Goal: Task Accomplishment & Management: Manage account settings

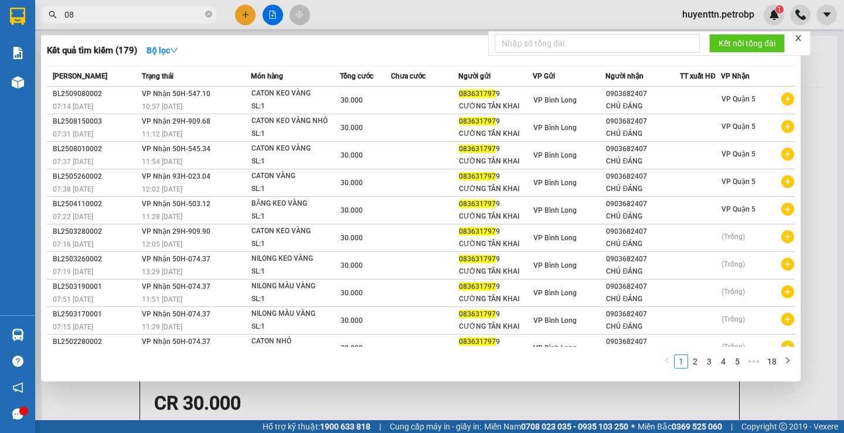
type input "0"
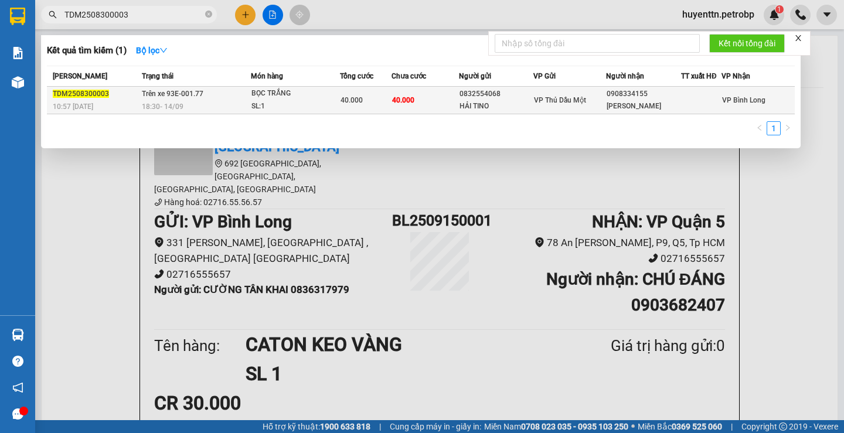
type input "TDM2508300003"
click at [324, 104] on div "SL: 1" at bounding box center [296, 106] width 88 height 13
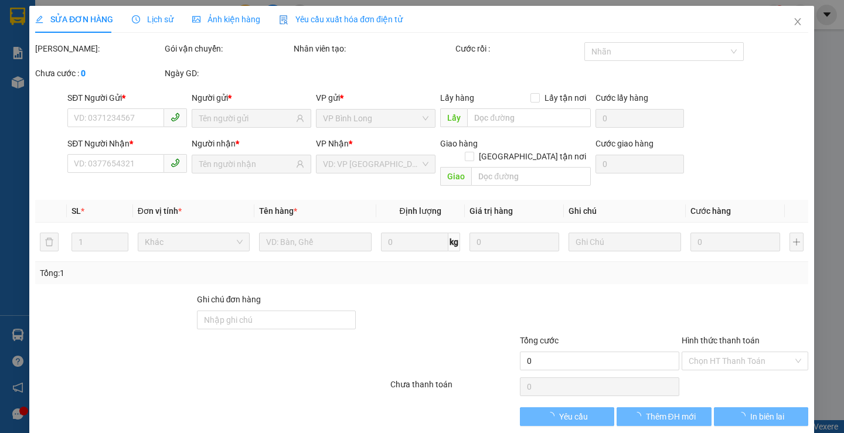
type input "0832554068"
type input "HẢI TINO"
type input "0908334155"
type input "[PERSON_NAME]"
type input "40.000"
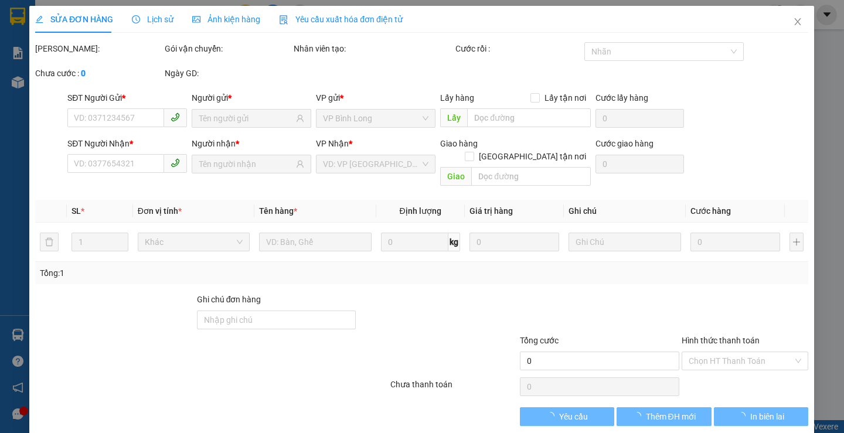
type input "40.000"
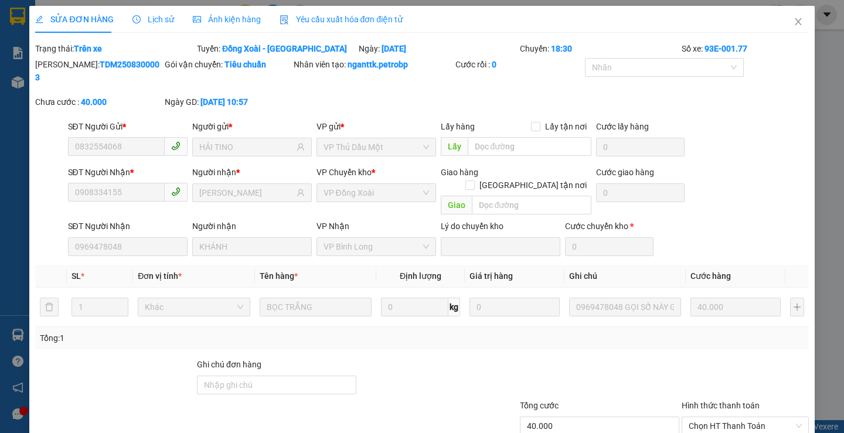
click at [160, 15] on span "Lịch sử" at bounding box center [153, 19] width 42 height 9
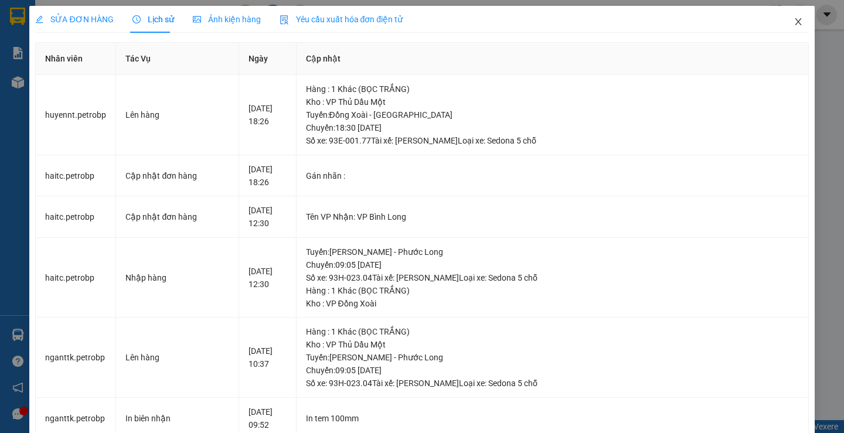
click at [794, 26] on icon "close" at bounding box center [798, 21] width 9 height 9
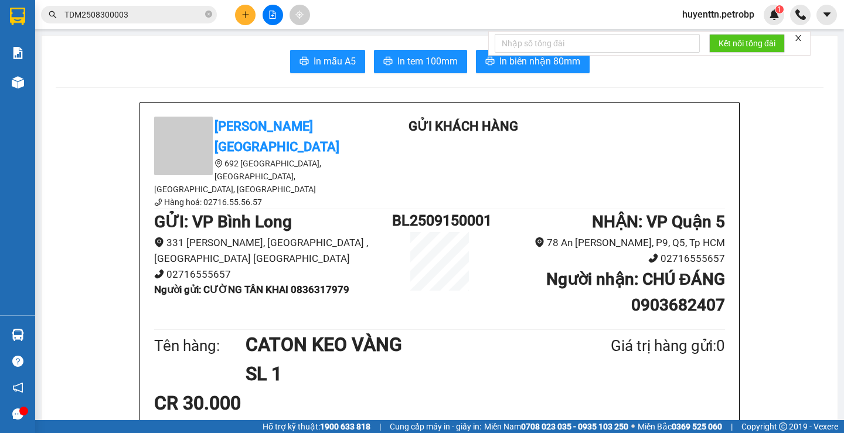
click at [170, 8] on span "TDM2508300003" at bounding box center [129, 15] width 176 height 18
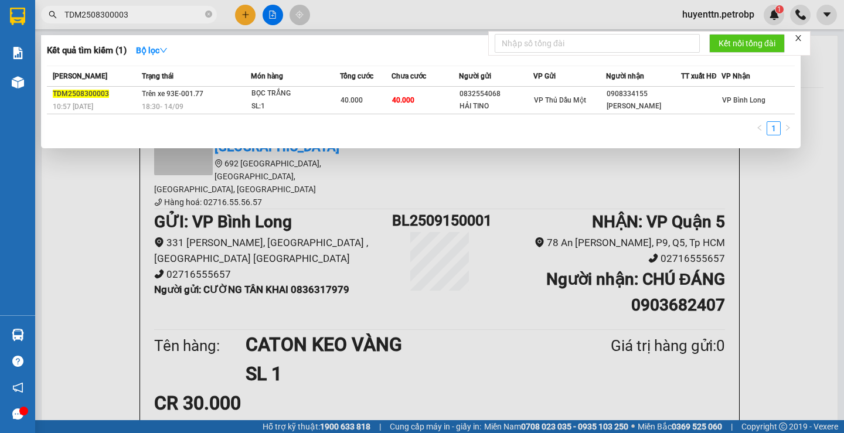
click at [140, 13] on input "TDM2508300003" at bounding box center [133, 14] width 138 height 13
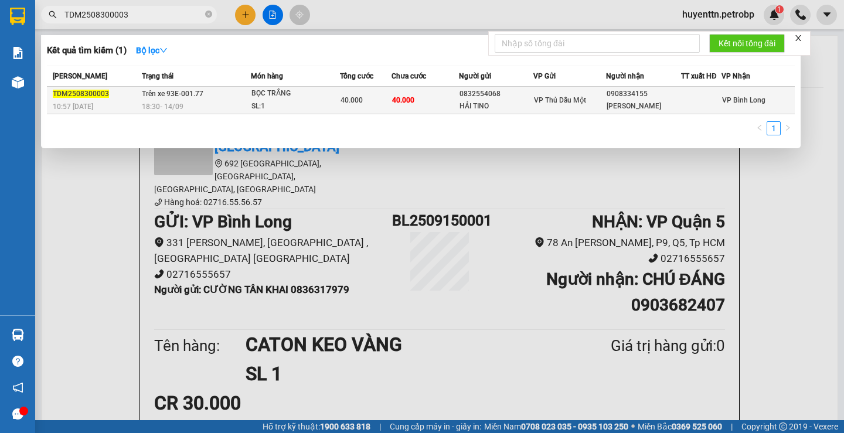
click at [141, 101] on td "Trên xe 93E-001.77 18:30 [DATE]" at bounding box center [195, 101] width 112 height 28
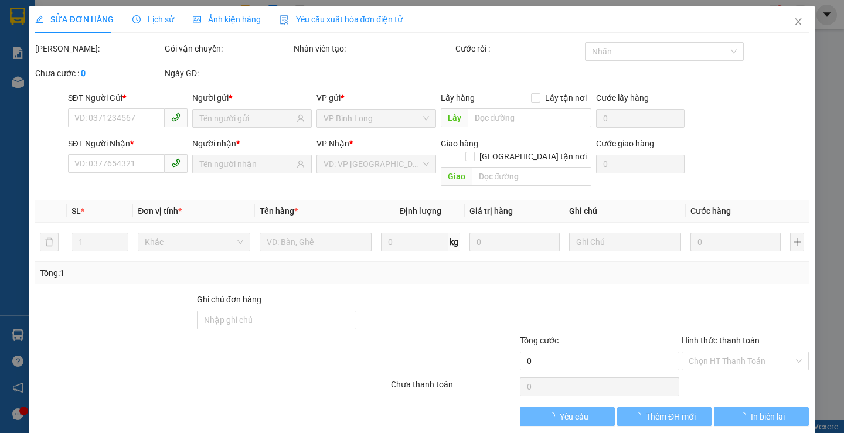
type input "0832554068"
type input "HẢI TINO"
type input "0908334155"
type input "[PERSON_NAME]"
type input "40.000"
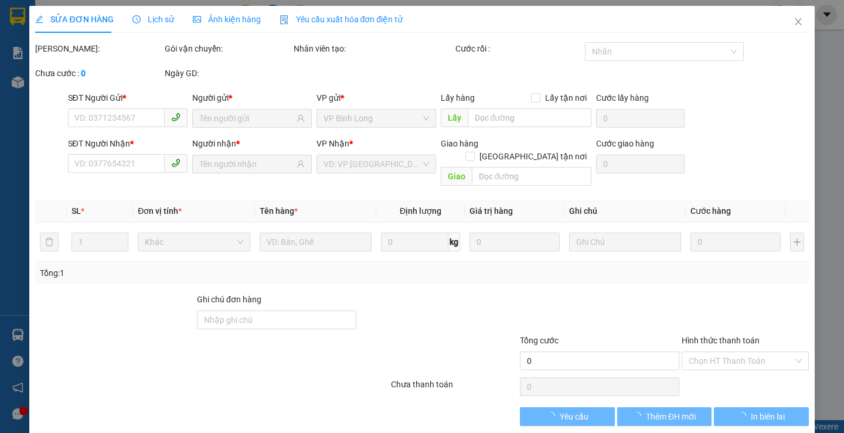
type input "40.000"
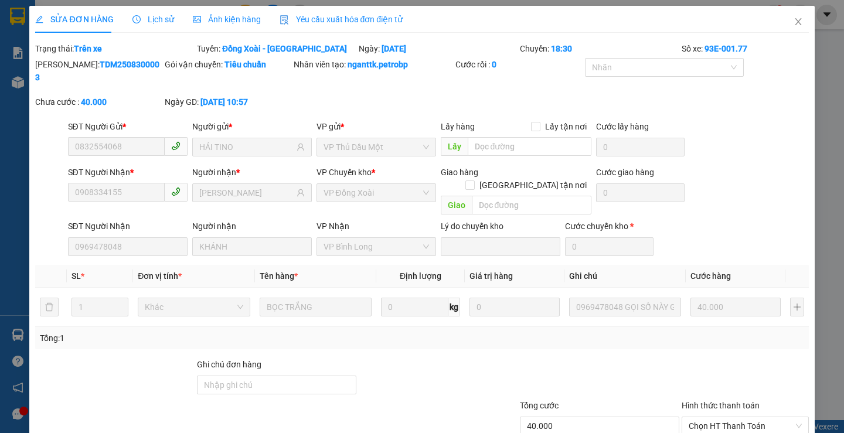
click at [158, 24] on span "Lịch sử" at bounding box center [153, 19] width 42 height 9
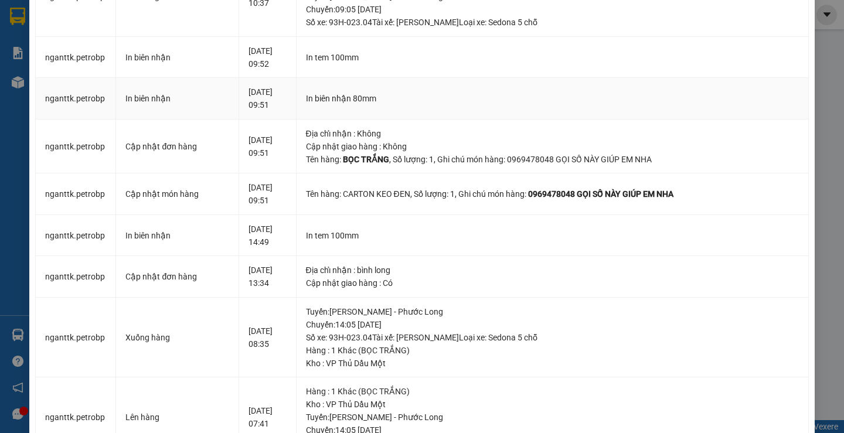
scroll to position [9, 0]
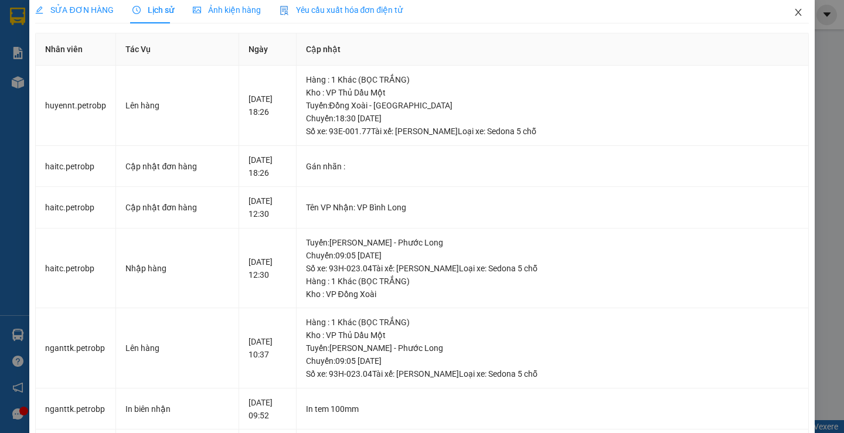
click at [786, 19] on span "Close" at bounding box center [798, 12] width 33 height 33
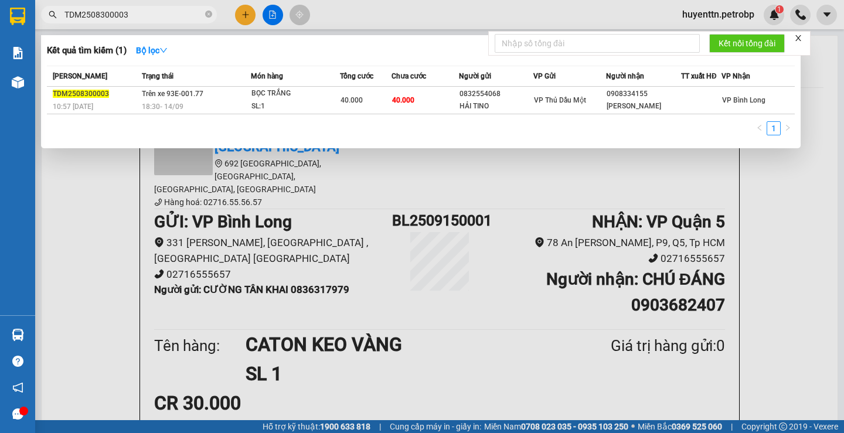
click at [140, 12] on input "TDM2508300003" at bounding box center [133, 14] width 138 height 13
click at [828, 219] on div at bounding box center [422, 216] width 844 height 433
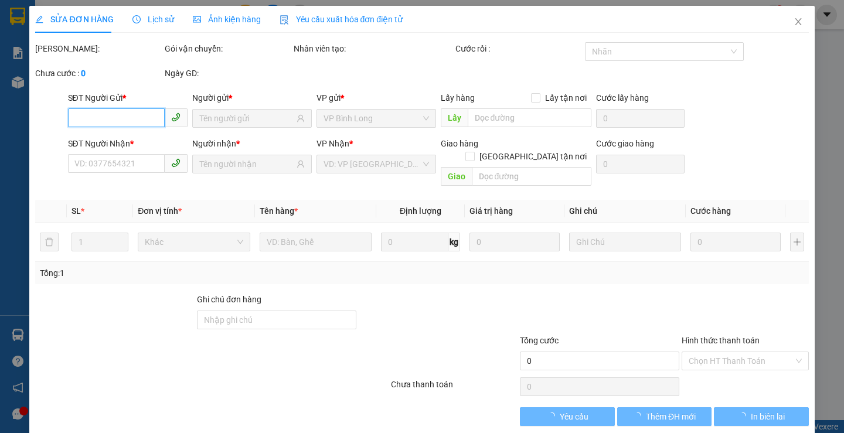
type input "0836317979"
type input "0903682407"
type input "30.000"
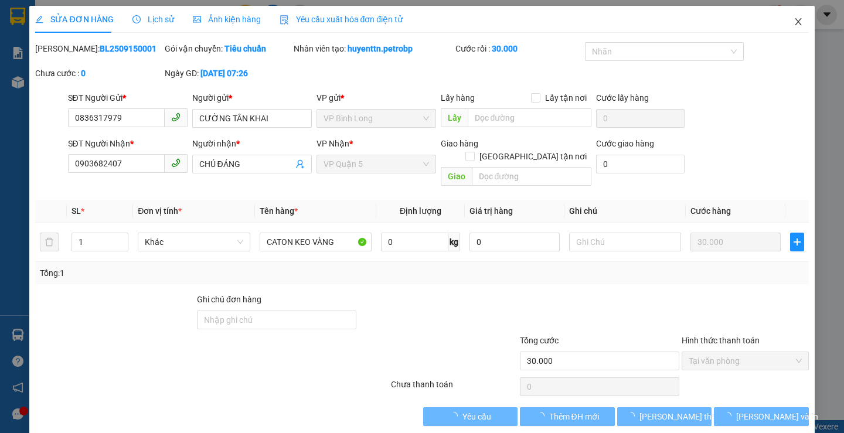
click at [789, 28] on span "Close" at bounding box center [798, 22] width 33 height 33
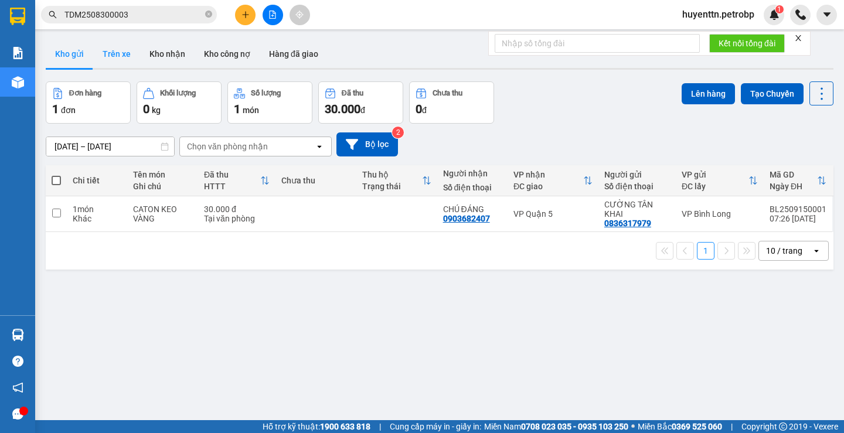
click at [104, 58] on button "Trên xe" at bounding box center [116, 54] width 47 height 28
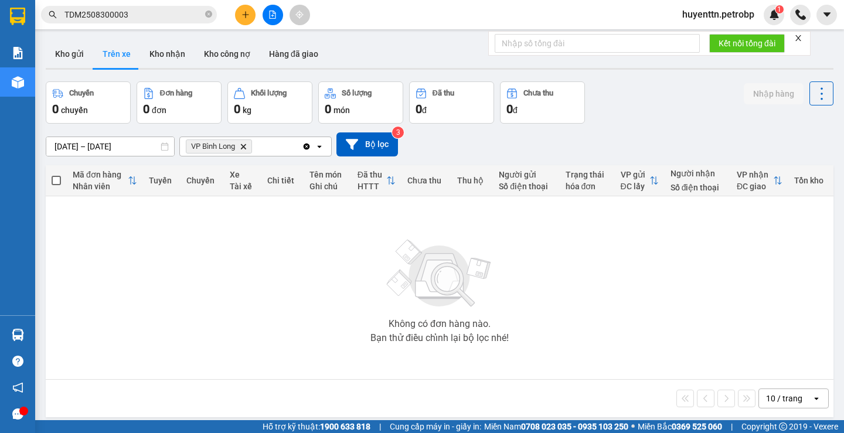
click at [147, 18] on input "TDM2508300003" at bounding box center [133, 14] width 138 height 13
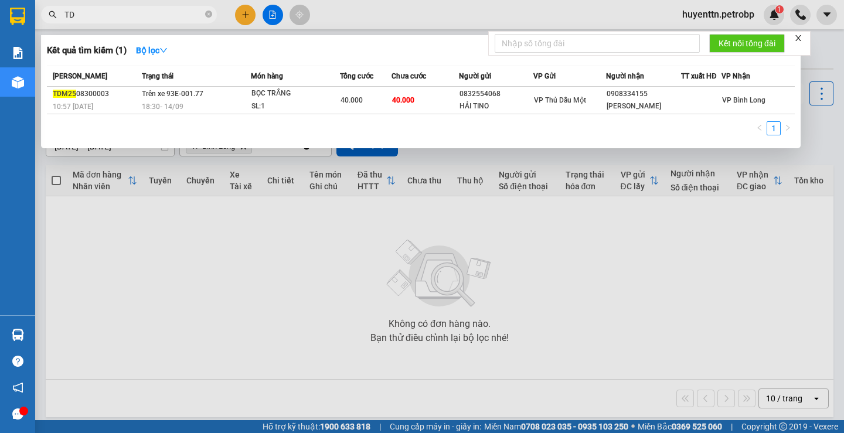
type input "T"
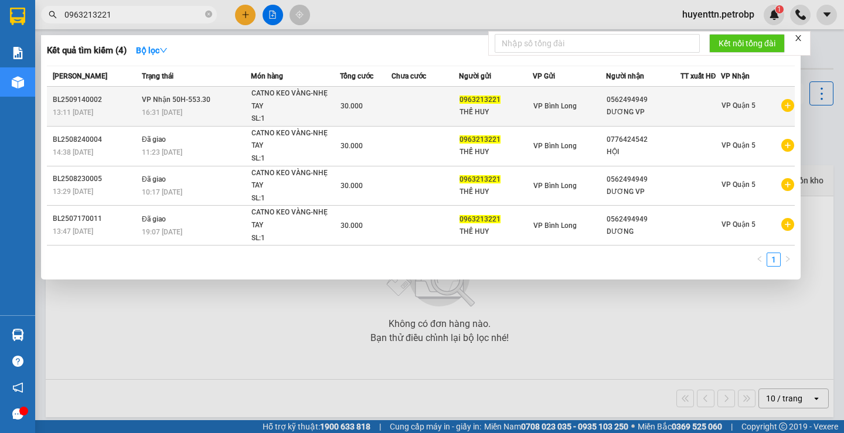
type input "0963213221"
click at [787, 106] on icon "plus-circle" at bounding box center [787, 105] width 13 height 13
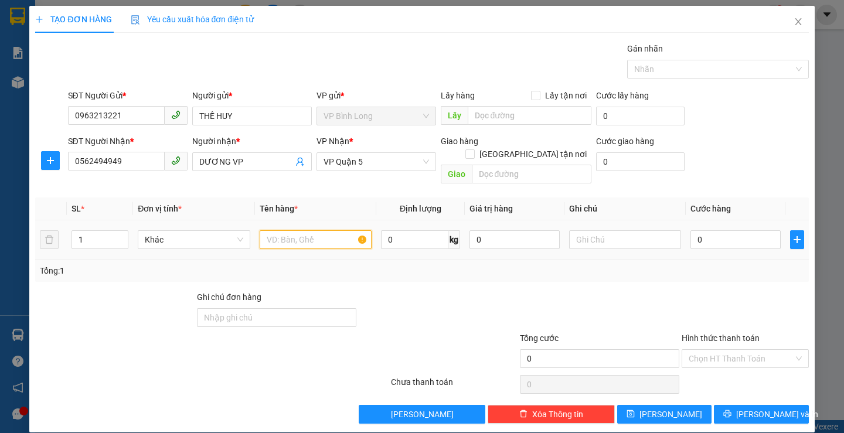
click at [288, 230] on input "text" at bounding box center [316, 239] width 112 height 19
type input "C"
type input "CATON KEO MÀU VÀNG"
click at [749, 230] on input "0" at bounding box center [736, 239] width 90 height 19
type input "3"
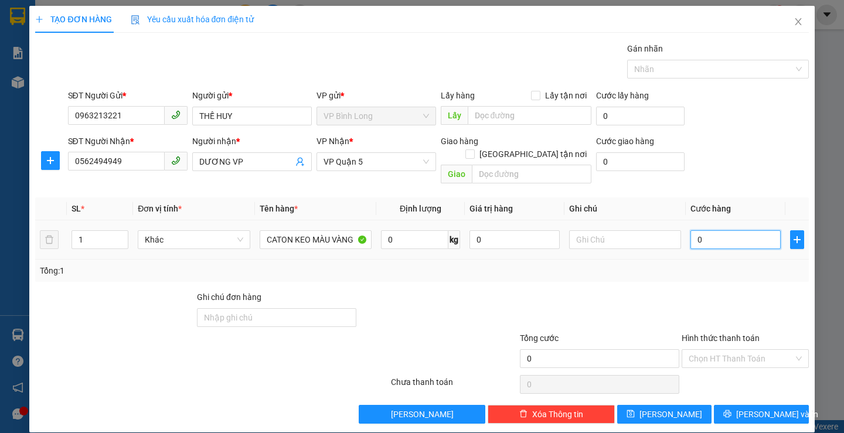
type input "3"
type input "30"
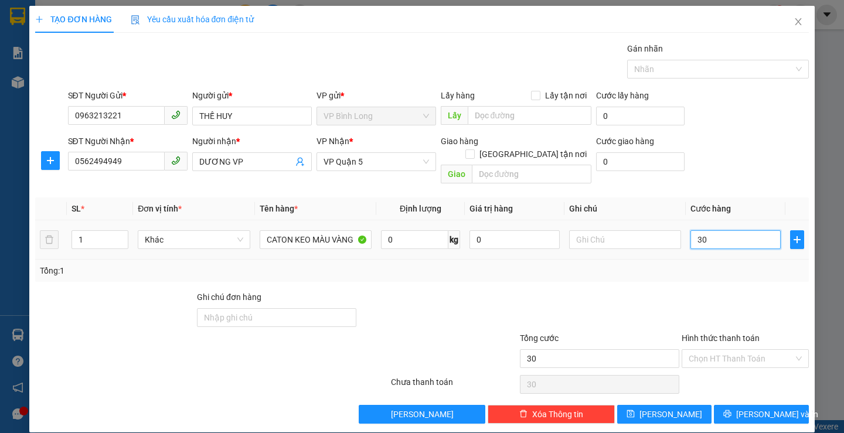
type input "300"
type input "3.000"
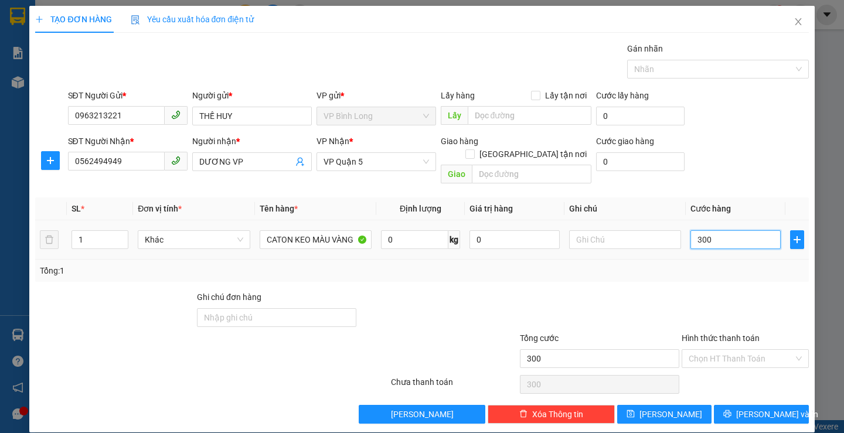
type input "3.000"
type input "30.000"
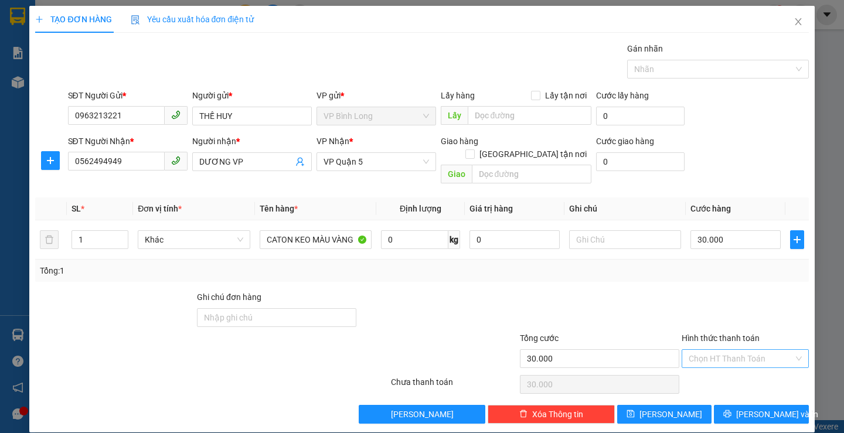
click at [713, 352] on input "Hình thức thanh toán" at bounding box center [741, 359] width 105 height 18
click at [720, 263] on div "Tại văn phòng" at bounding box center [737, 266] width 111 height 13
type input "0"
click at [732, 410] on icon "printer" at bounding box center [727, 414] width 8 height 8
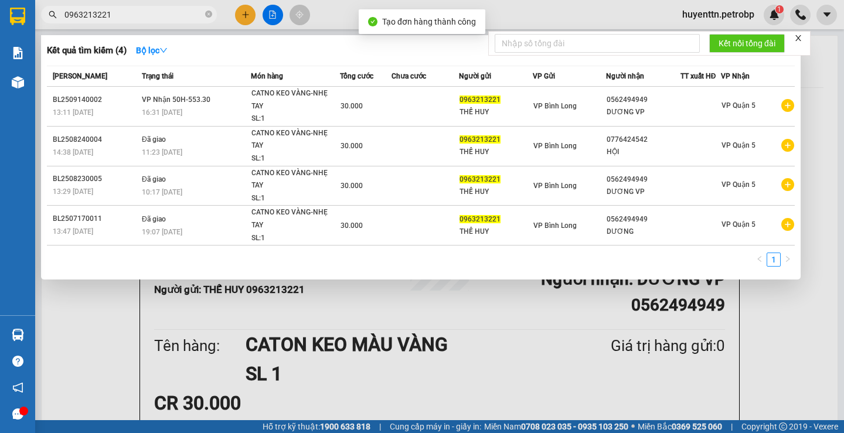
click at [508, 11] on div at bounding box center [422, 216] width 844 height 433
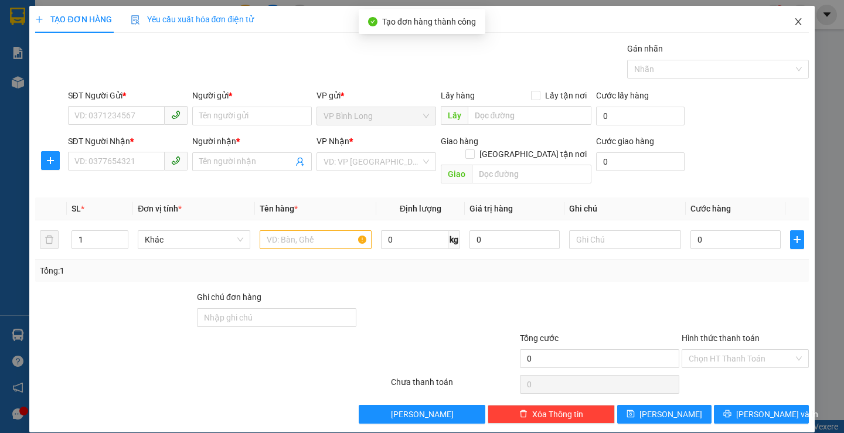
click at [797, 25] on span "Close" at bounding box center [798, 22] width 33 height 33
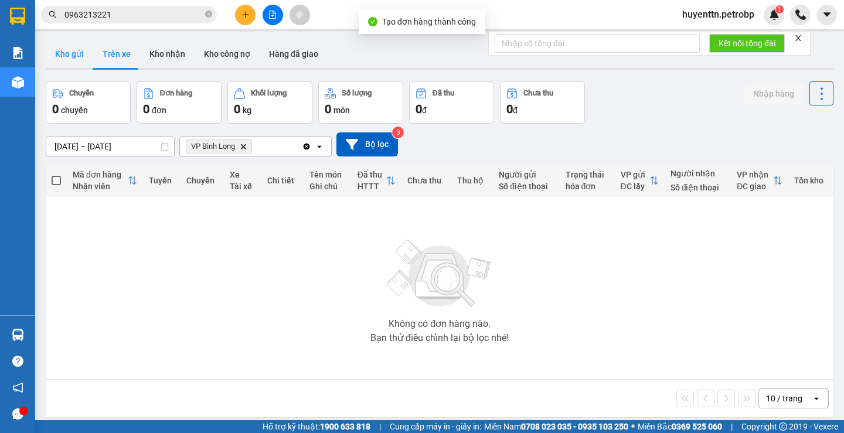
click at [84, 60] on button "Kho gửi" at bounding box center [69, 54] width 47 height 28
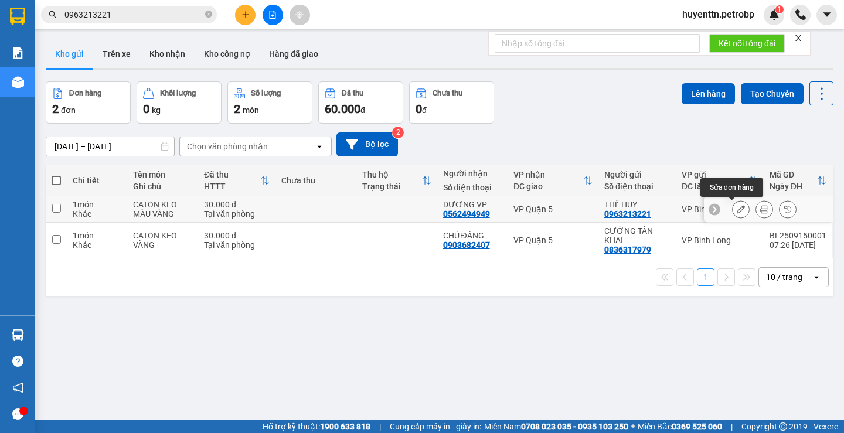
click at [733, 214] on button at bounding box center [741, 209] width 16 height 21
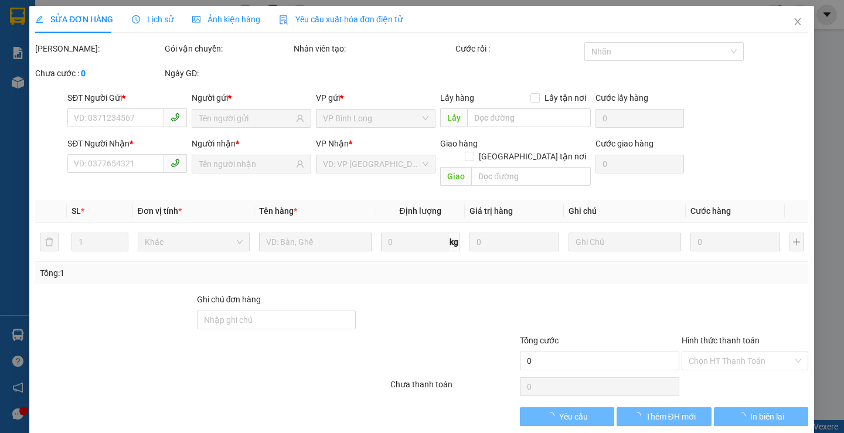
type input "0963213221"
type input "0562494949"
type input "30.000"
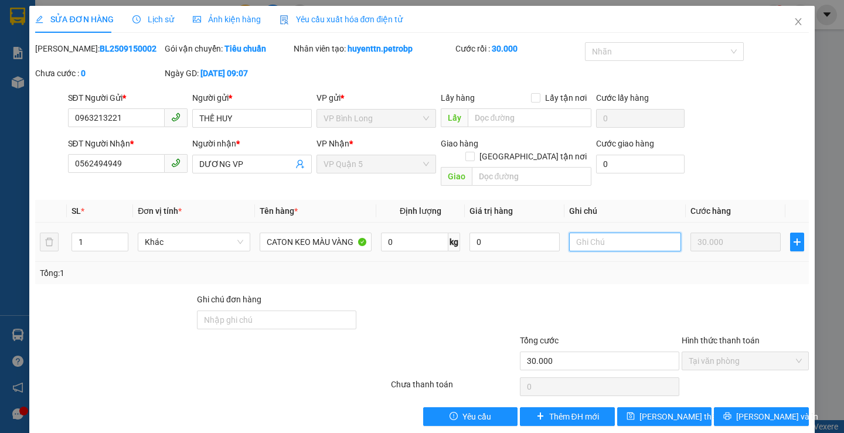
click at [613, 236] on input "text" at bounding box center [625, 242] width 112 height 19
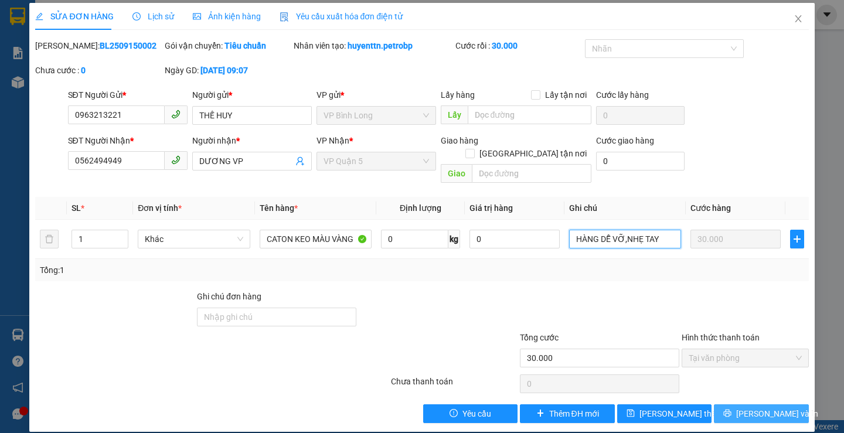
type input "HÀNG DỄ VỠ,NHẸ TAY"
click at [767, 407] on span "[PERSON_NAME] và In" at bounding box center [777, 413] width 82 height 13
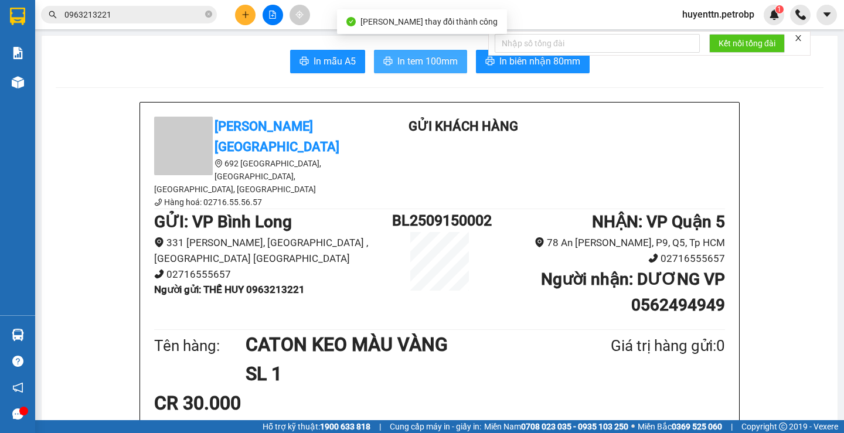
click at [442, 58] on span "In tem 100mm" at bounding box center [427, 61] width 60 height 15
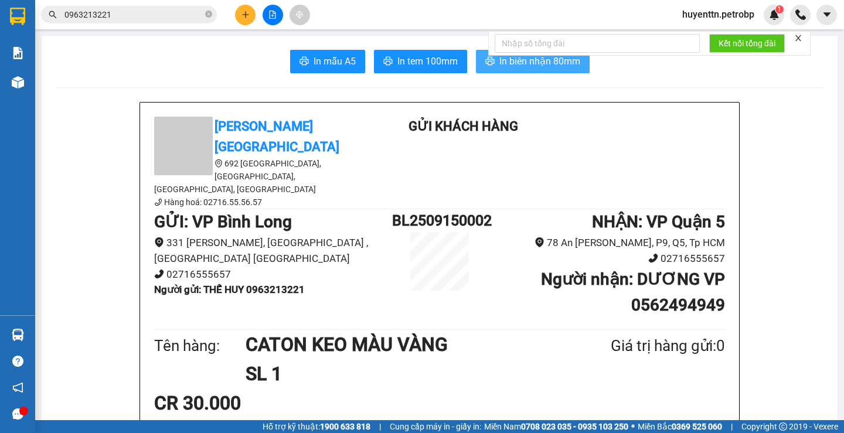
click at [511, 59] on span "In biên nhận 80mm" at bounding box center [540, 61] width 81 height 15
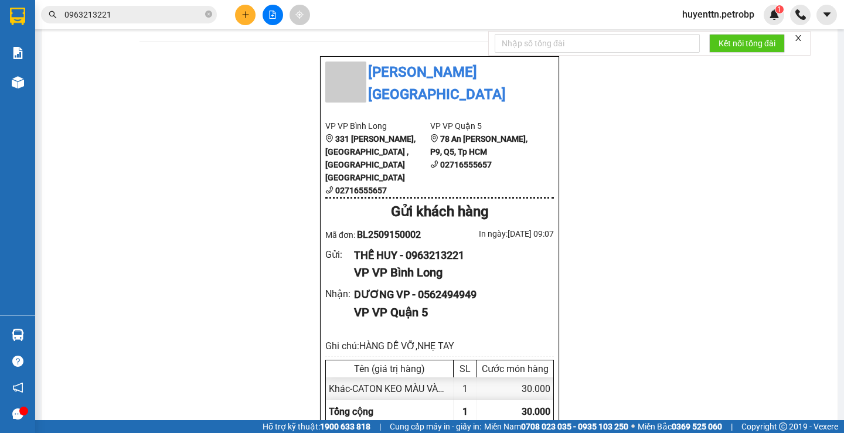
scroll to position [469, 0]
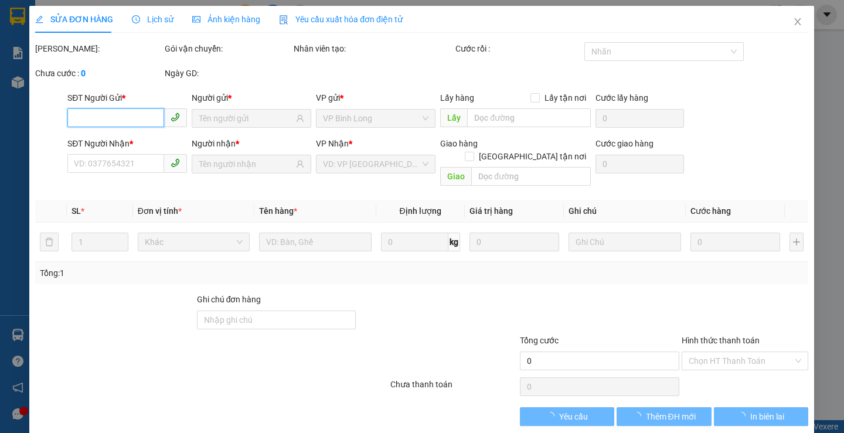
type input "0963213221"
type input "0562494949"
type input "30.000"
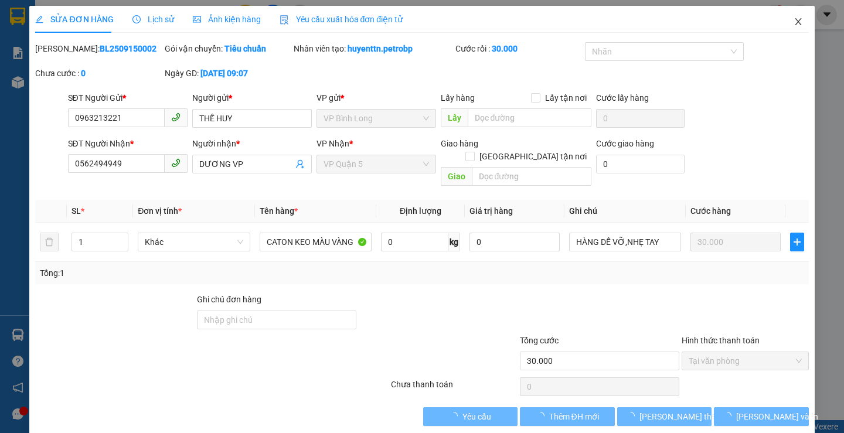
click at [795, 21] on icon "close" at bounding box center [798, 21] width 6 height 7
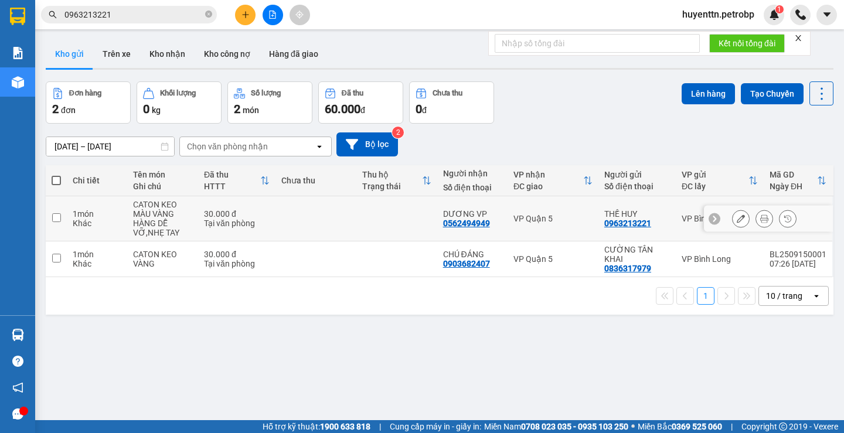
click at [169, 220] on div "HÀNG DỄ VỠ,NHẸ TAY" at bounding box center [162, 228] width 59 height 19
checkbox input "true"
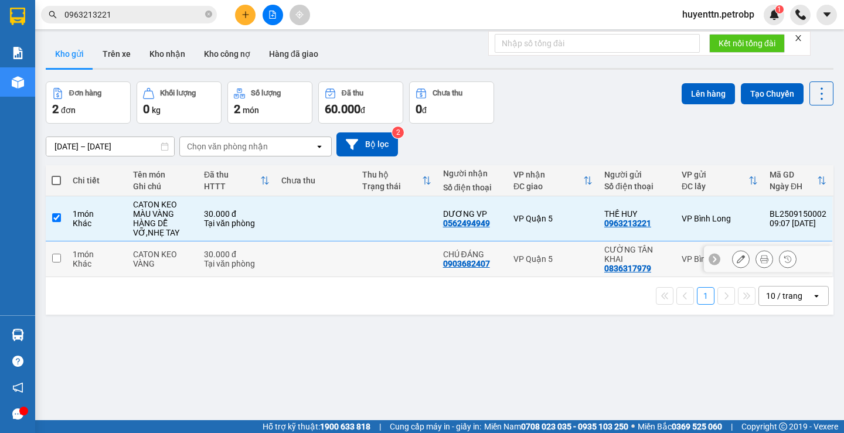
click at [157, 245] on td "CATON KEO VÀNG" at bounding box center [162, 260] width 71 height 36
checkbox input "true"
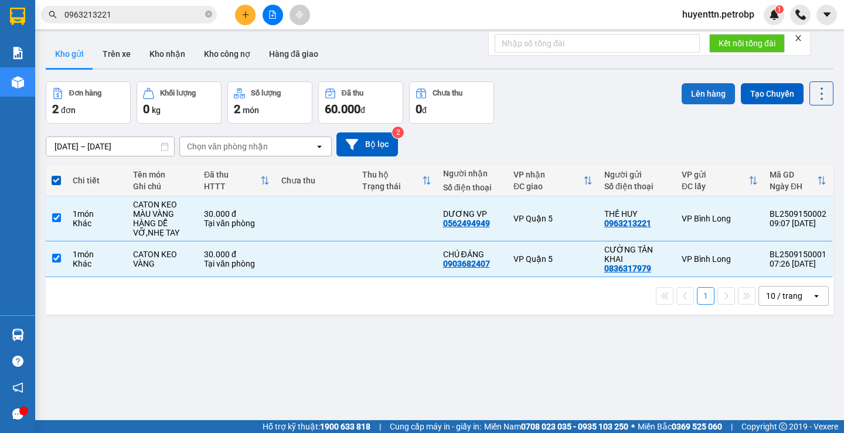
click at [698, 98] on button "Lên hàng" at bounding box center [708, 93] width 53 height 21
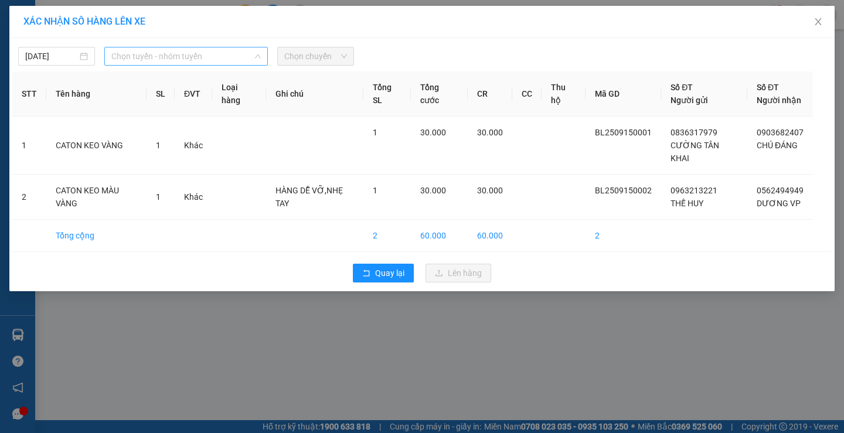
click at [169, 62] on span "Chọn tuyến - nhóm tuyến" at bounding box center [185, 56] width 149 height 18
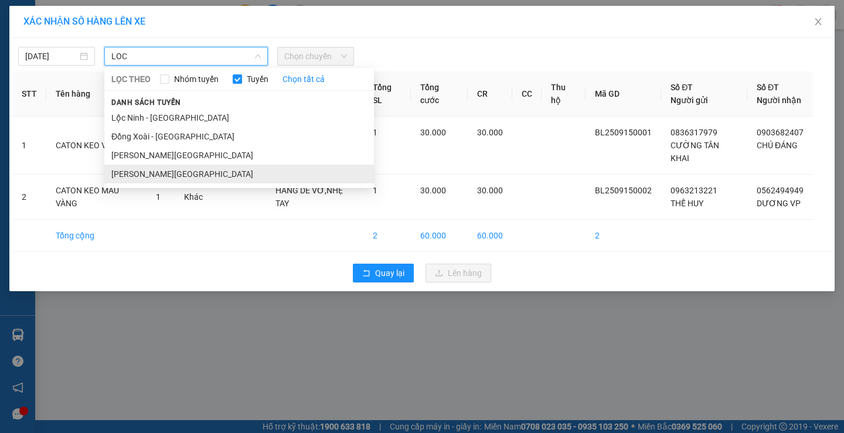
type input "LOC"
click at [162, 175] on li "[PERSON_NAME][GEOGRAPHIC_DATA]" at bounding box center [239, 174] width 270 height 19
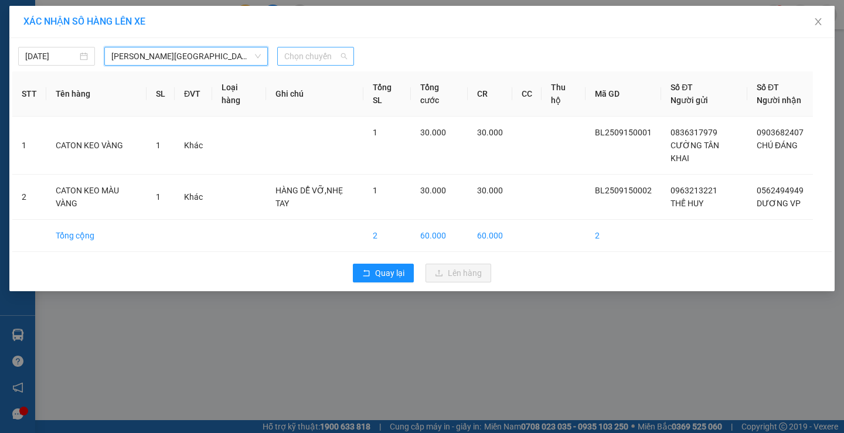
click at [326, 63] on span "Chọn chuyến" at bounding box center [315, 56] width 63 height 18
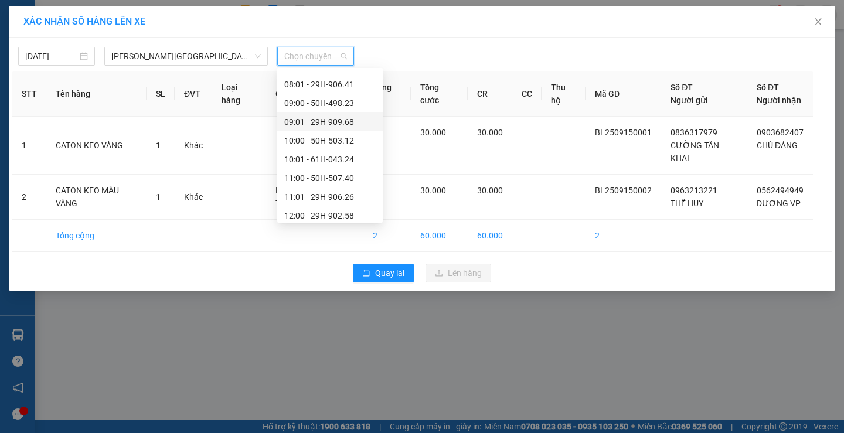
scroll to position [293, 0]
click at [324, 161] on div "09:00 - 50H-498.23" at bounding box center [329, 161] width 91 height 13
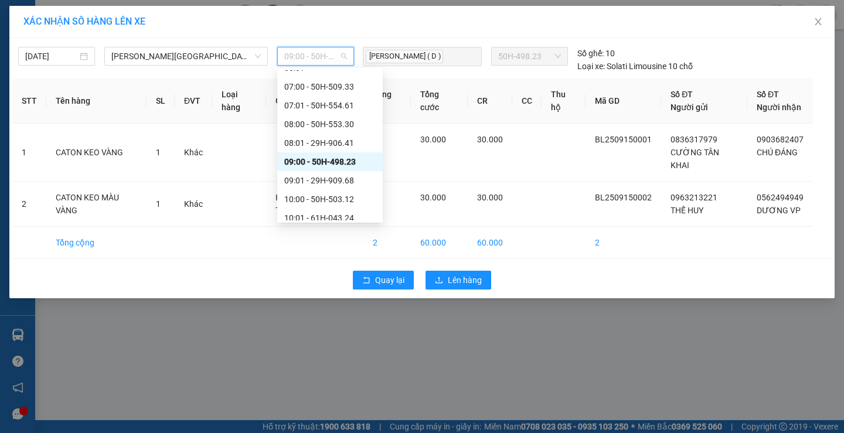
click at [306, 54] on span "09:00 - 50H-498.23" at bounding box center [315, 56] width 63 height 18
click at [332, 176] on div "09:01 - 29H-909.68" at bounding box center [329, 180] width 91 height 13
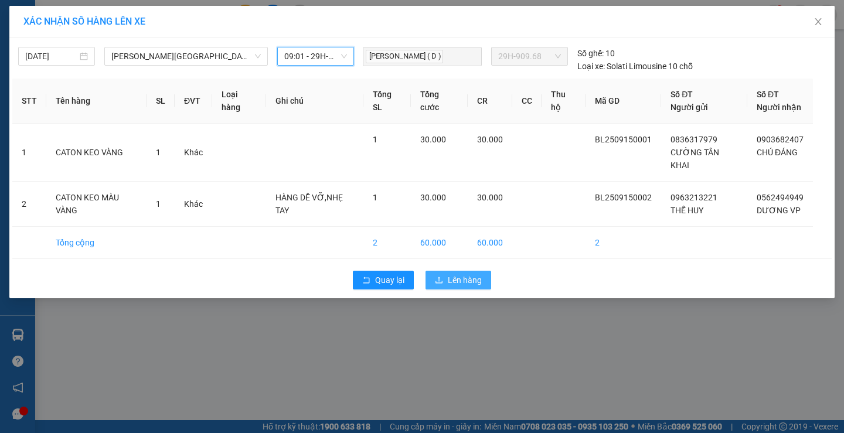
click at [468, 276] on span "Lên hàng" at bounding box center [465, 280] width 34 height 13
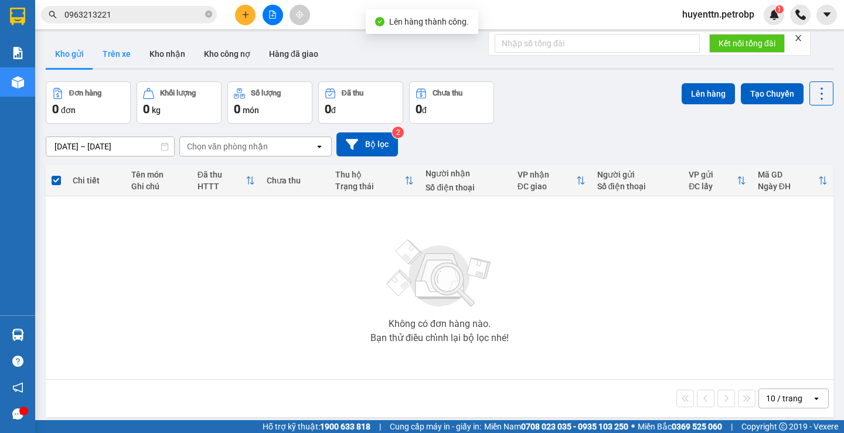
click at [127, 60] on button "Trên xe" at bounding box center [116, 54] width 47 height 28
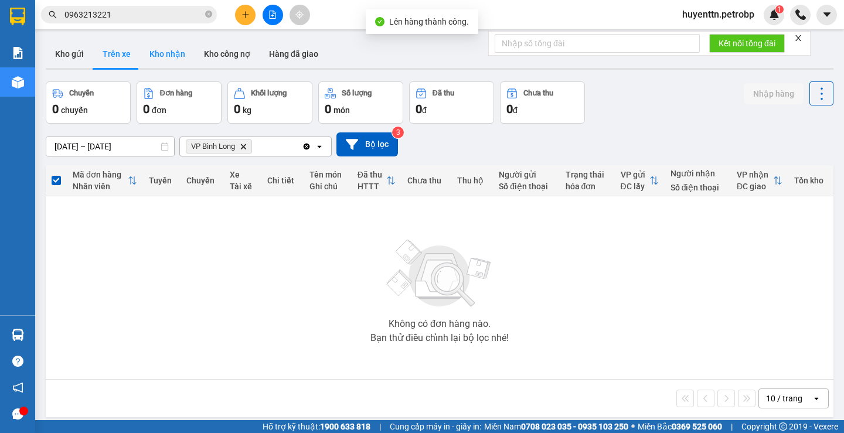
click at [149, 57] on button "Kho nhận" at bounding box center [167, 54] width 55 height 28
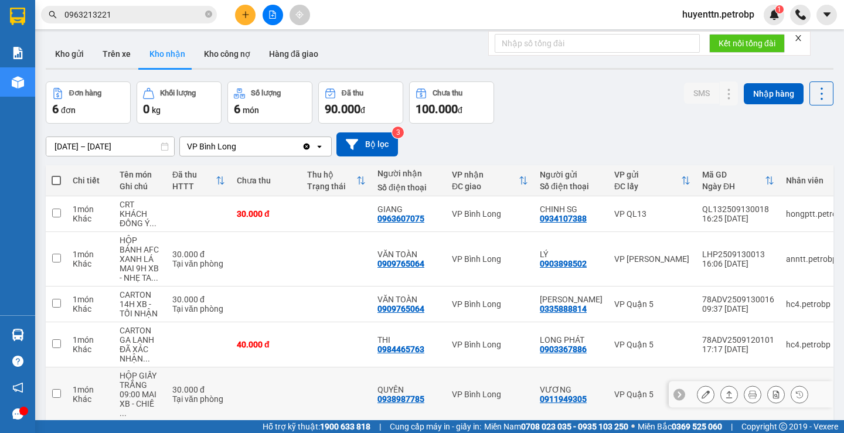
scroll to position [72, 0]
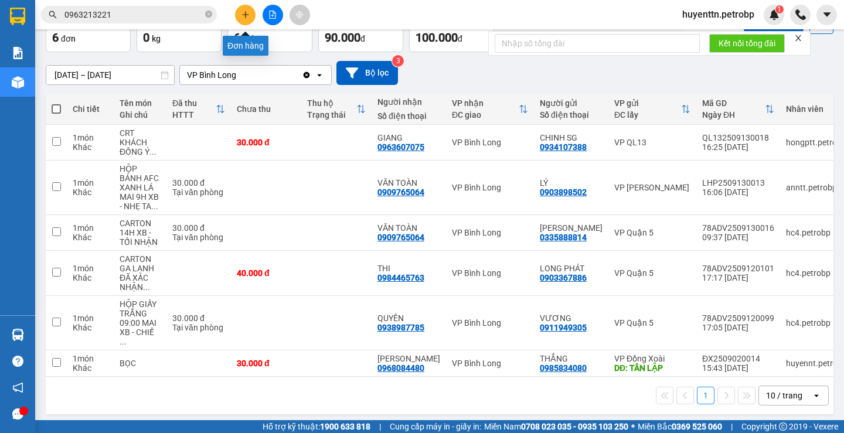
click at [244, 19] on button at bounding box center [245, 15] width 21 height 21
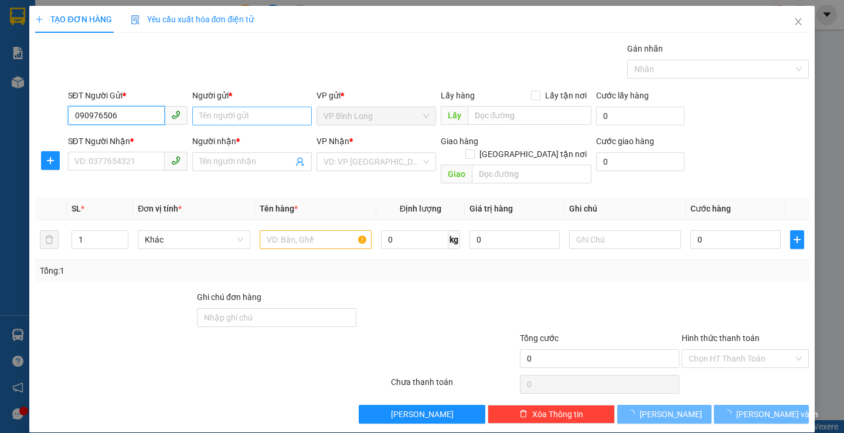
type input "0909765064"
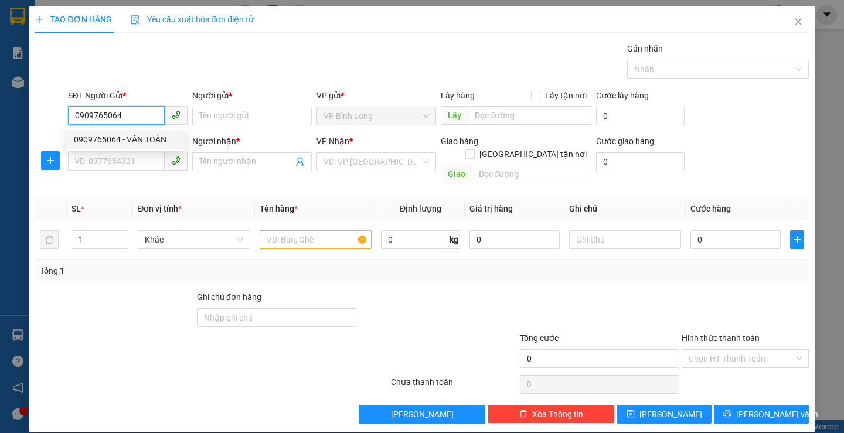
click at [146, 135] on div "0909765064 - VĂN TOÀN" at bounding box center [126, 139] width 104 height 13
type input "VĂN TOÀN"
type input "0903898502"
type input "LÝ"
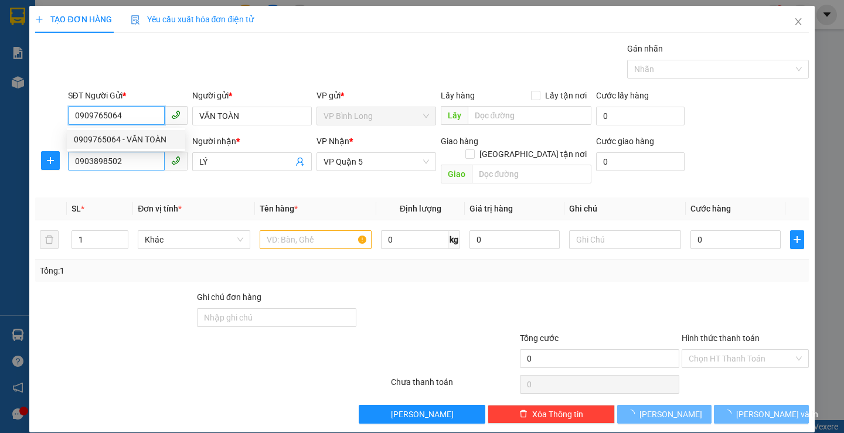
type input "30.000"
type input "0909765064"
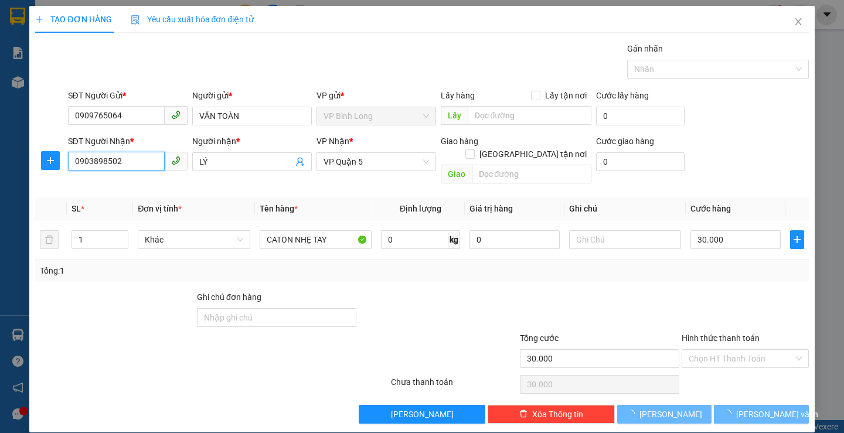
click at [150, 168] on input "0903898502" at bounding box center [116, 161] width 97 height 19
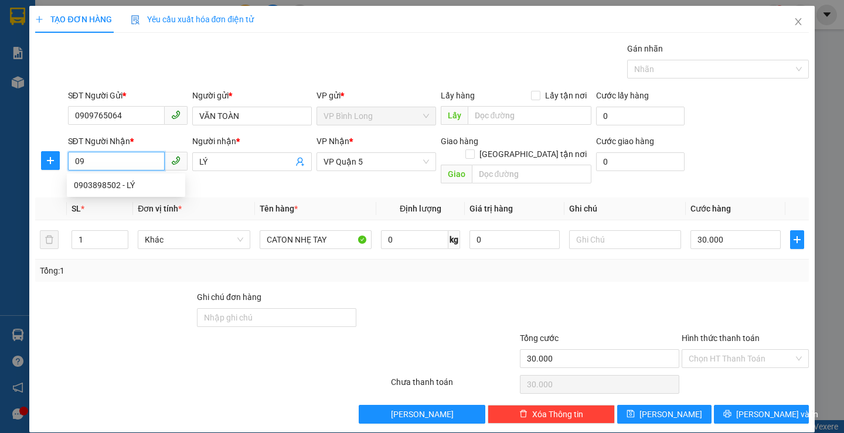
type input "0"
type input "0964579099"
click at [140, 186] on div "0964579099 - TÂN" at bounding box center [126, 185] width 104 height 13
type input "TÂN"
type input "50.000"
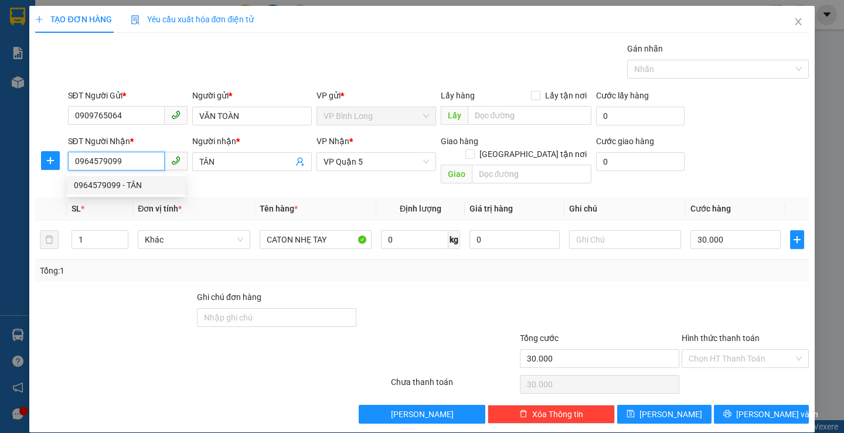
type input "50.000"
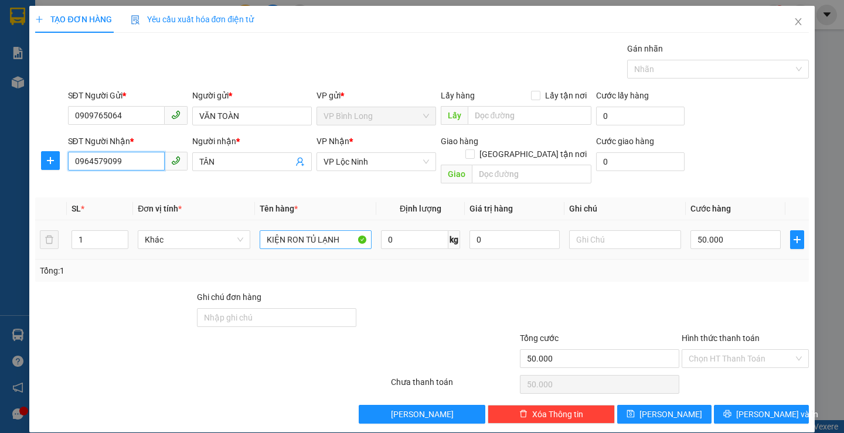
type input "0964579099"
click at [344, 231] on input "KIỆN RON TỦ LẠNH" at bounding box center [316, 239] width 112 height 19
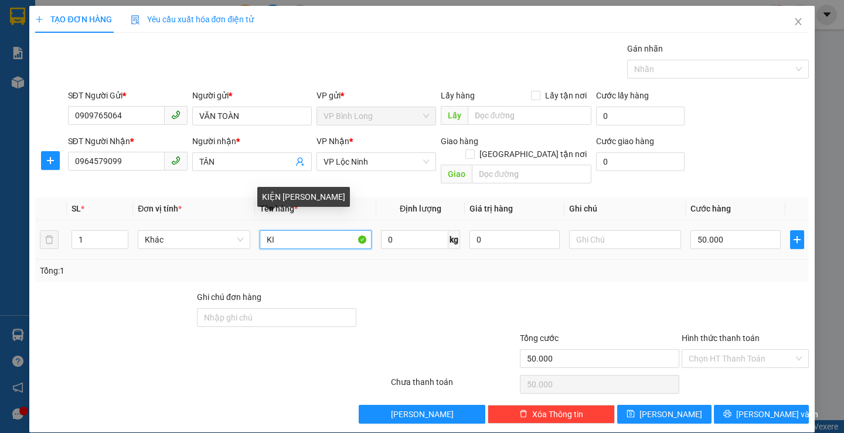
type input "K"
type input "C"
type input "HỘP NHỎ"
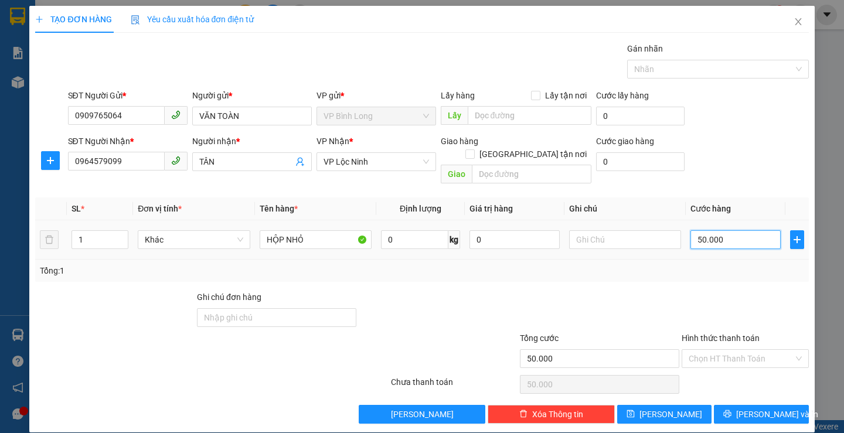
click at [735, 232] on input "50.000" at bounding box center [736, 239] width 90 height 19
type input "3"
type input "30"
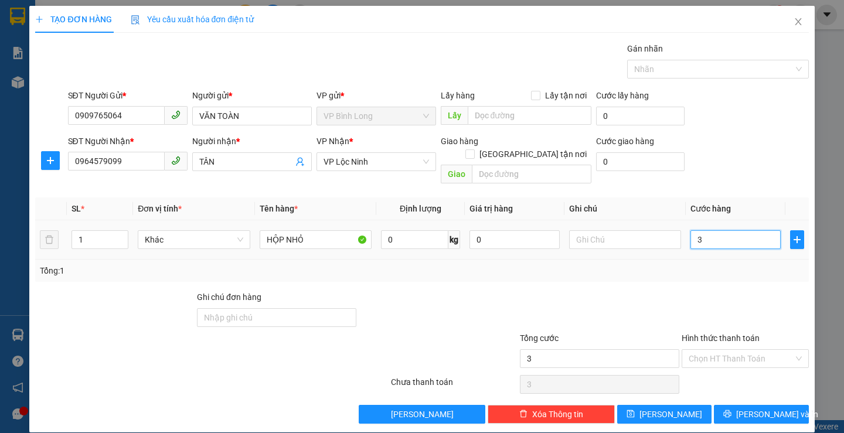
type input "30"
type input "300"
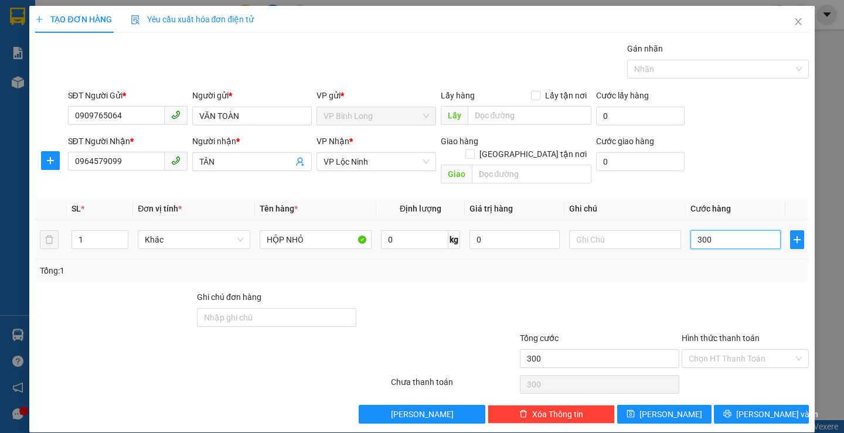
type input "3.000"
type input "30.000"
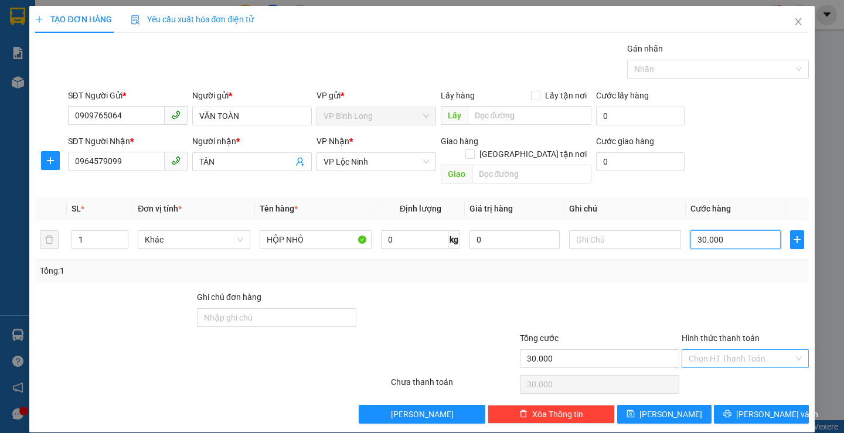
type input "30.000"
click at [726, 351] on input "Hình thức thanh toán" at bounding box center [741, 359] width 105 height 18
click at [742, 264] on div "Tại văn phòng" at bounding box center [737, 266] width 111 height 13
type input "0"
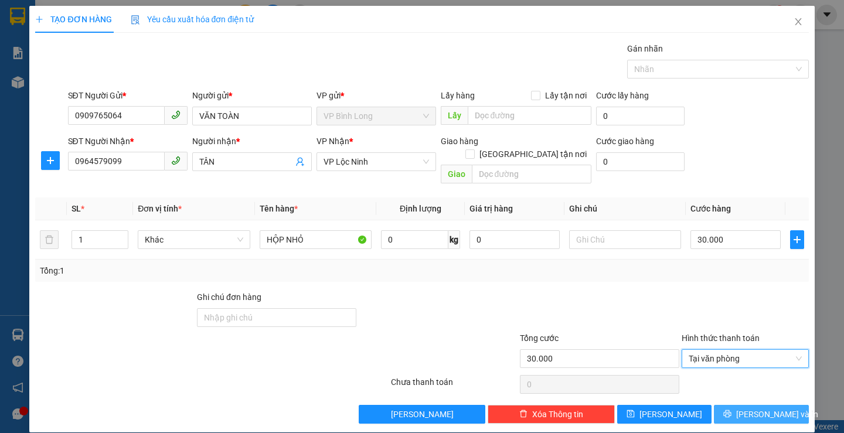
click at [757, 408] on span "[PERSON_NAME] và In" at bounding box center [777, 414] width 82 height 13
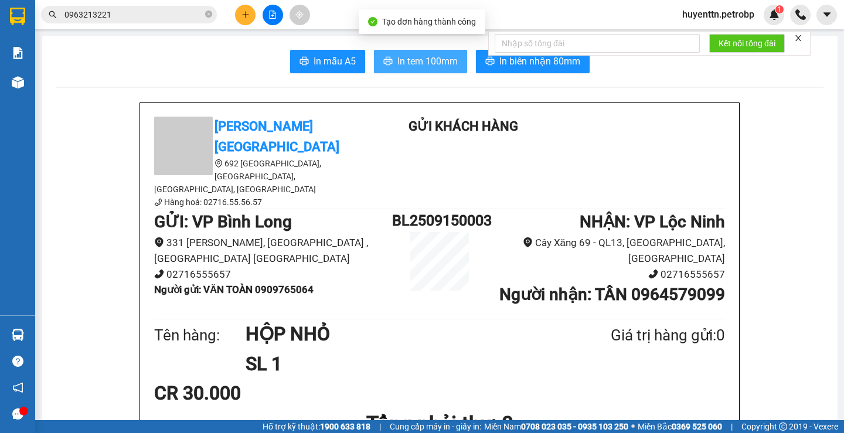
click at [397, 65] on span "In tem 100mm" at bounding box center [427, 61] width 60 height 15
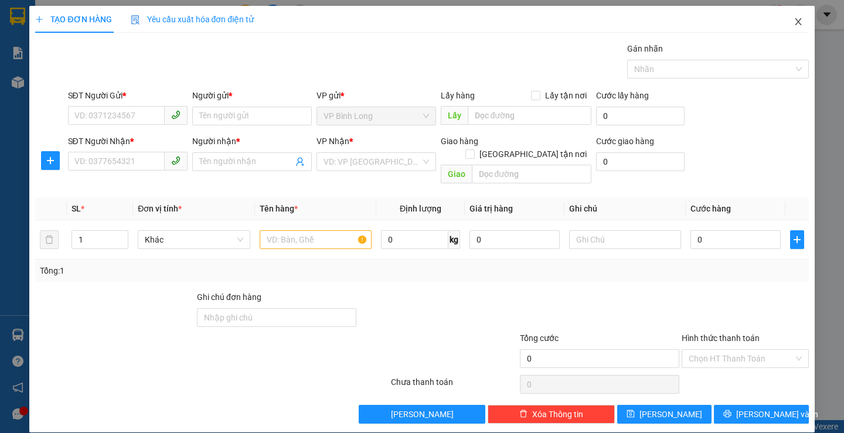
click at [794, 26] on icon "close" at bounding box center [798, 21] width 9 height 9
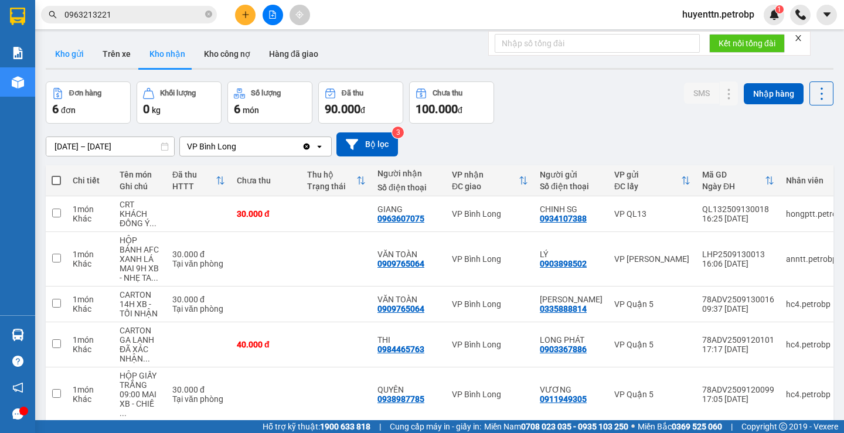
click at [64, 58] on button "Kho gửi" at bounding box center [69, 54] width 47 height 28
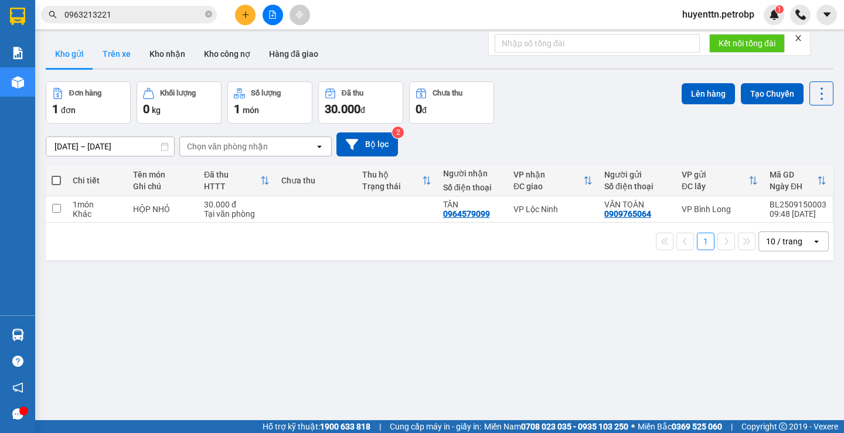
click at [103, 62] on button "Trên xe" at bounding box center [116, 54] width 47 height 28
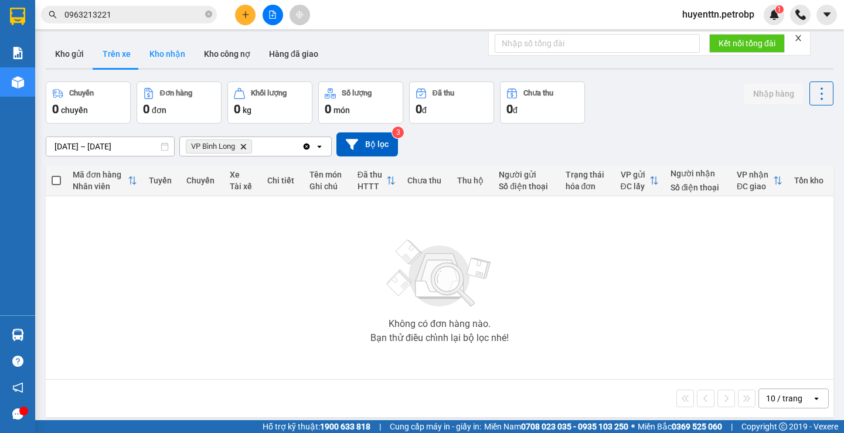
click at [167, 62] on button "Kho nhận" at bounding box center [167, 54] width 55 height 28
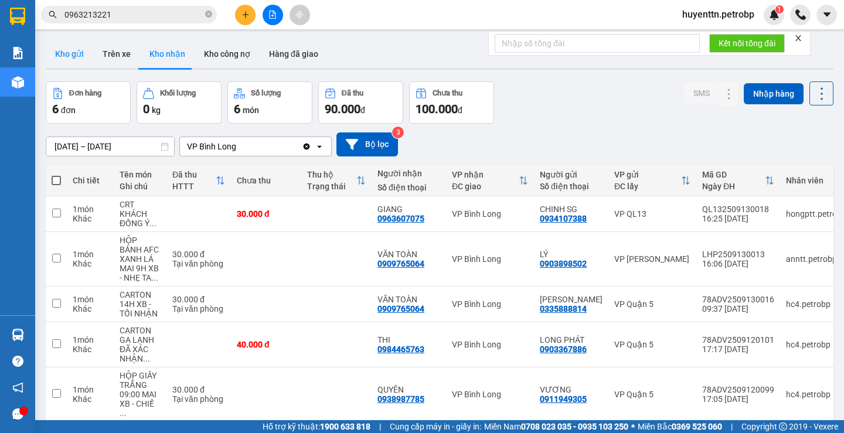
click at [79, 56] on button "Kho gửi" at bounding box center [69, 54] width 47 height 28
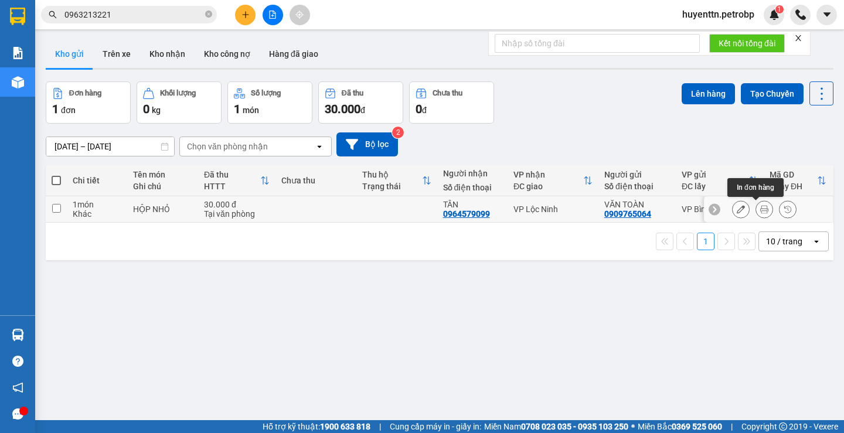
click at [760, 210] on icon at bounding box center [764, 209] width 8 height 8
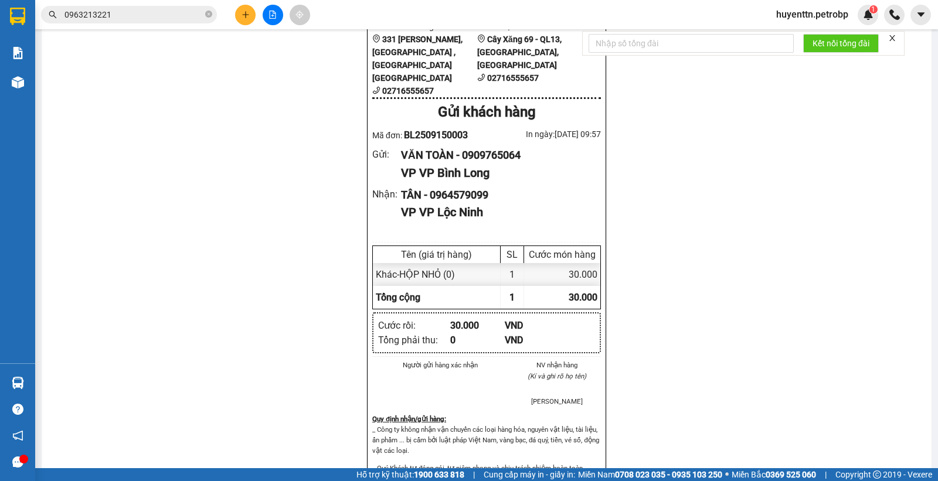
scroll to position [710, 0]
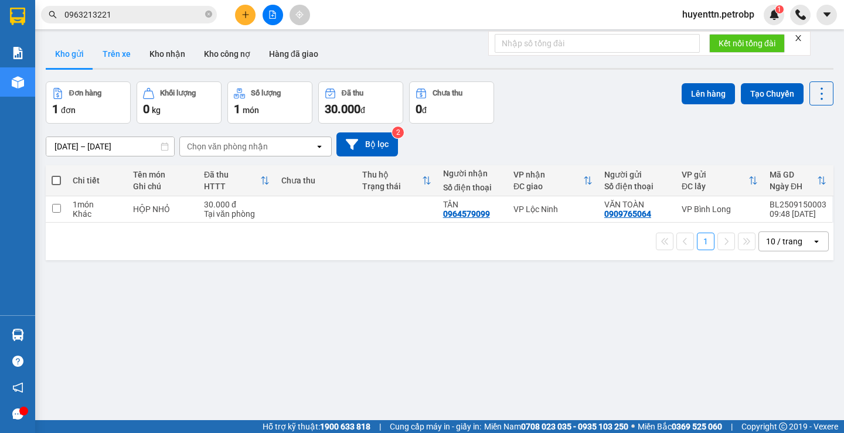
click at [120, 52] on button "Trên xe" at bounding box center [116, 54] width 47 height 28
click at [133, 57] on button "Trên xe" at bounding box center [116, 54] width 47 height 28
click at [118, 62] on button "Trên xe" at bounding box center [116, 54] width 47 height 28
click at [116, 56] on button "Trên xe" at bounding box center [116, 54] width 47 height 28
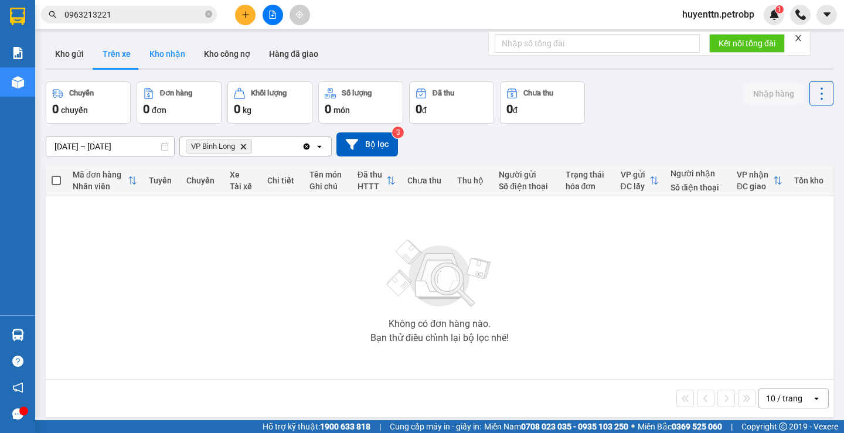
click at [179, 58] on button "Kho nhận" at bounding box center [167, 54] width 55 height 28
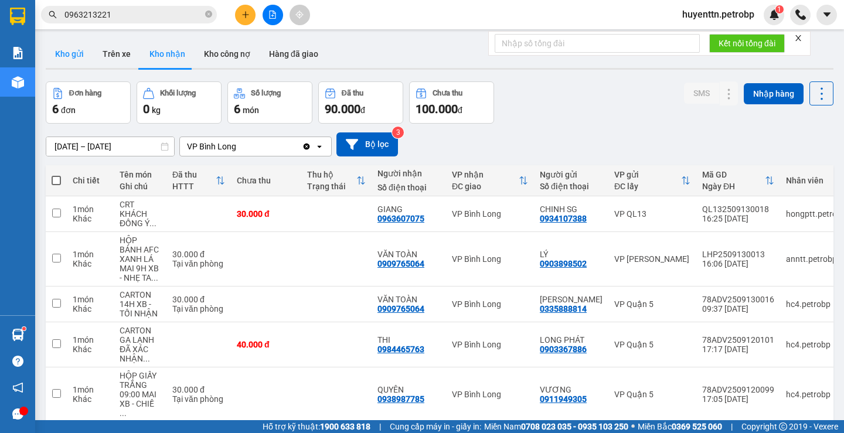
click at [69, 51] on button "Kho gửi" at bounding box center [69, 54] width 47 height 28
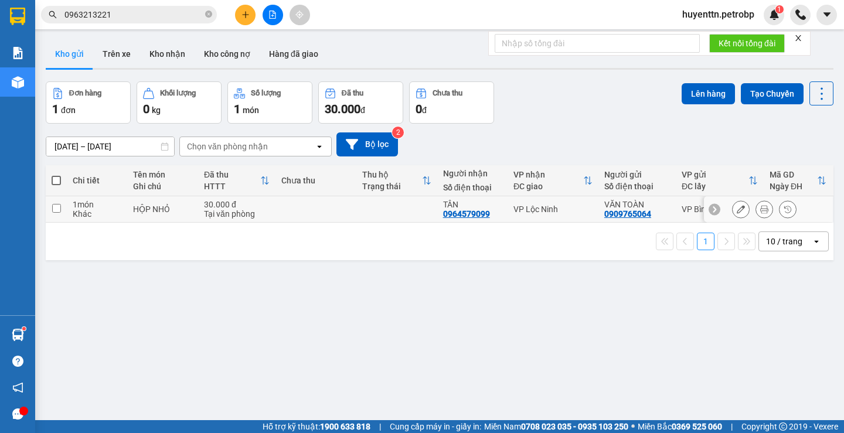
click at [193, 213] on td "HỘP NHỎ" at bounding box center [162, 209] width 71 height 26
checkbox input "true"
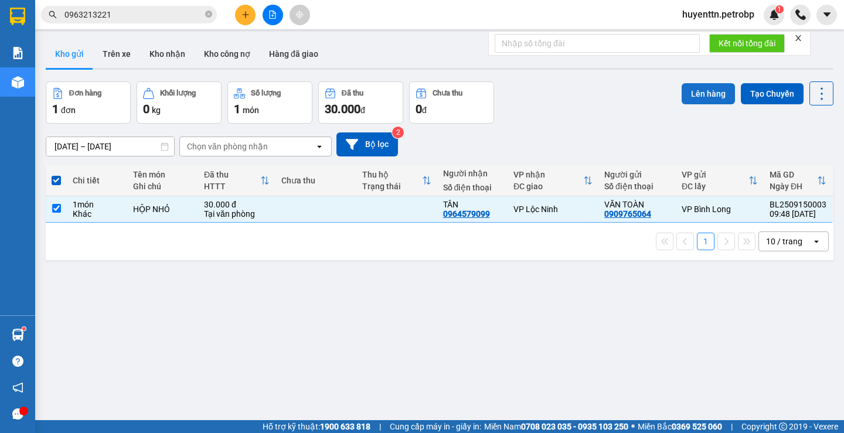
click at [694, 90] on button "Lên hàng" at bounding box center [708, 93] width 53 height 21
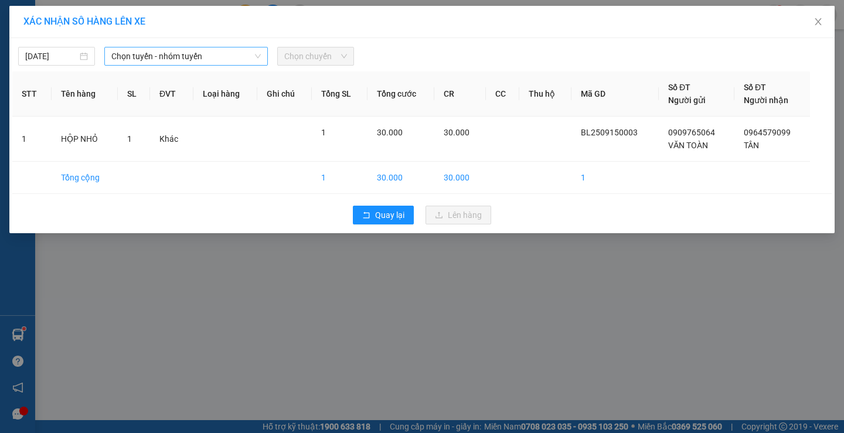
click at [187, 59] on span "Chọn tuyến - nhóm tuyến" at bounding box center [185, 56] width 149 height 18
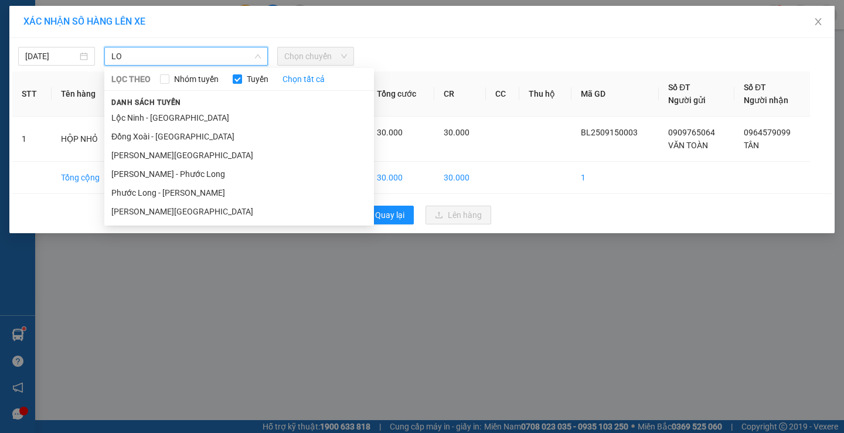
type input "LO"
click at [175, 208] on li "[PERSON_NAME][GEOGRAPHIC_DATA]" at bounding box center [239, 211] width 270 height 19
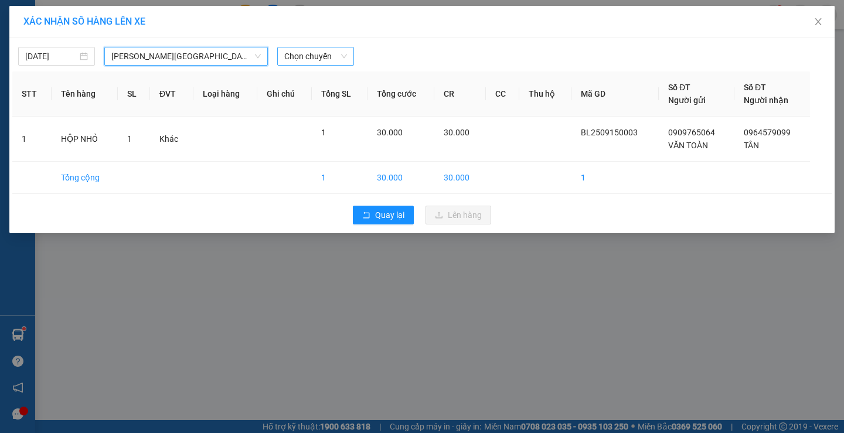
click at [315, 60] on span "Chọn chuyến" at bounding box center [315, 56] width 63 height 18
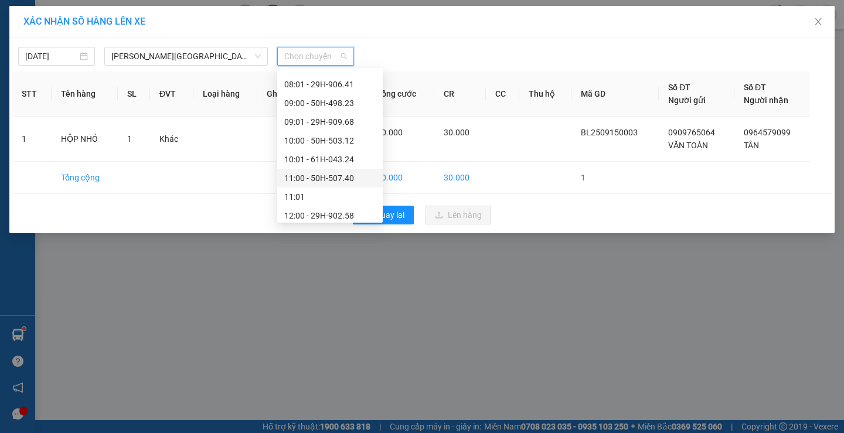
scroll to position [117, 0]
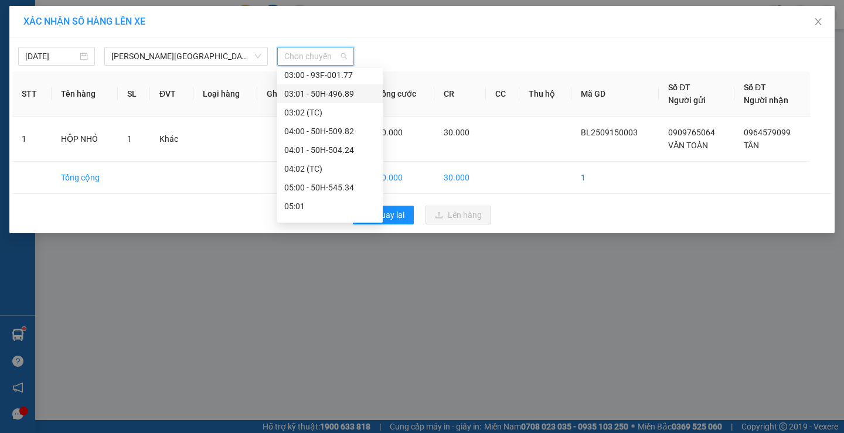
click at [192, 61] on span "[PERSON_NAME][GEOGRAPHIC_DATA]" at bounding box center [185, 56] width 149 height 18
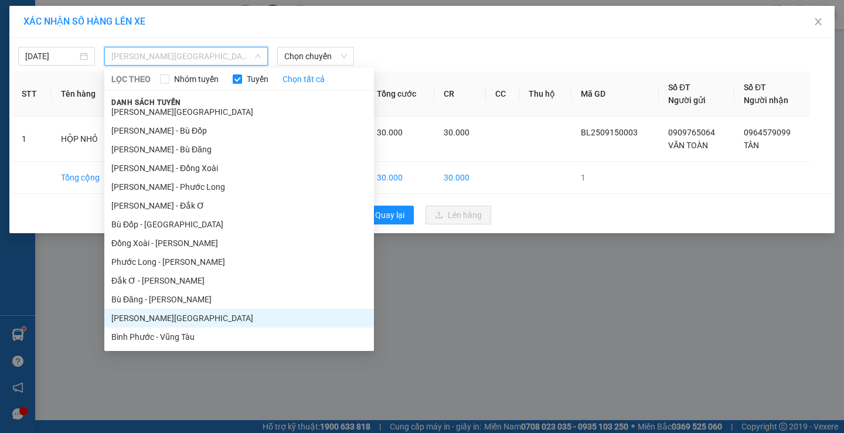
scroll to position [0, 0]
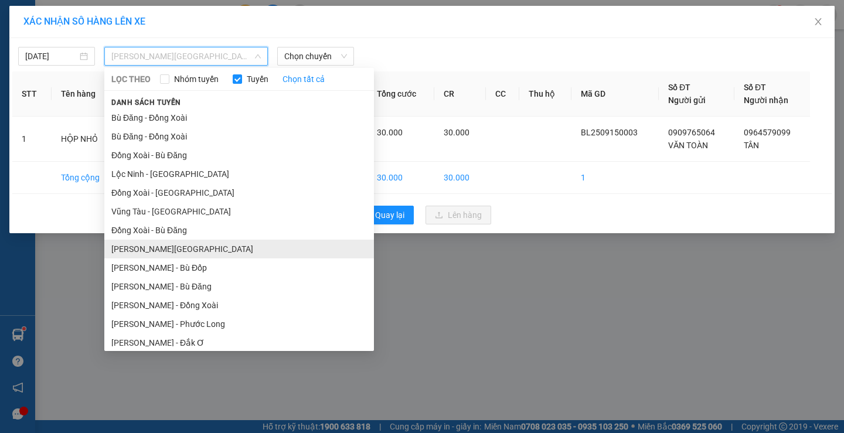
click at [184, 247] on li "[PERSON_NAME][GEOGRAPHIC_DATA]" at bounding box center [239, 249] width 270 height 19
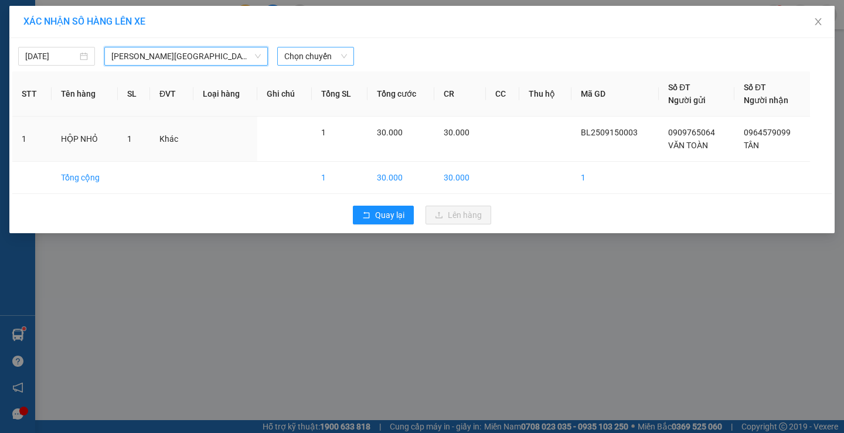
click at [318, 60] on span "Chọn chuyến" at bounding box center [315, 56] width 63 height 18
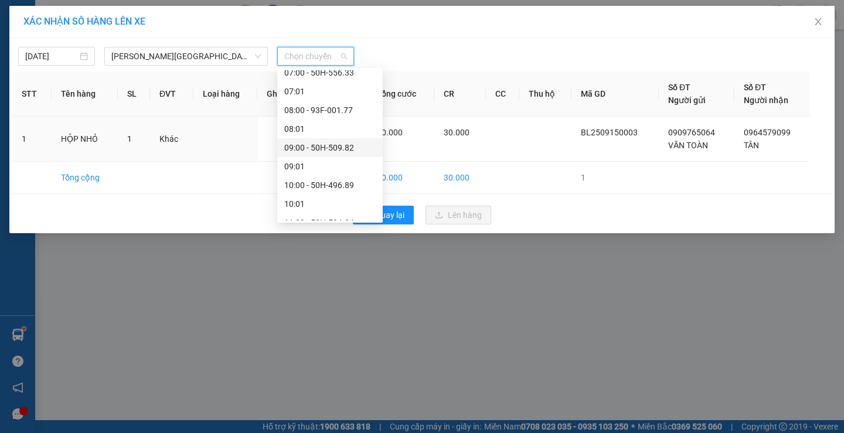
scroll to position [59, 0]
click at [314, 150] on div "06:00 - 93F-001.93" at bounding box center [329, 152] width 91 height 13
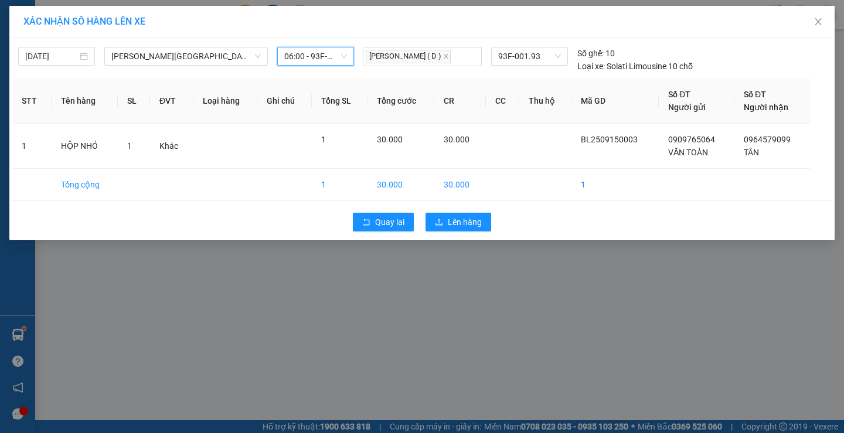
click at [314, 56] on span "06:00 - 93F-001.93" at bounding box center [315, 56] width 63 height 18
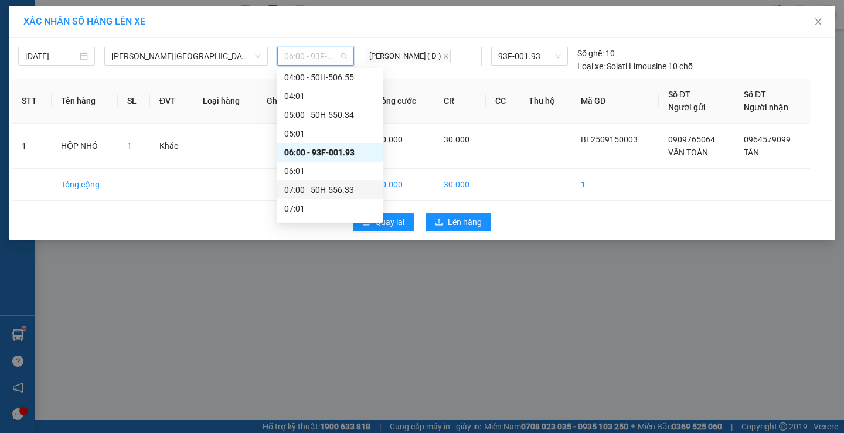
click at [310, 186] on div "07:00 - 50H-556.33" at bounding box center [329, 190] width 91 height 13
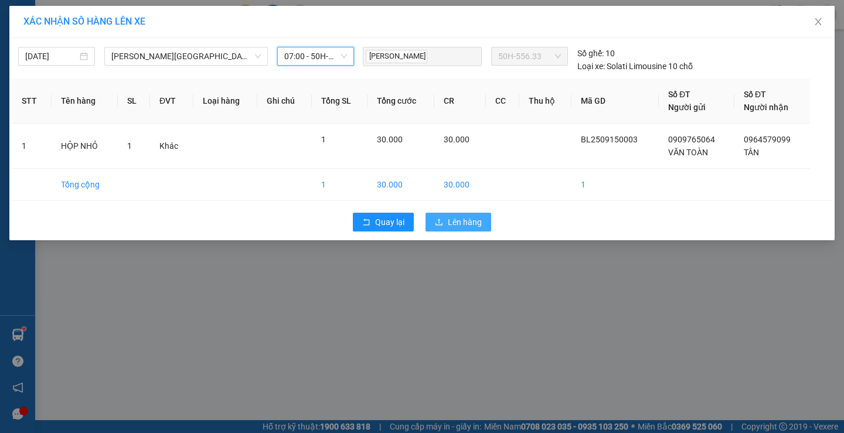
click at [452, 223] on span "Lên hàng" at bounding box center [465, 222] width 34 height 13
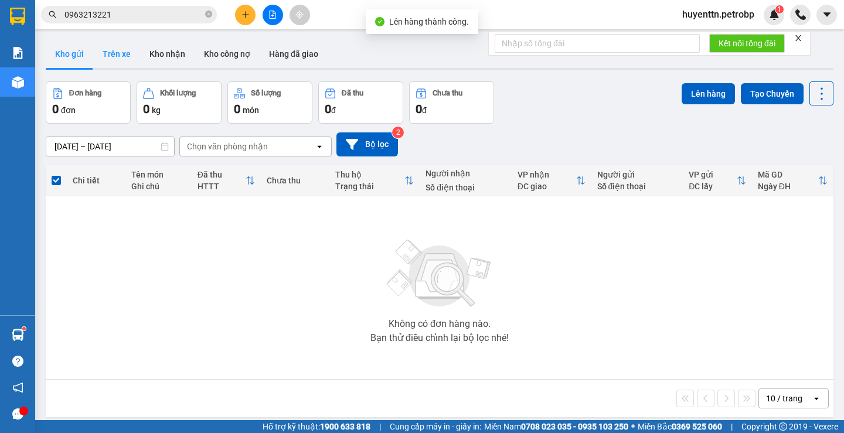
click at [127, 55] on button "Trên xe" at bounding box center [116, 54] width 47 height 28
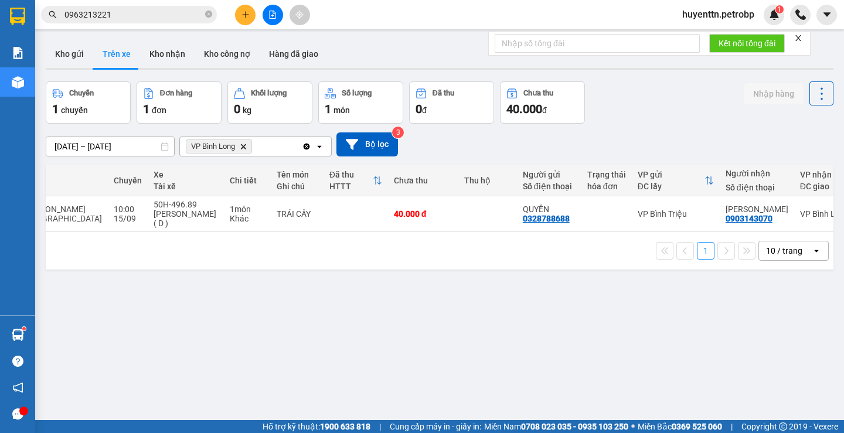
scroll to position [0, 178]
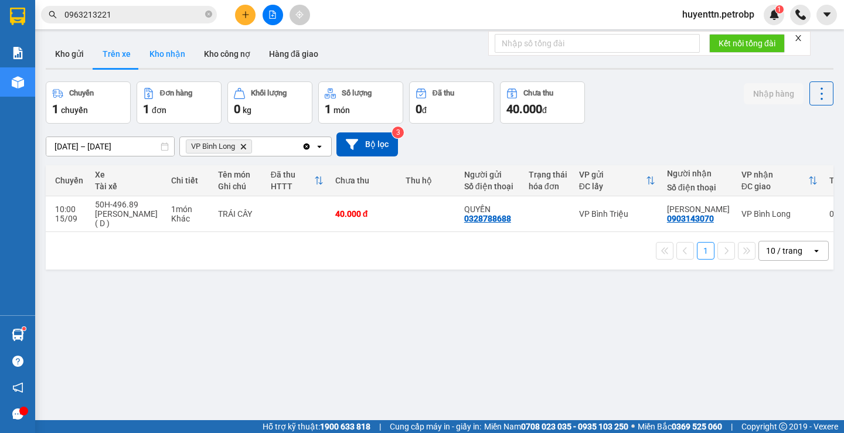
click at [168, 57] on button "Kho nhận" at bounding box center [167, 54] width 55 height 28
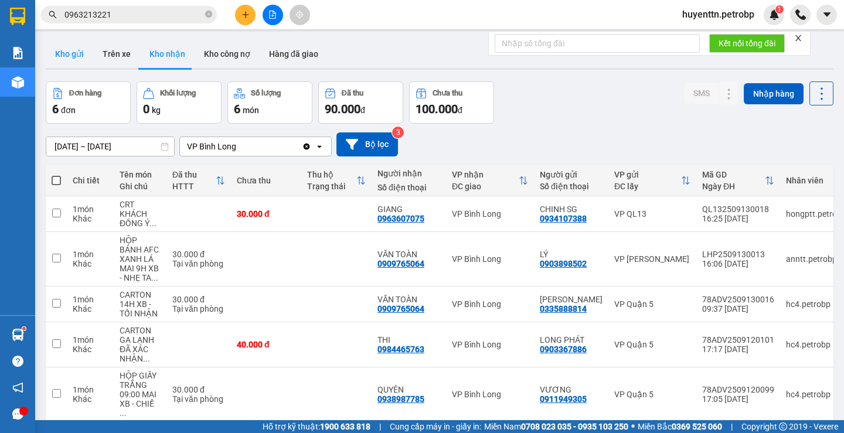
click at [59, 45] on button "Kho gửi" at bounding box center [69, 54] width 47 height 28
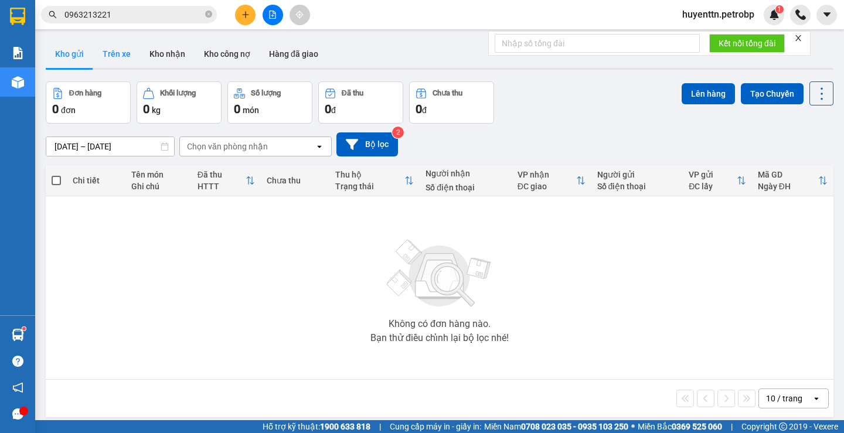
click at [100, 56] on button "Trên xe" at bounding box center [116, 54] width 47 height 28
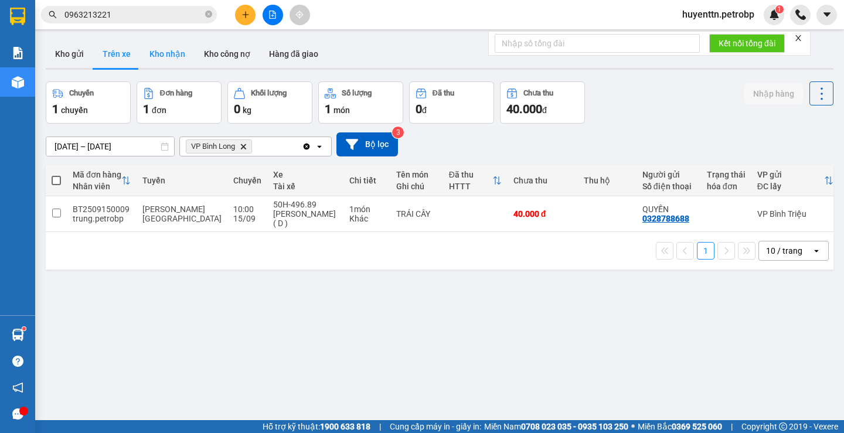
click at [169, 59] on button "Kho nhận" at bounding box center [167, 54] width 55 height 28
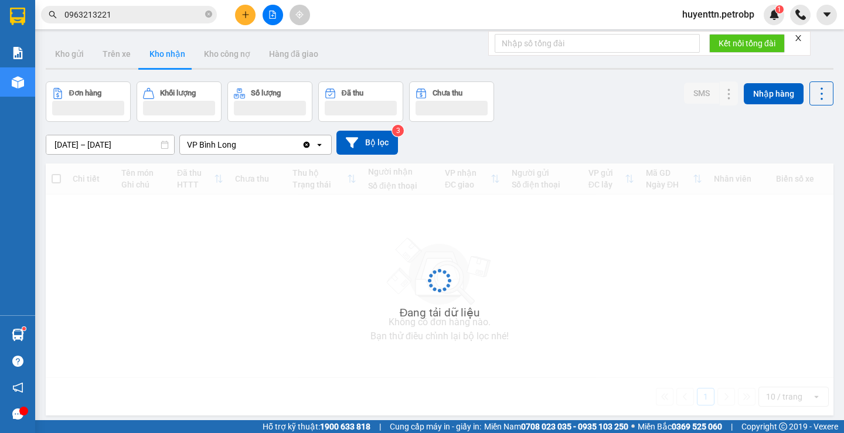
click at [169, 59] on button "Kho nhận" at bounding box center [167, 54] width 55 height 28
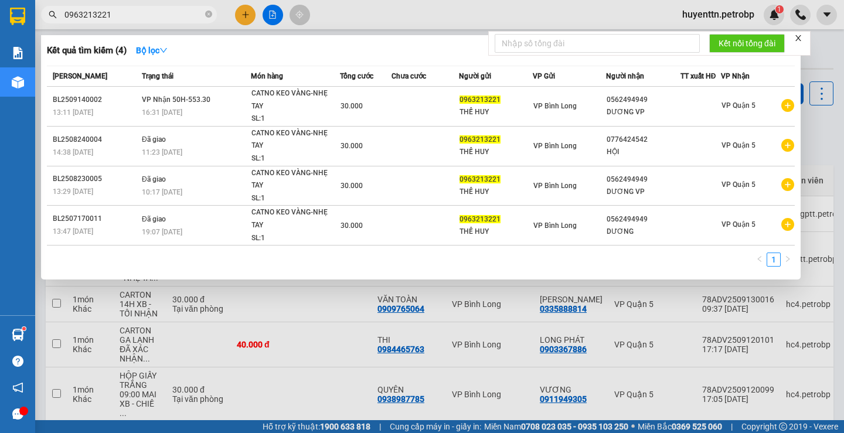
click at [124, 22] on span "0963213221" at bounding box center [129, 15] width 176 height 18
click at [125, 18] on input "0963213221" at bounding box center [133, 14] width 138 height 13
type input "0"
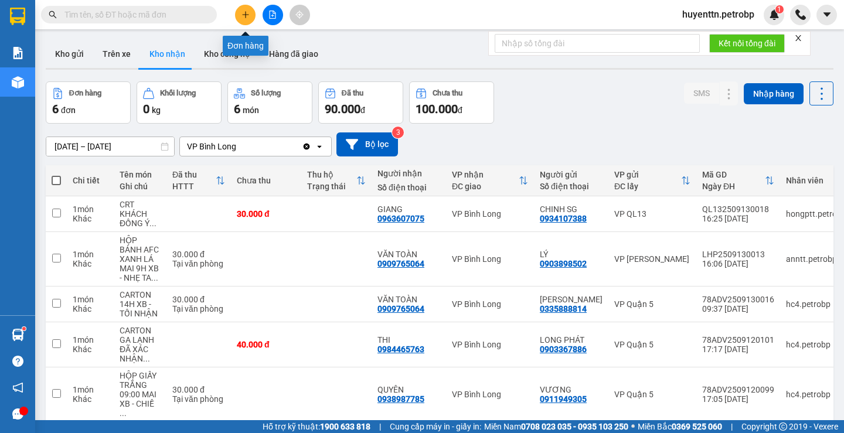
click at [245, 14] on icon "plus" at bounding box center [246, 15] width 8 height 8
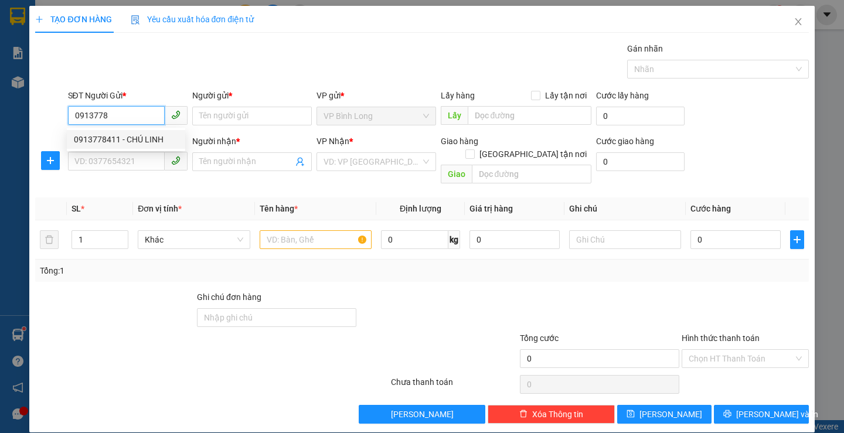
click at [121, 140] on div "0913778411 - CHÚ LINH" at bounding box center [126, 139] width 104 height 13
type input "0913778411"
type input "CHÚ LINH"
type input "0973479504"
type input "CHÚ TUẤN"
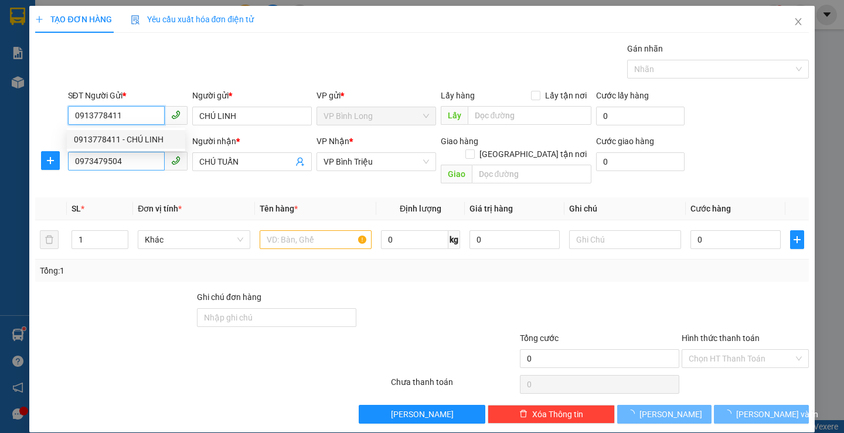
type input "60.000"
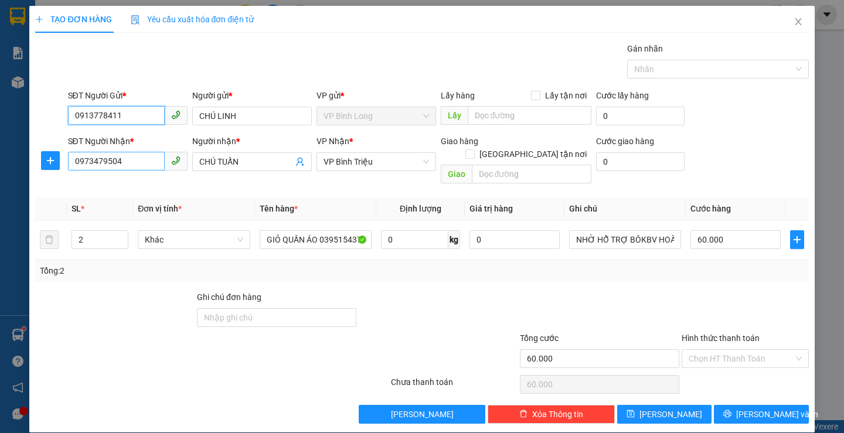
type input "0913778411"
click at [125, 164] on input "0973479504" at bounding box center [116, 161] width 97 height 19
type input "0"
type input "0923916379"
click at [257, 162] on input "CHÚ TUẤN" at bounding box center [246, 161] width 94 height 13
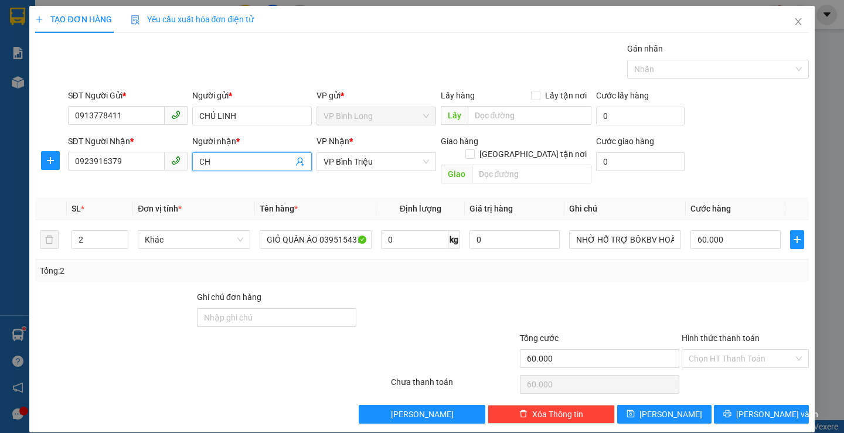
type input "C"
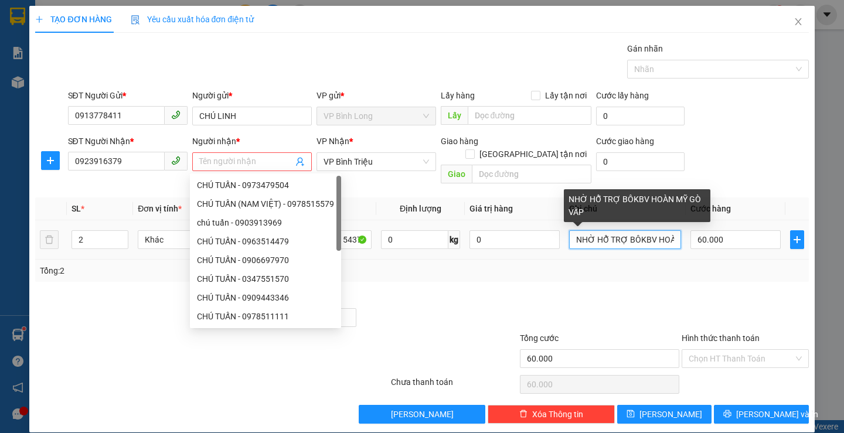
click at [651, 241] on input "NHỜ HỖ TRỢ BÔKBV HOÀN MỸ GÒ VẤP" at bounding box center [625, 239] width 112 height 19
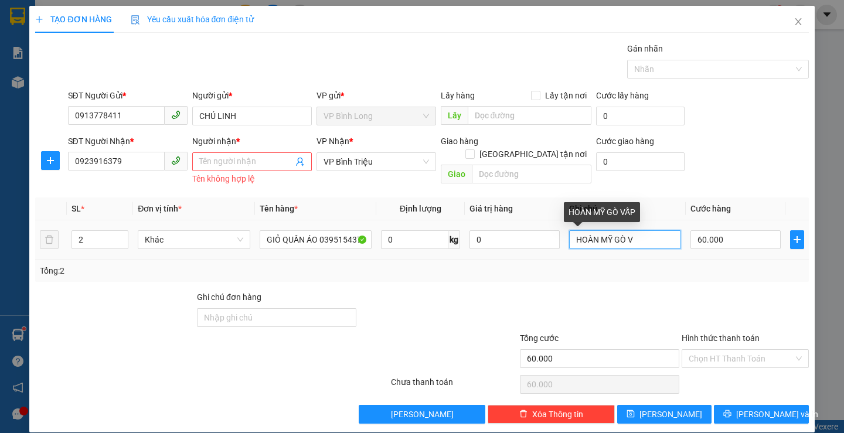
click at [657, 236] on input "HOÀN MỸ GÒ V" at bounding box center [625, 239] width 112 height 19
type input "H"
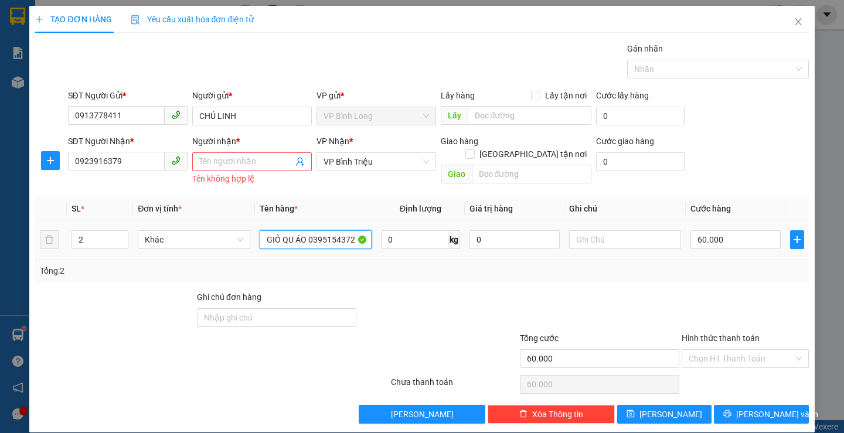
click at [301, 237] on input "GIỎ QU ÁO 0395154372" at bounding box center [316, 239] width 112 height 19
click at [328, 239] on input "ÁO 03951543" at bounding box center [316, 239] width 112 height 19
type input "Á"
click at [90, 235] on input "number" at bounding box center [100, 240] width 56 height 18
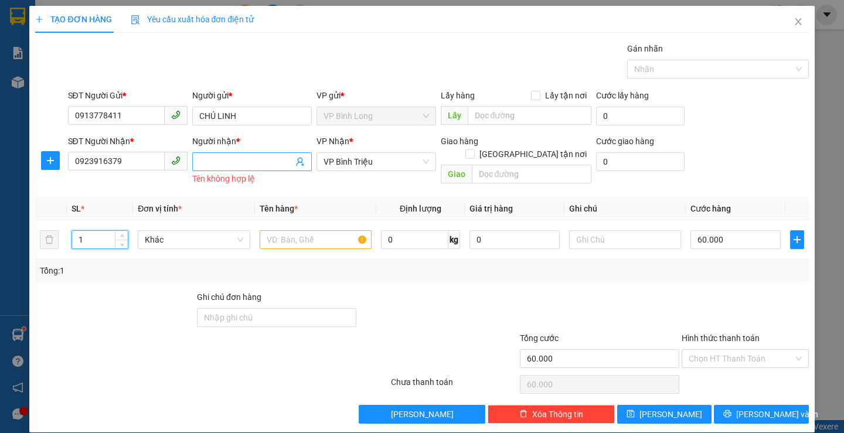
type input "1"
click at [232, 163] on input "Người nhận *" at bounding box center [246, 161] width 94 height 13
type input "0"
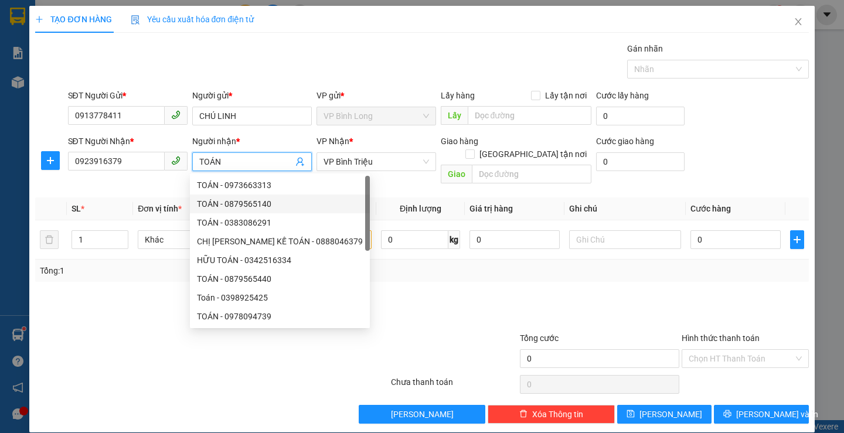
type input "TOÁN"
drag, startPoint x: 478, startPoint y: 318, endPoint x: 380, endPoint y: 236, distance: 128.2
click at [478, 314] on form "Ghi chú đơn hàng Tổng cước 0 Hình thức thanh toán Chọn HT Thanh Toán" at bounding box center [421, 332] width 773 height 82
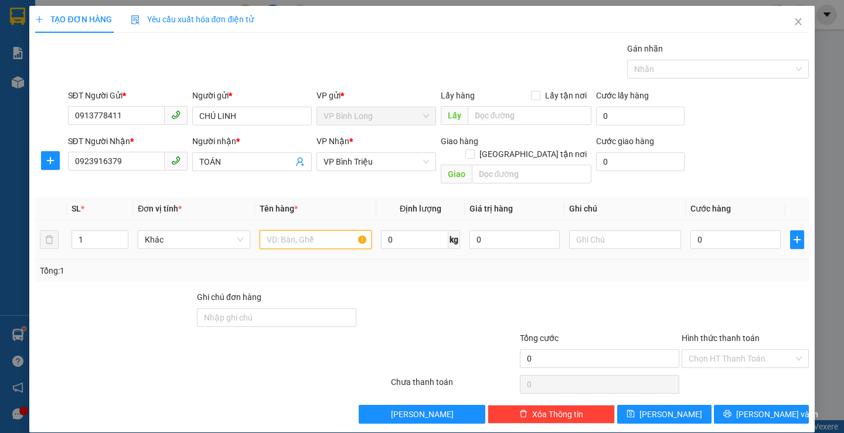
click at [337, 230] on input "text" at bounding box center [316, 239] width 112 height 19
type input "HỒ SƠ GIẤY TỜ"
click at [733, 233] on input "0" at bounding box center [736, 239] width 90 height 19
type input "3"
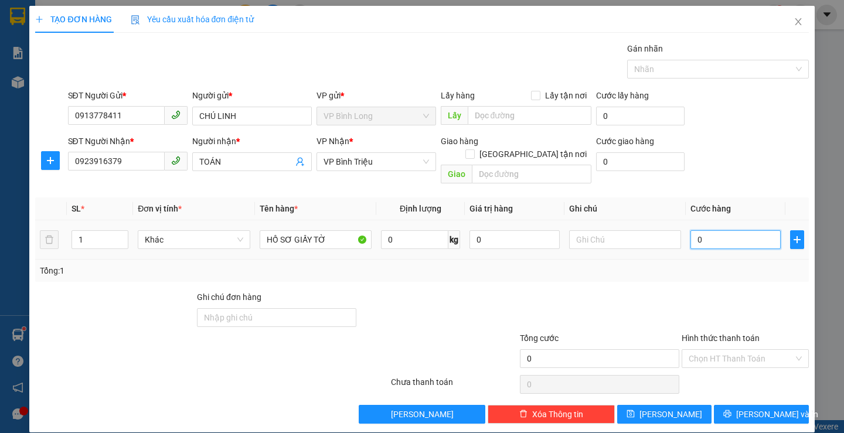
type input "3"
type input "30"
type input "300"
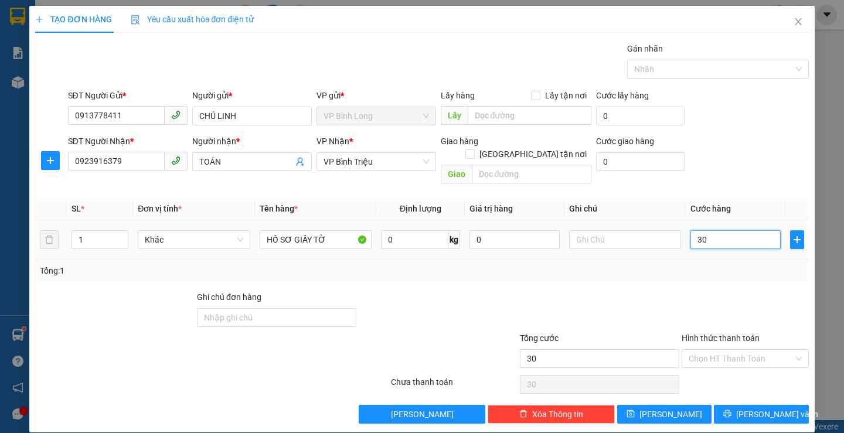
type input "300"
type input "3.000"
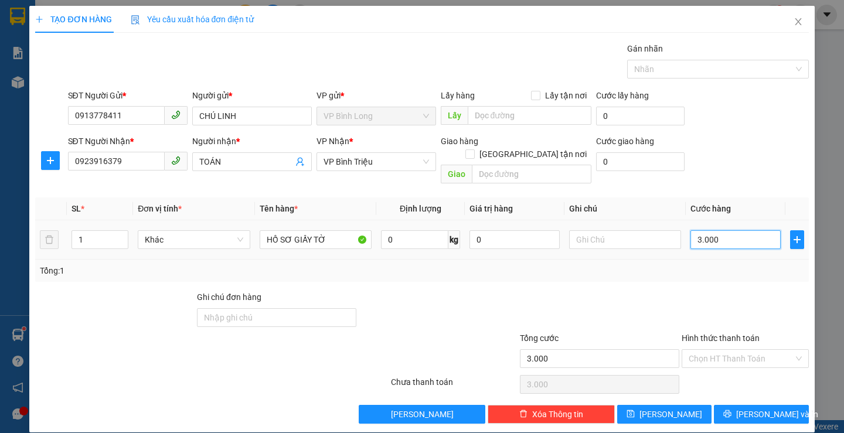
type input "30.000"
click at [719, 350] on input "Hình thức thanh toán" at bounding box center [741, 359] width 105 height 18
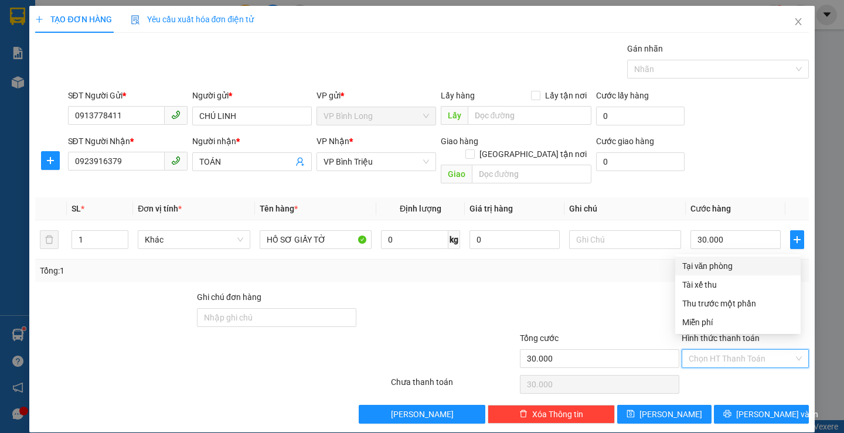
click at [724, 264] on div "Tại văn phòng" at bounding box center [737, 266] width 111 height 13
type input "0"
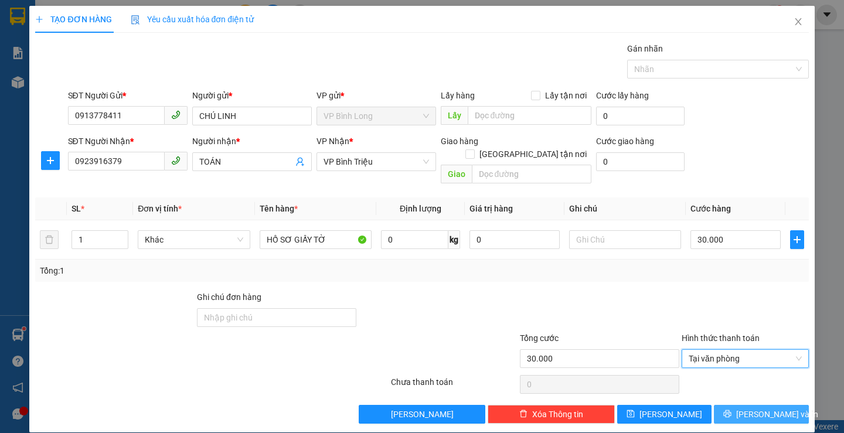
click at [751, 408] on span "[PERSON_NAME] và In" at bounding box center [777, 414] width 82 height 13
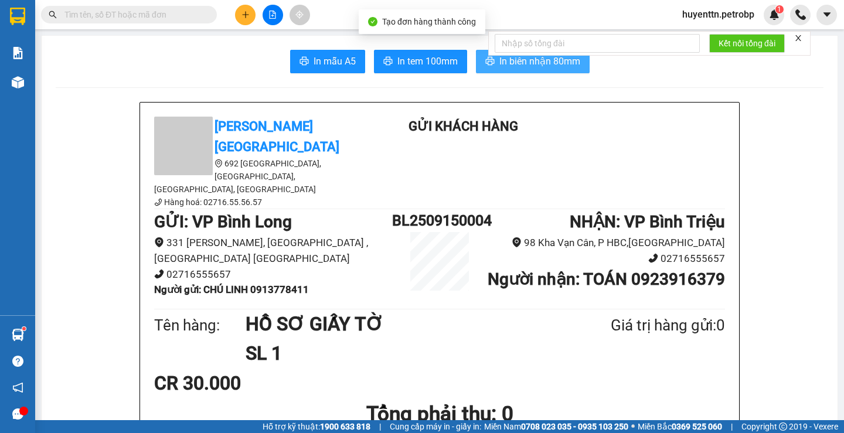
click at [505, 64] on span "In biên nhận 80mm" at bounding box center [540, 61] width 81 height 15
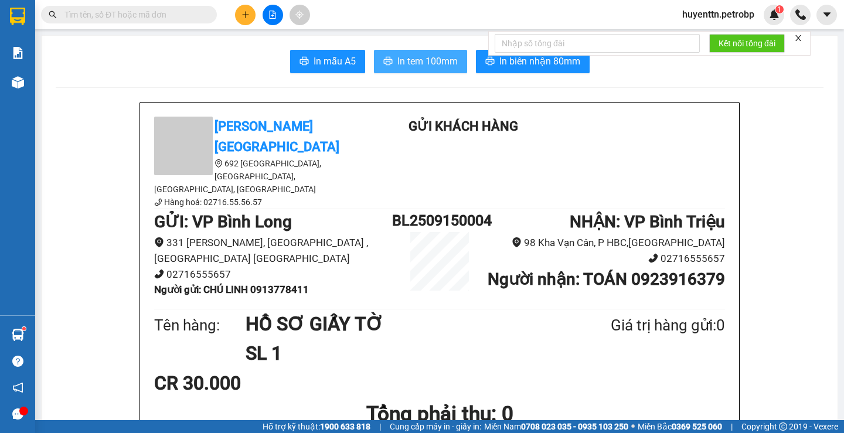
click at [397, 52] on button "In tem 100mm" at bounding box center [420, 61] width 93 height 23
click at [114, 13] on input "text" at bounding box center [133, 14] width 138 height 13
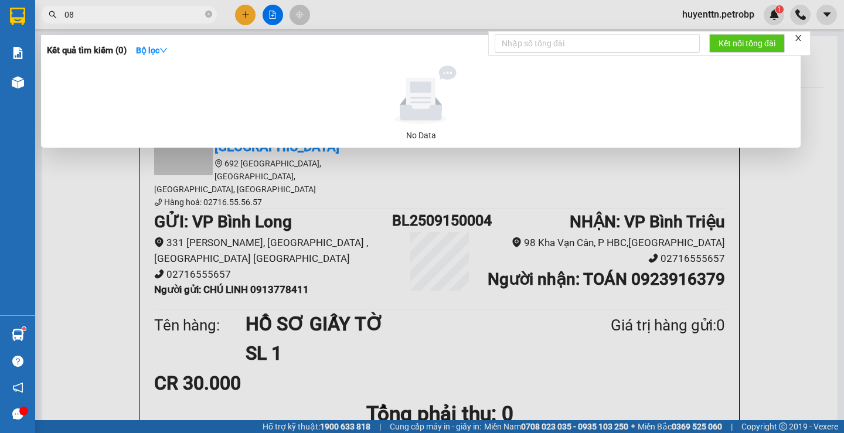
type input "0"
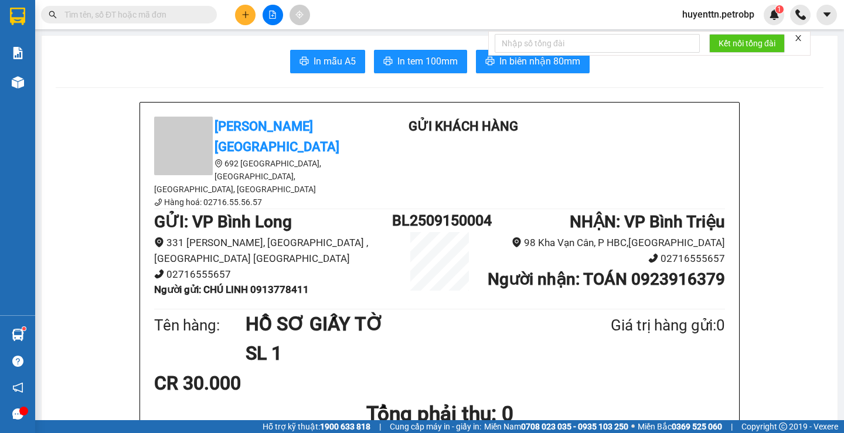
click at [158, 9] on input "text" at bounding box center [133, 14] width 138 height 13
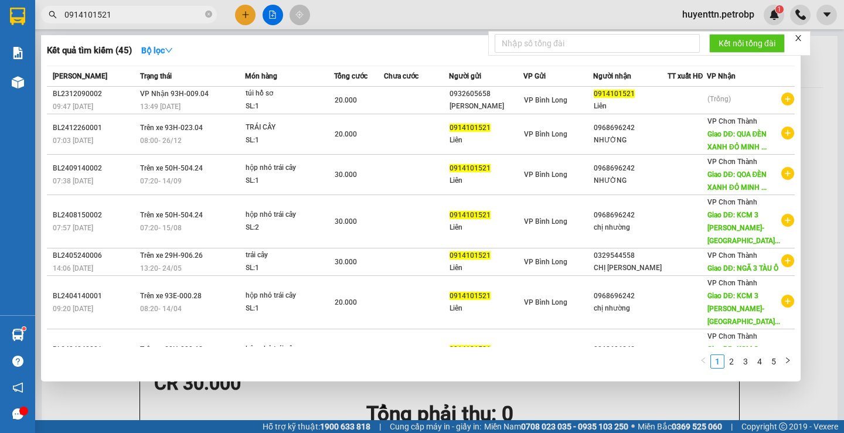
click at [121, 15] on input "0914101521" at bounding box center [133, 14] width 138 height 13
type input "0914101521"
click at [250, 12] on div at bounding box center [422, 216] width 844 height 433
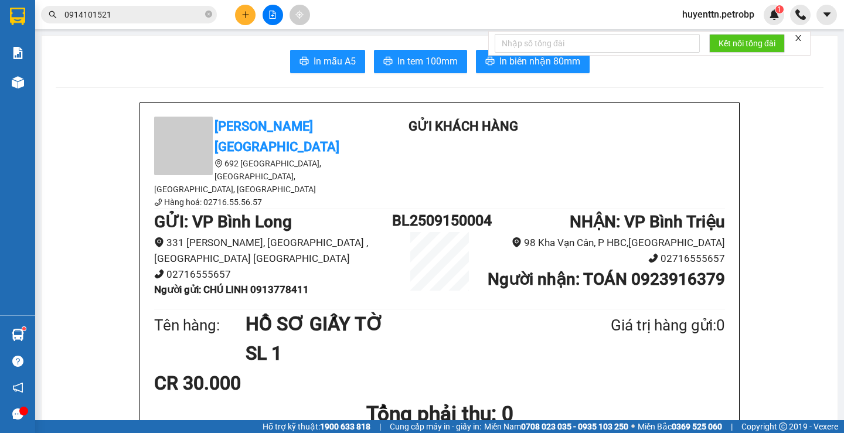
click at [247, 16] on icon "plus" at bounding box center [246, 15] width 8 height 8
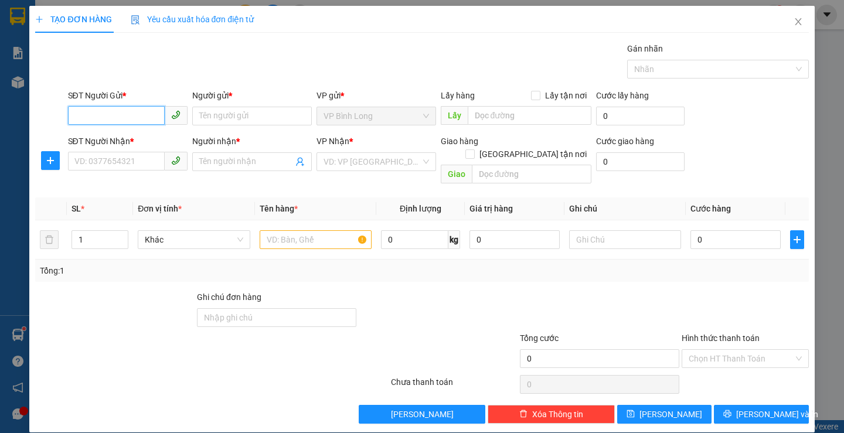
click at [124, 111] on input "SĐT Người Gửi *" at bounding box center [116, 115] width 97 height 19
paste input "0914101521"
type input "0914101521"
click at [132, 138] on div "0914101521 - Liên" at bounding box center [126, 139] width 104 height 13
type input "Liên"
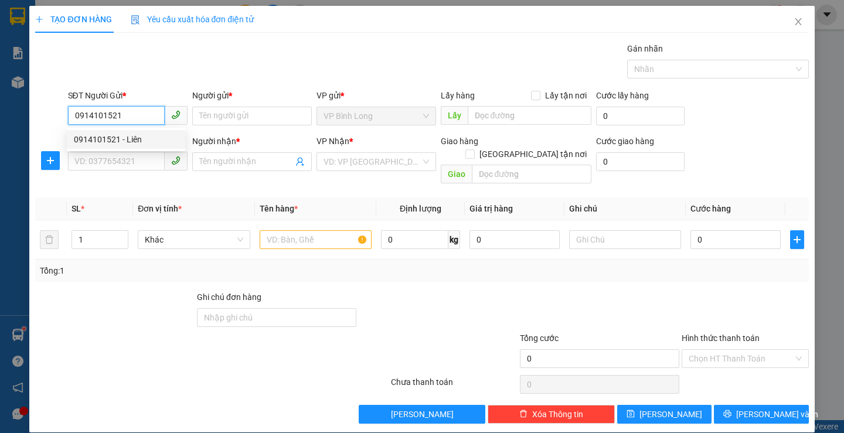
type input "0988248234"
type input "Công"
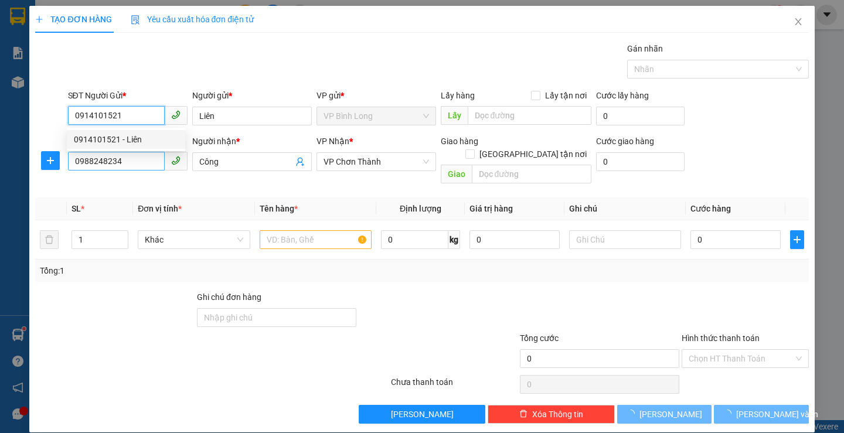
type input "30.000"
type input "0914101521"
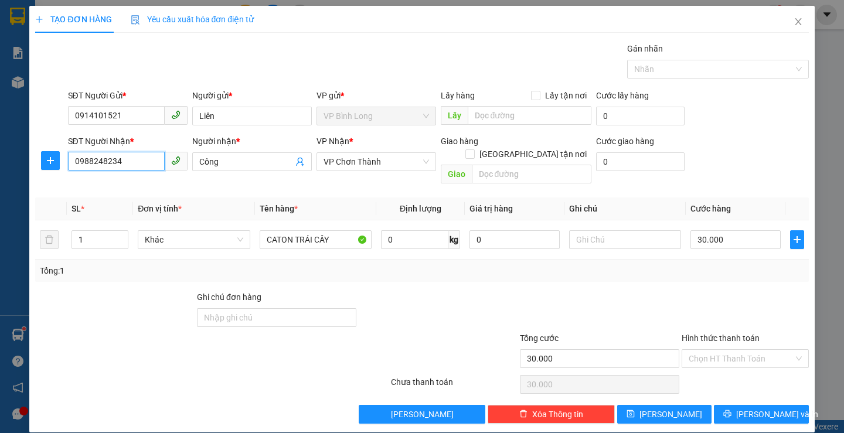
click at [134, 161] on input "0988248234" at bounding box center [116, 161] width 97 height 19
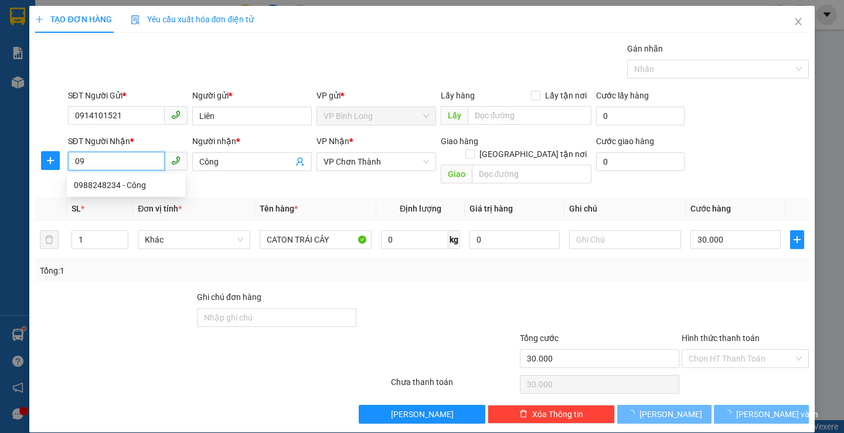
type input "0"
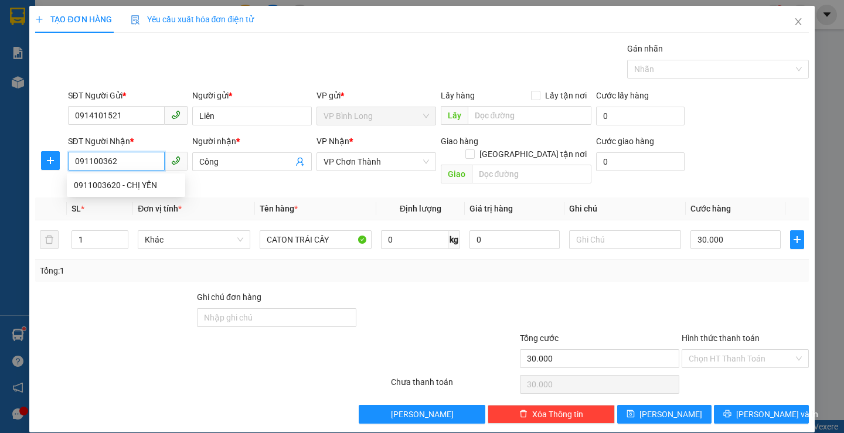
type input "0911003620"
click at [135, 188] on div "0911003620 - CHỊ YẾN" at bounding box center [126, 185] width 104 height 13
type input "CHỊ YẾN"
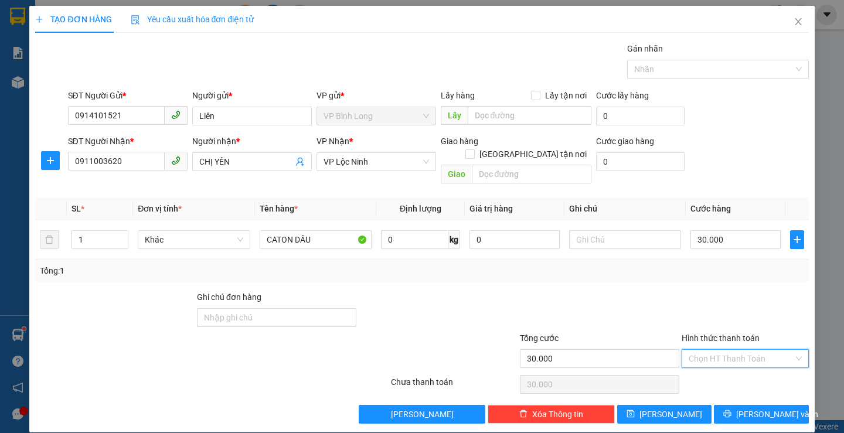
click at [717, 350] on input "Hình thức thanh toán" at bounding box center [741, 359] width 105 height 18
click at [708, 270] on div "Tại văn phòng" at bounding box center [737, 266] width 111 height 13
click at [750, 408] on span "[PERSON_NAME] và In" at bounding box center [777, 414] width 82 height 13
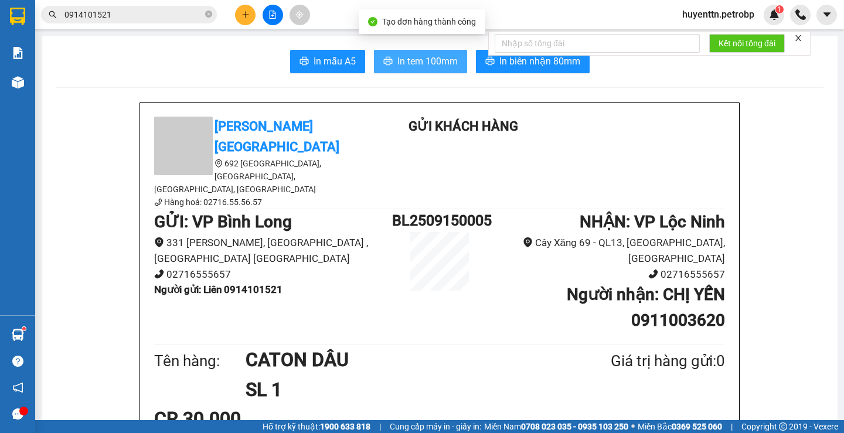
click at [406, 53] on button "In tem 100mm" at bounding box center [420, 61] width 93 height 23
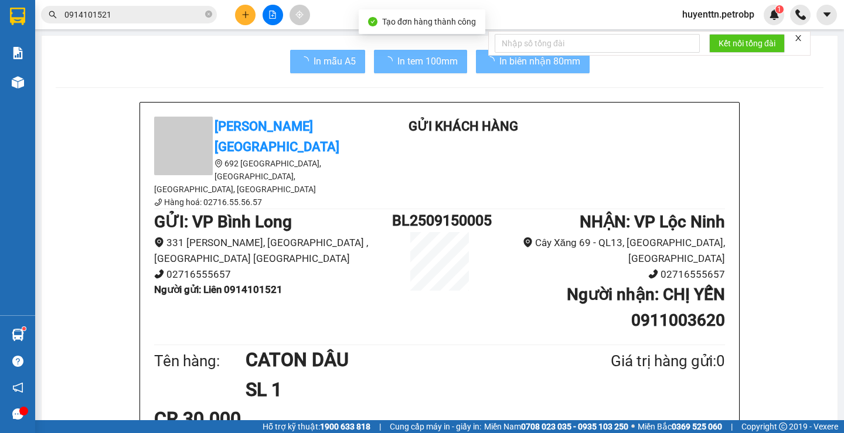
click at [646, 345] on div "Tên hàng: CATON DÂU SL 1 Giá trị hàng gửi: 0" at bounding box center [439, 374] width 571 height 59
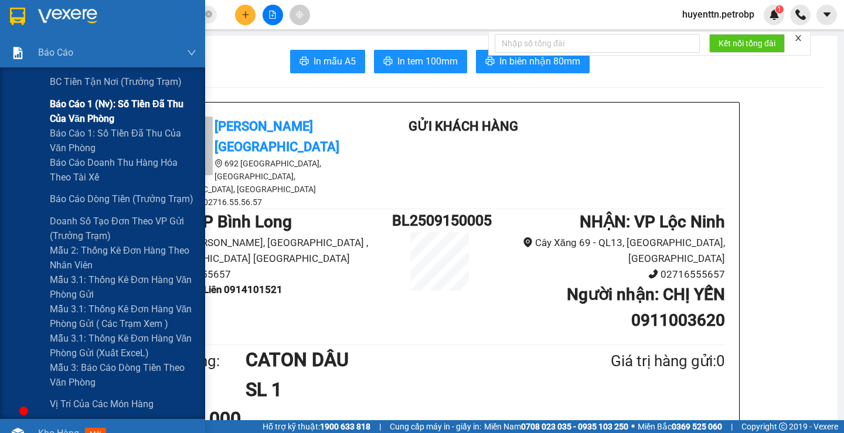
click at [79, 108] on span "Báo cáo 1 (nv): Số tiền đã thu của văn phòng" at bounding box center [123, 111] width 147 height 29
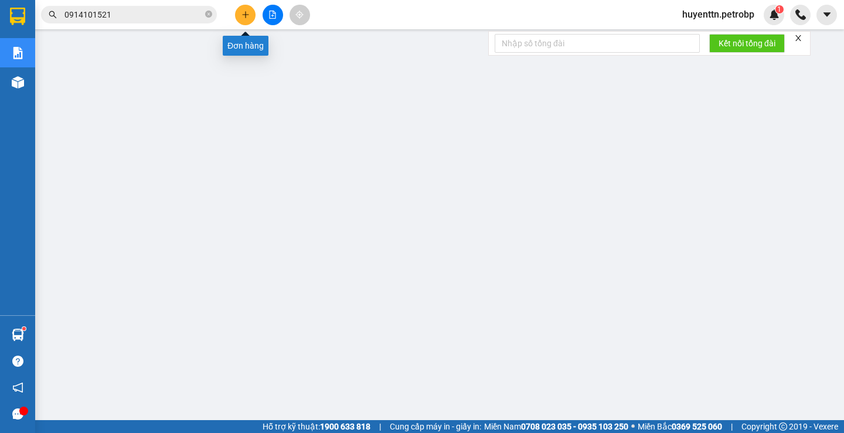
click at [239, 15] on button at bounding box center [245, 15] width 21 height 21
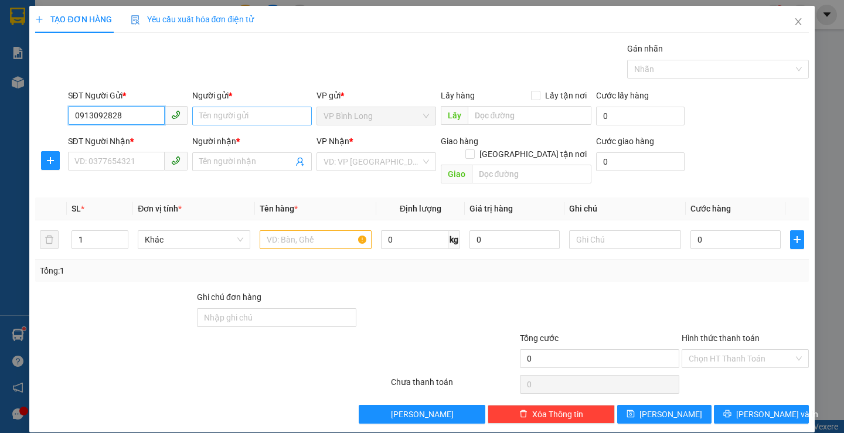
type input "0913092828"
click at [222, 118] on input "Người gửi *" at bounding box center [252, 116] width 120 height 19
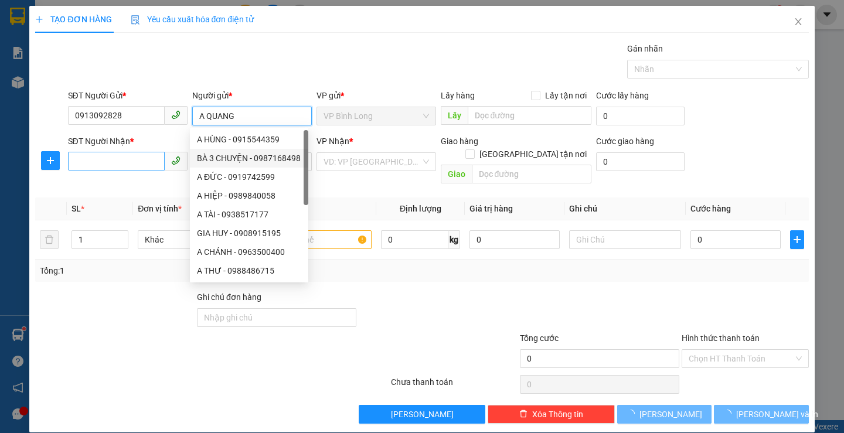
type input "A QUANG"
click at [116, 160] on input "SĐT Người Nhận *" at bounding box center [116, 161] width 97 height 19
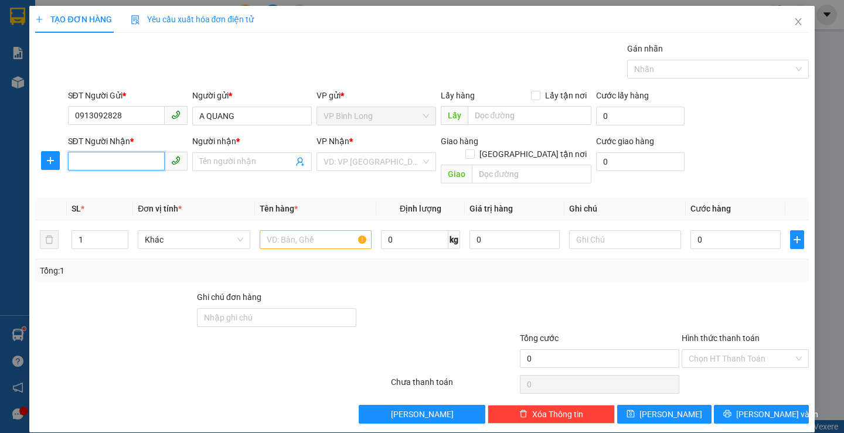
click at [129, 164] on input "SĐT Người Nhận *" at bounding box center [116, 161] width 97 height 19
type input "0977666768"
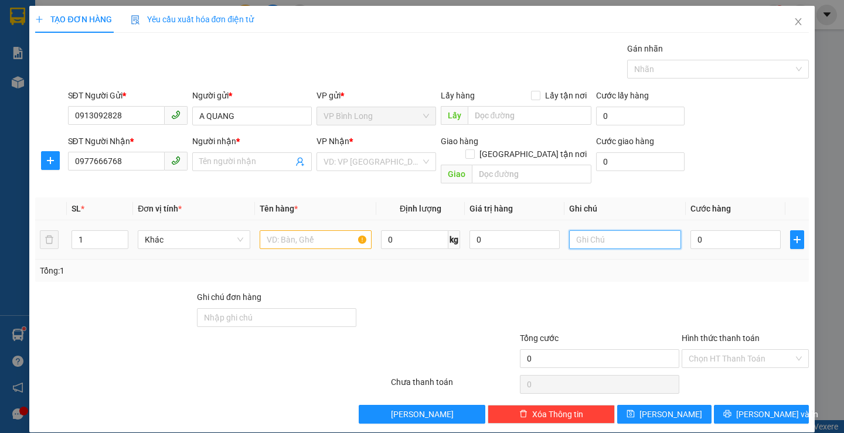
click at [630, 230] on input "text" at bounding box center [625, 239] width 112 height 19
type input "0911027979"
click at [234, 167] on input "Người nhận *" at bounding box center [246, 161] width 94 height 13
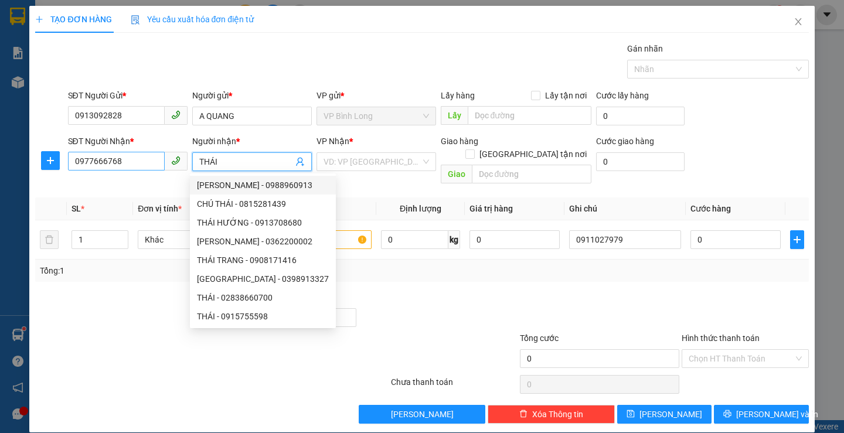
type input "THÁI"
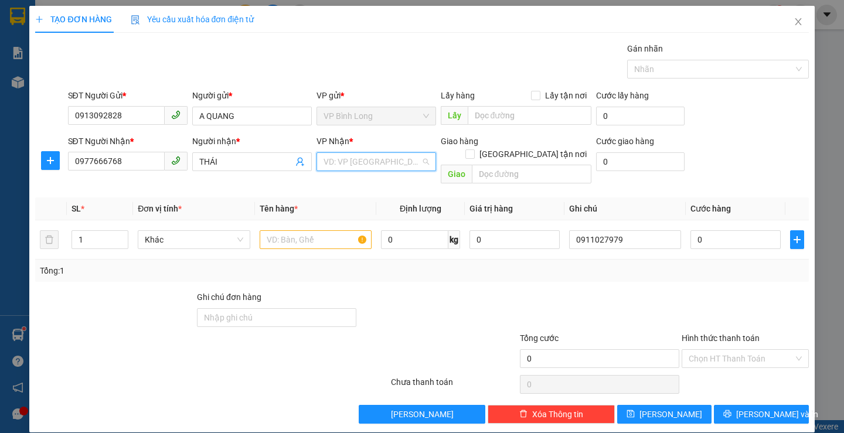
click at [344, 158] on input "search" at bounding box center [372, 162] width 97 height 18
type input "P"
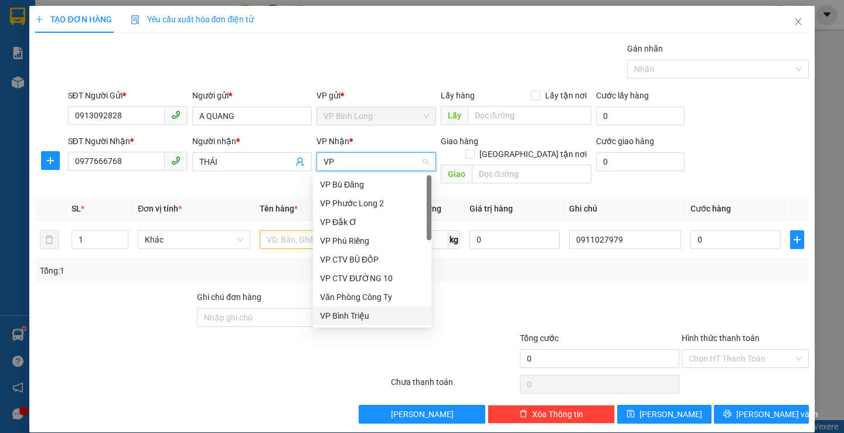
type input "VP"
click at [348, 332] on div at bounding box center [325, 352] width 130 height 41
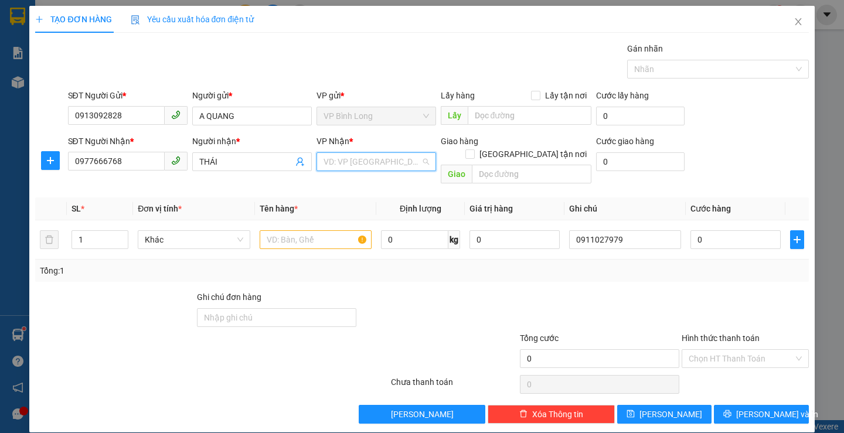
click at [362, 166] on input "search" at bounding box center [372, 162] width 97 height 18
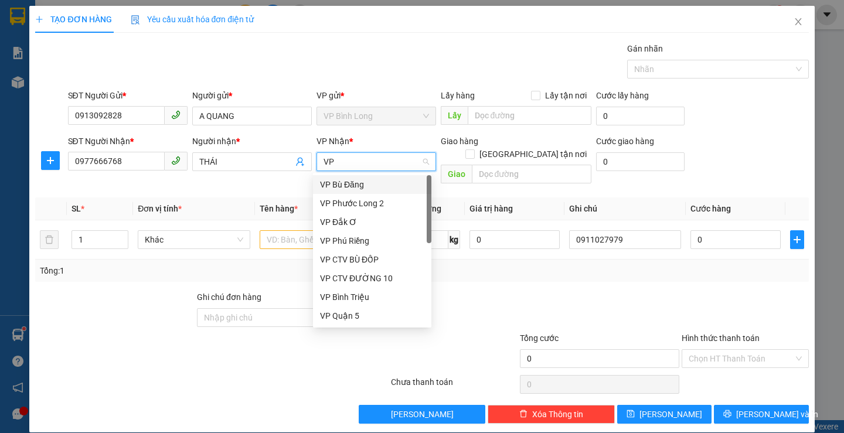
type input "VP B"
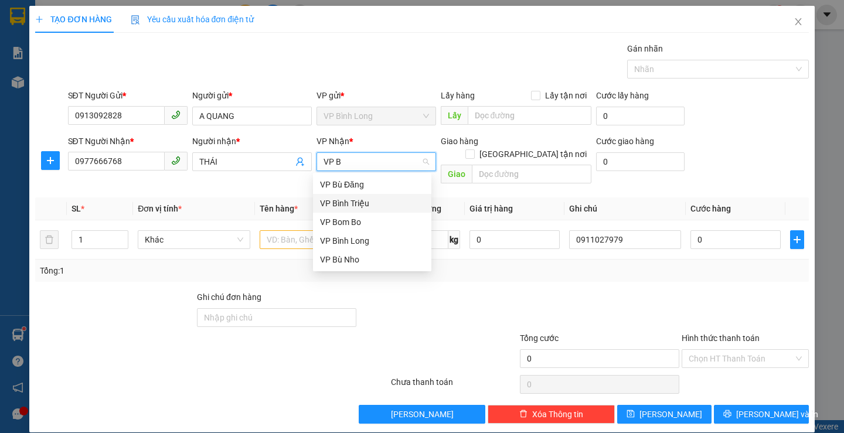
click at [375, 206] on div "VP Bình Triệu" at bounding box center [372, 203] width 104 height 13
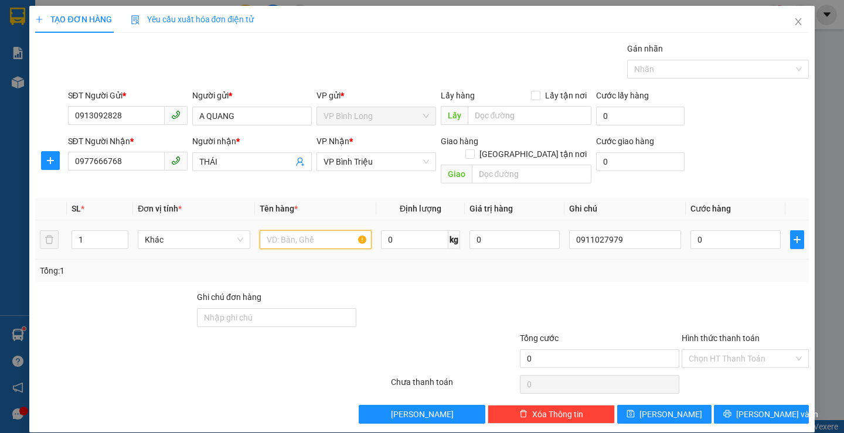
click at [291, 232] on input "text" at bounding box center [316, 239] width 112 height 19
type input "CATON NHẸ TAY(KHÁCH TỰ ĐÓNG GÓI KO BẢO ĐẢM"
click at [726, 230] on input "0" at bounding box center [736, 239] width 90 height 19
type input "3"
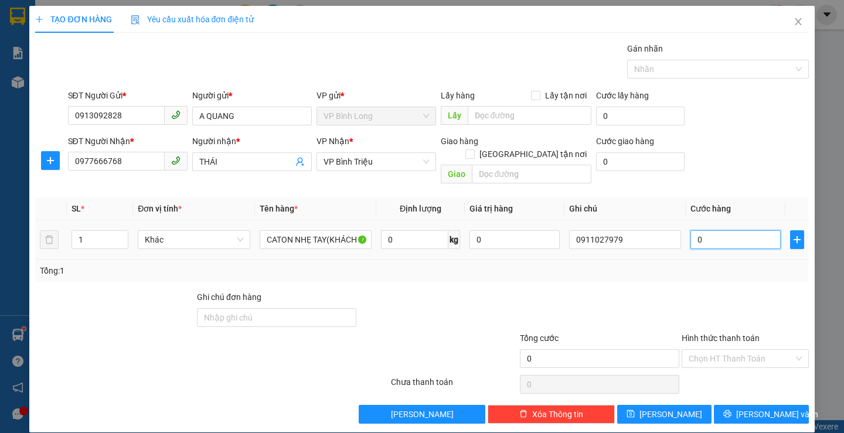
type input "3"
type input "30"
type input "300"
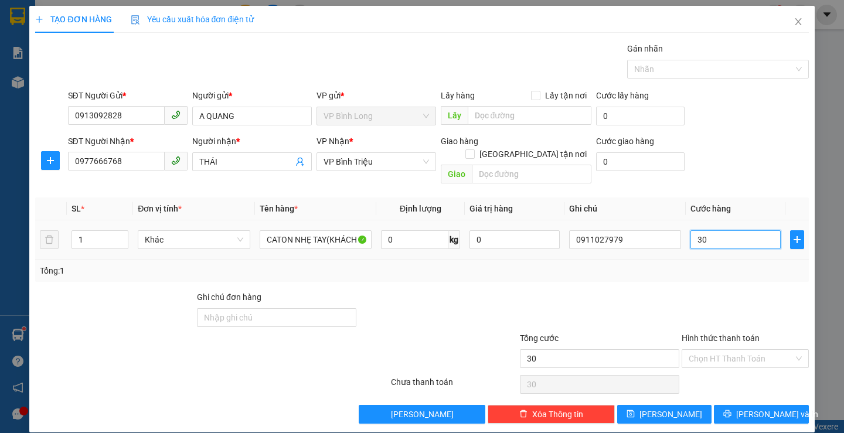
type input "300"
type input "3.000"
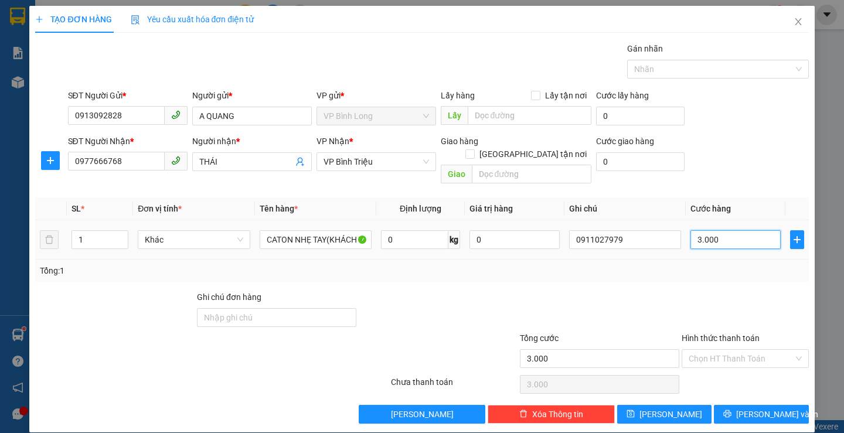
type input "30.000"
click at [747, 350] on input "Hình thức thanh toán" at bounding box center [741, 359] width 105 height 18
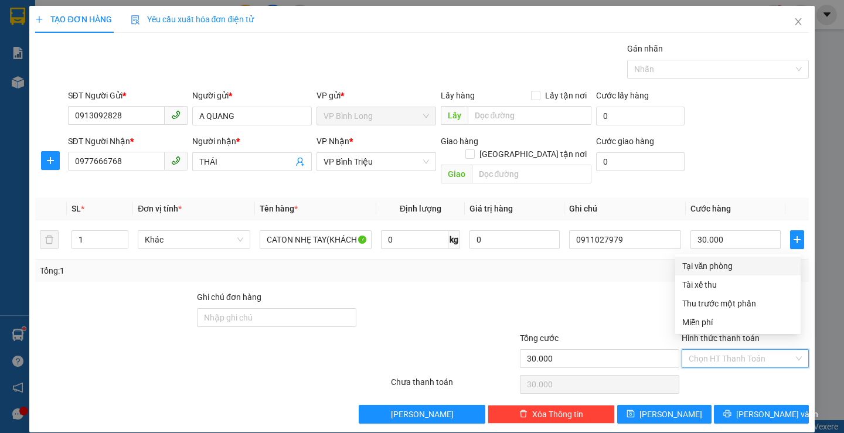
click at [731, 350] on input "Hình thức thanh toán" at bounding box center [741, 359] width 105 height 18
click at [745, 270] on div "Tại văn phòng" at bounding box center [737, 266] width 111 height 13
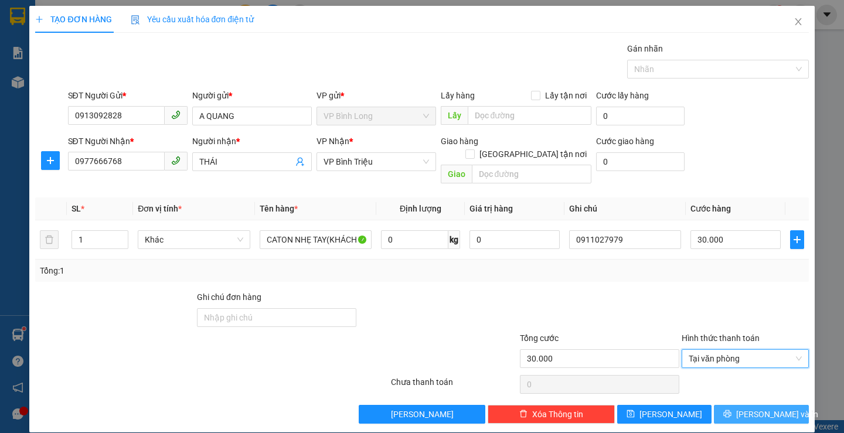
drag, startPoint x: 739, startPoint y: 403, endPoint x: 689, endPoint y: 320, distance: 97.0
click at [732, 410] on icon "printer" at bounding box center [727, 414] width 8 height 8
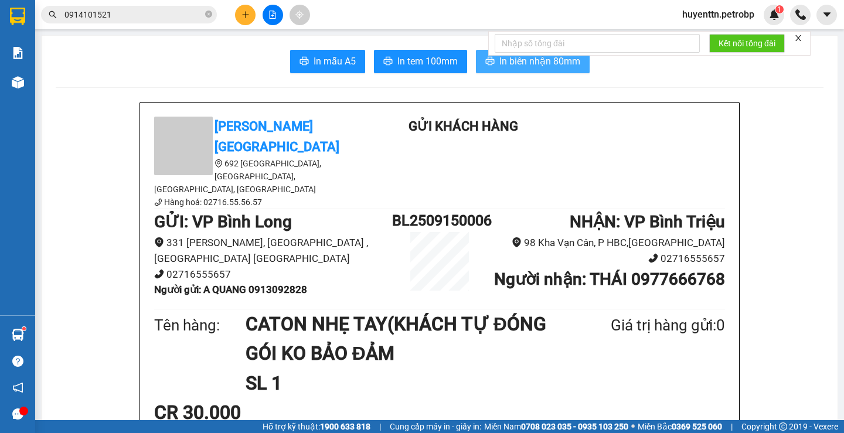
click at [549, 66] on span "In biên nhận 80mm" at bounding box center [540, 61] width 81 height 15
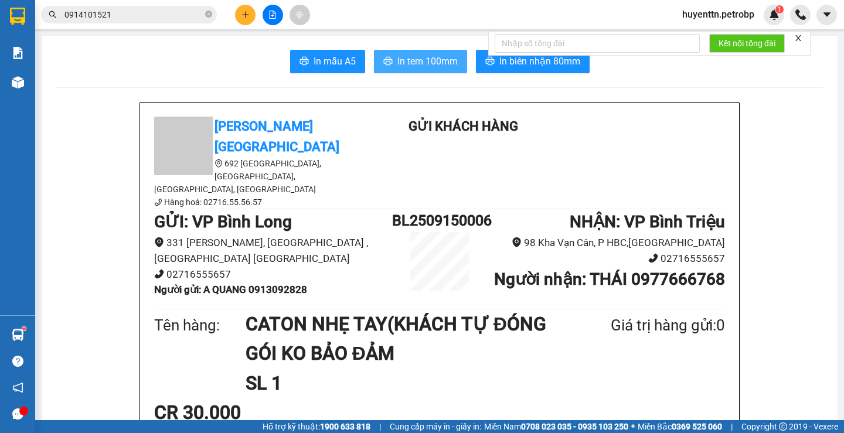
click at [430, 68] on span "In tem 100mm" at bounding box center [427, 61] width 60 height 15
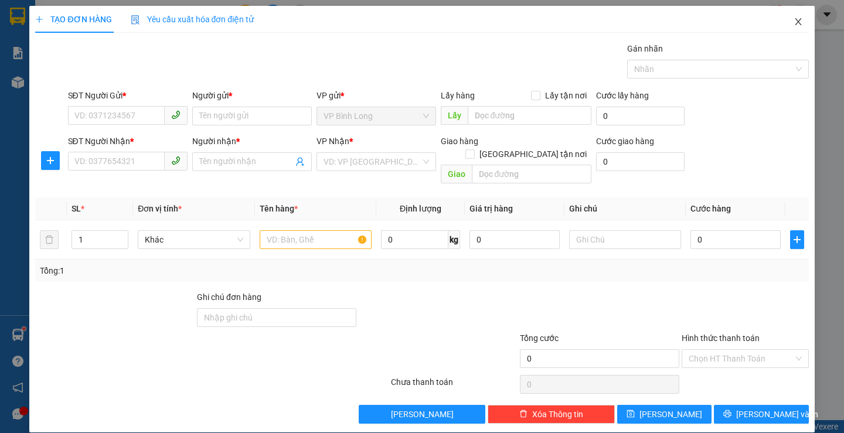
click at [795, 24] on icon "close" at bounding box center [798, 21] width 6 height 7
click at [794, 22] on icon "close" at bounding box center [798, 21] width 9 height 9
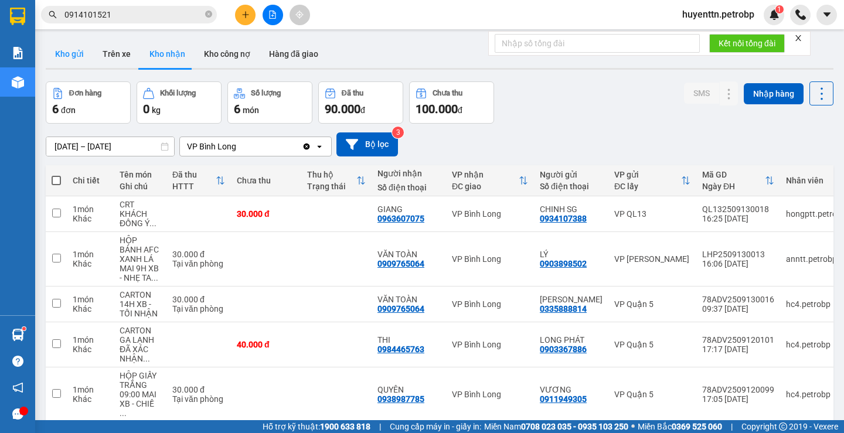
click at [67, 49] on button "Kho gửi" at bounding box center [69, 54] width 47 height 28
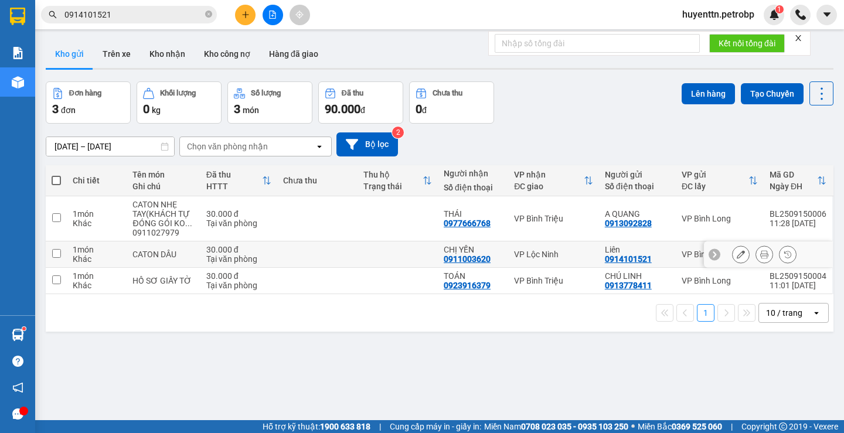
click at [349, 258] on td at bounding box center [317, 255] width 80 height 26
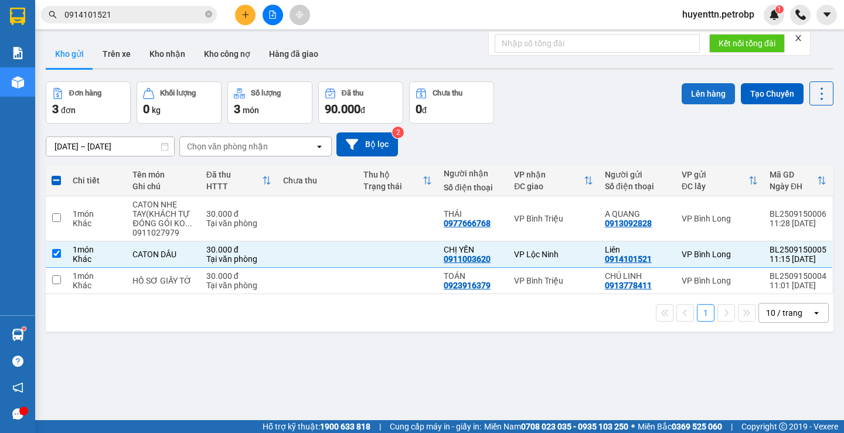
click at [690, 97] on button "Lên hàng" at bounding box center [708, 93] width 53 height 21
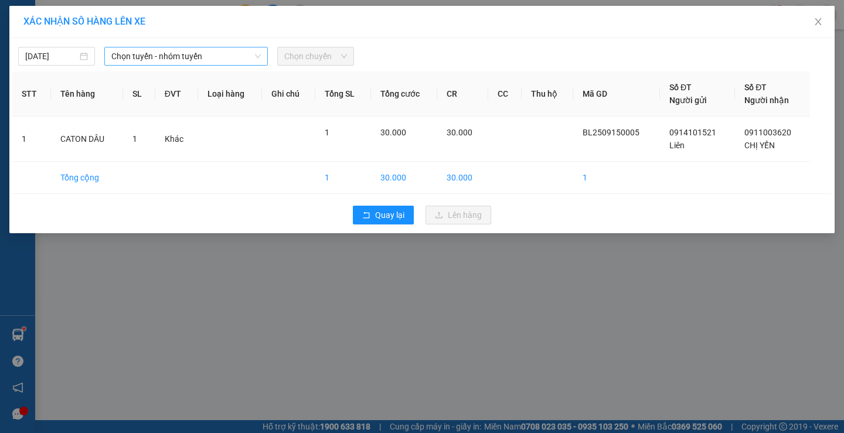
drag, startPoint x: 185, startPoint y: 68, endPoint x: 190, endPoint y: 61, distance: 8.5
click at [186, 65] on div "[DATE] Chọn tuyến - nhóm tuyến Chọn chuyến STT Tên hàng SL ĐVT Loại hàng Ghi ch…" at bounding box center [421, 135] width 825 height 195
click at [193, 60] on span "Chọn tuyến - nhóm tuyến" at bounding box center [185, 56] width 149 height 18
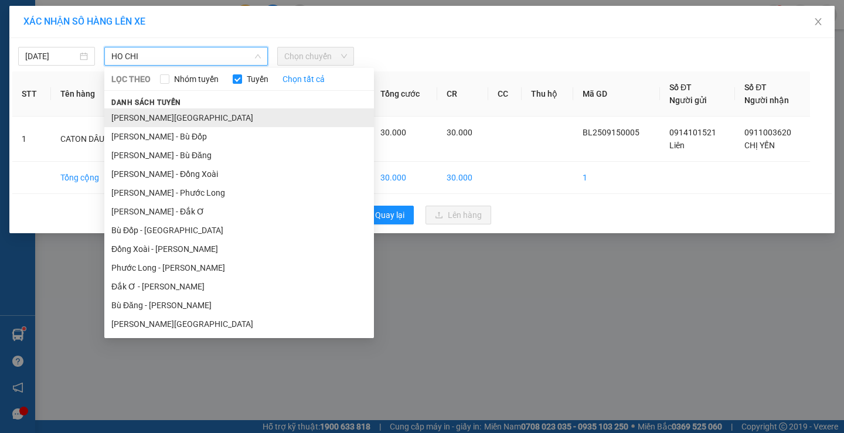
type input "HO CHI"
click at [210, 117] on li "[PERSON_NAME][GEOGRAPHIC_DATA]" at bounding box center [239, 117] width 270 height 19
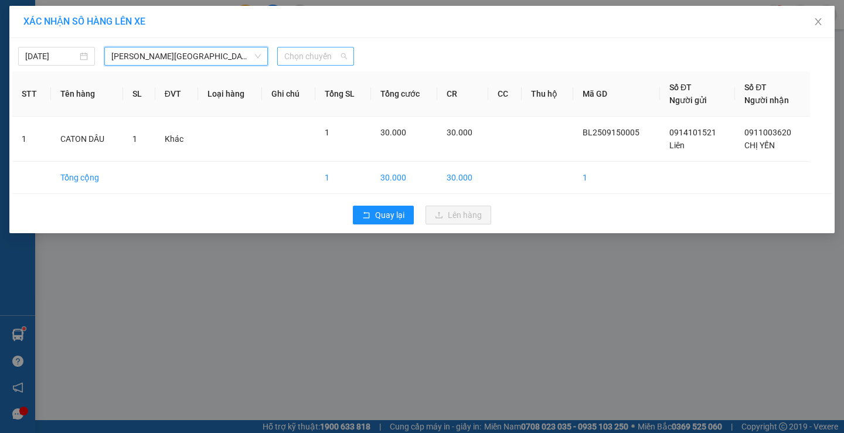
click at [315, 56] on span "Chọn chuyến" at bounding box center [315, 56] width 63 height 18
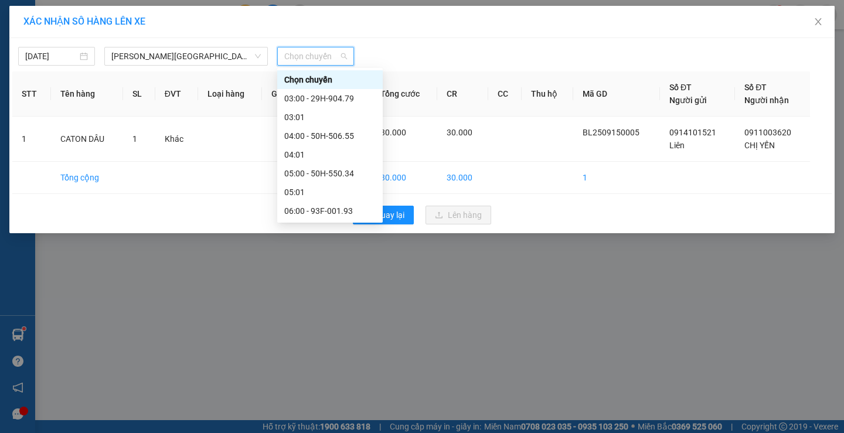
click at [342, 280] on div "08:00 - 93F-001.77" at bounding box center [329, 286] width 91 height 13
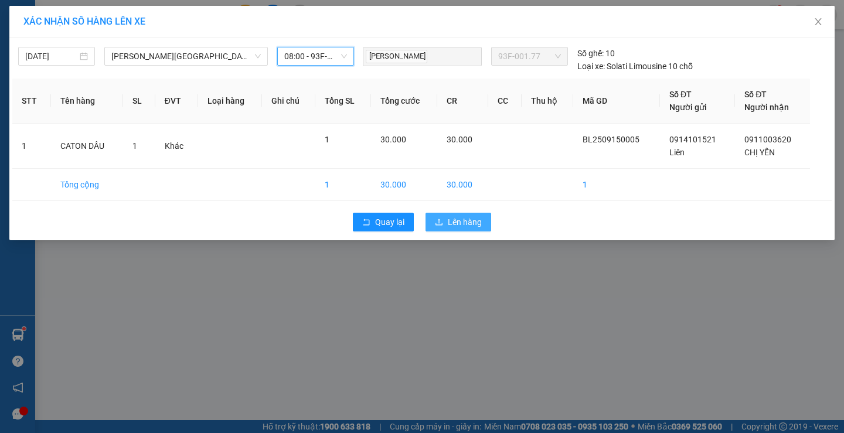
click at [456, 219] on span "Lên hàng" at bounding box center [465, 222] width 34 height 13
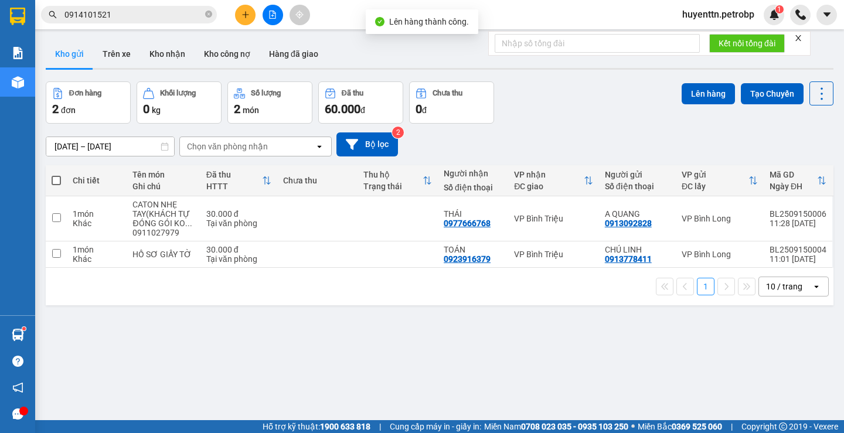
click at [59, 181] on span at bounding box center [56, 180] width 9 height 9
click at [56, 175] on input "checkbox" at bounding box center [56, 175] width 0 height 0
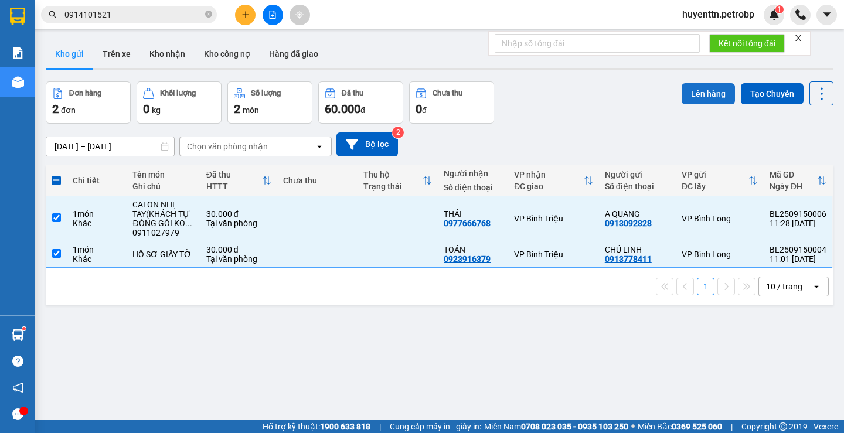
click at [713, 95] on button "Lên hàng" at bounding box center [708, 93] width 53 height 21
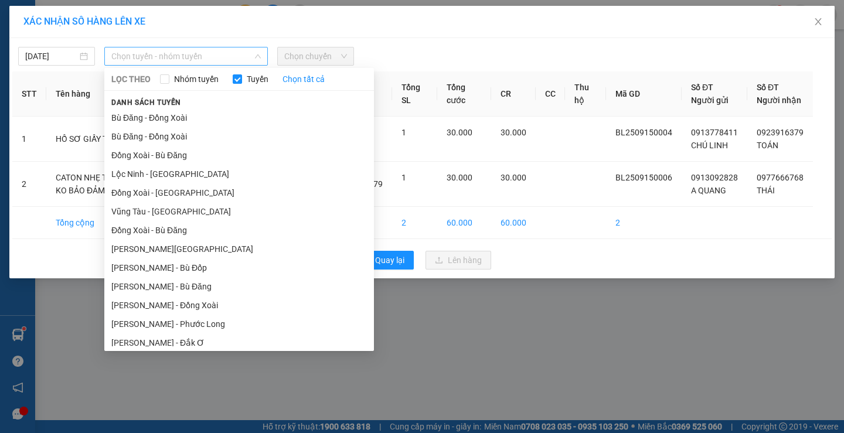
click at [246, 59] on span "Chọn tuyến - nhóm tuyến" at bounding box center [185, 56] width 149 height 18
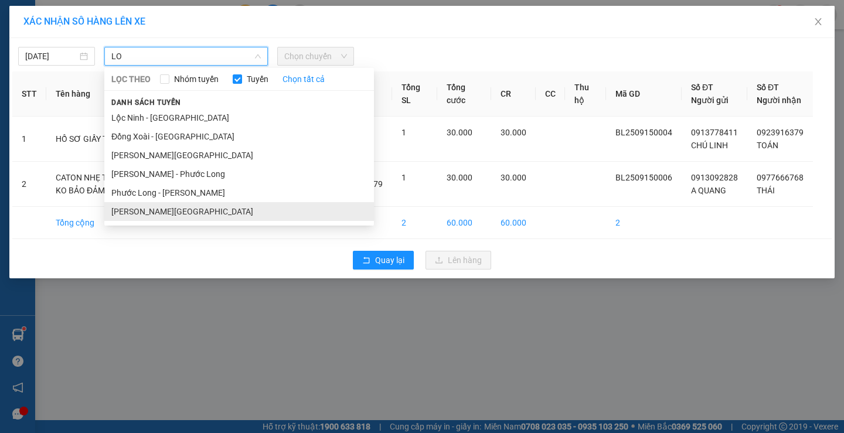
type input "LO"
click at [203, 207] on li "[PERSON_NAME][GEOGRAPHIC_DATA]" at bounding box center [239, 211] width 270 height 19
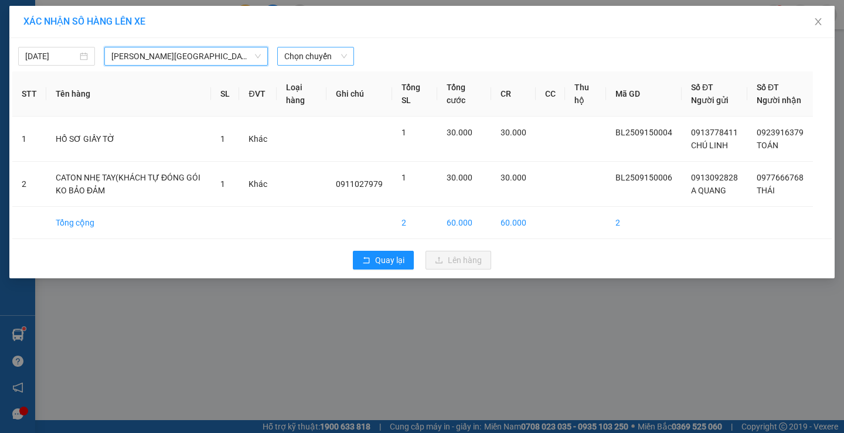
click at [339, 60] on span "Chọn chuyến" at bounding box center [315, 56] width 63 height 18
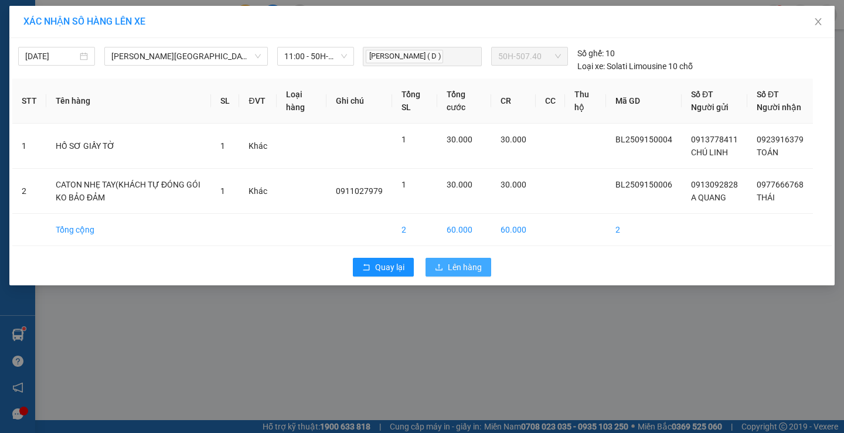
click at [442, 271] on icon "upload" at bounding box center [439, 267] width 8 height 8
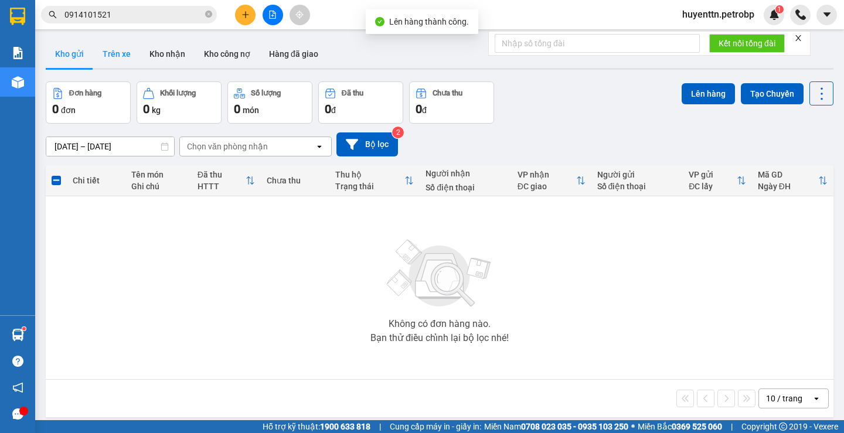
drag, startPoint x: 110, startPoint y: 56, endPoint x: 106, endPoint y: 64, distance: 9.7
click at [106, 62] on button "Trên xe" at bounding box center [116, 54] width 47 height 28
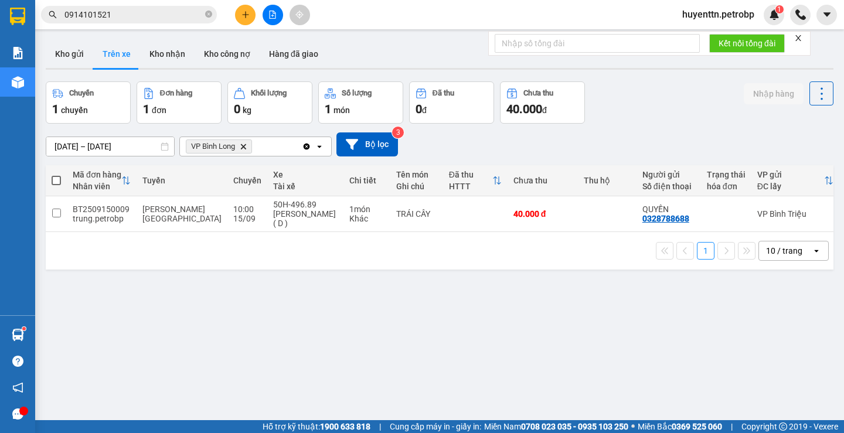
click at [247, 19] on button at bounding box center [245, 15] width 21 height 21
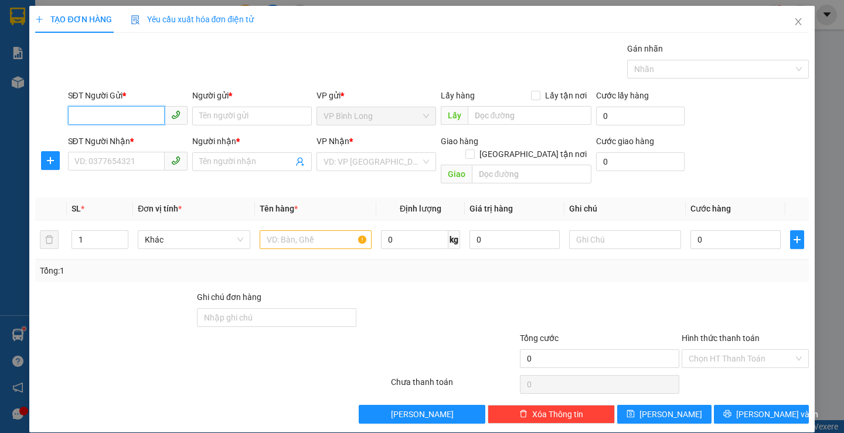
click at [123, 120] on input "SĐT Người Gửi *" at bounding box center [116, 115] width 97 height 19
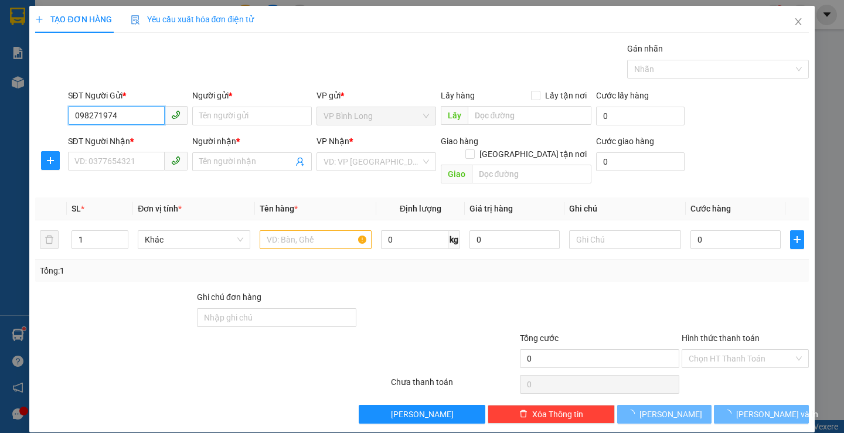
type input "0982719747"
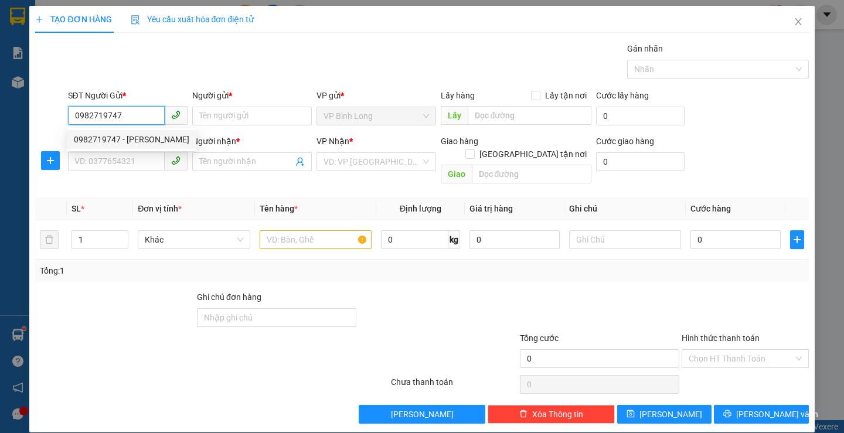
click at [123, 142] on div "0982719747 - [PERSON_NAME]" at bounding box center [131, 139] width 115 height 13
type input "ANH TÙNG"
type input "0368706708"
type input "LINH"
type input "50.000"
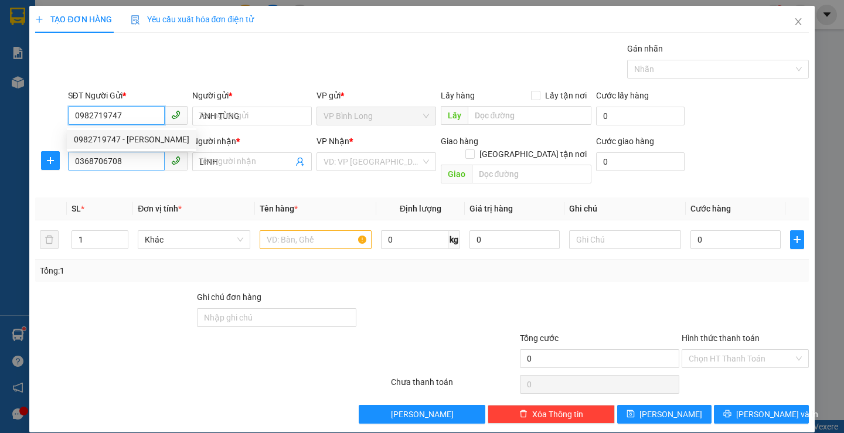
type input "50.000"
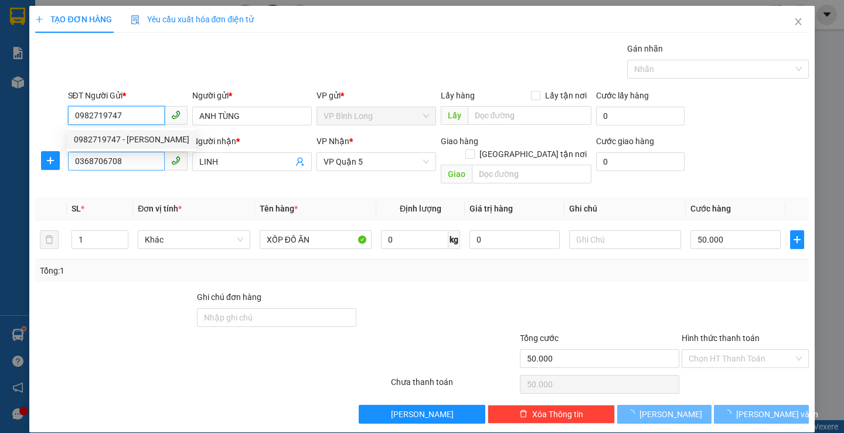
type input "0982719747"
click at [123, 155] on input "0368706708" at bounding box center [116, 161] width 97 height 19
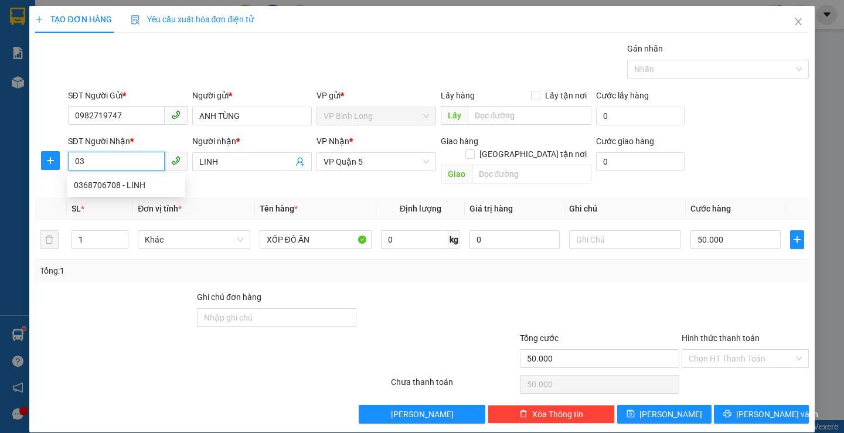
type input "0"
type input "0931223300"
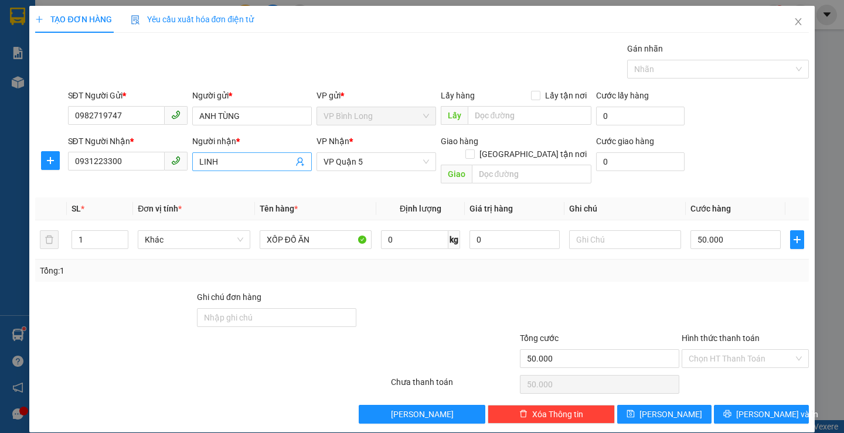
click at [225, 160] on input "LINH" at bounding box center [246, 161] width 94 height 13
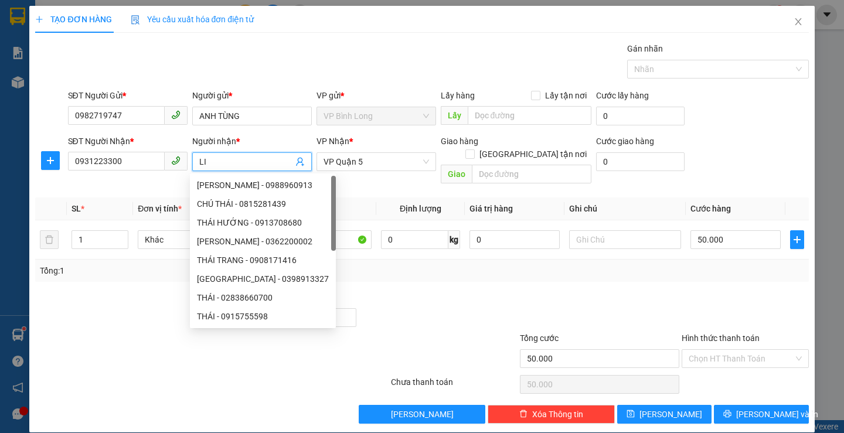
type input "L"
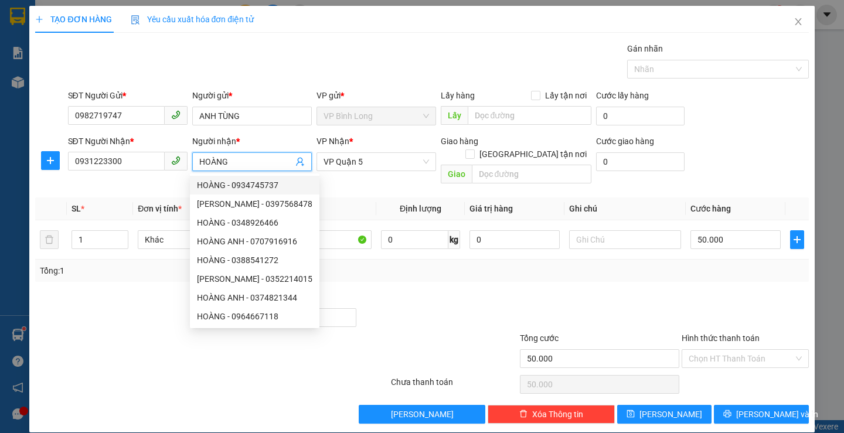
type input "HOÀNG"
click at [154, 313] on div at bounding box center [115, 311] width 162 height 41
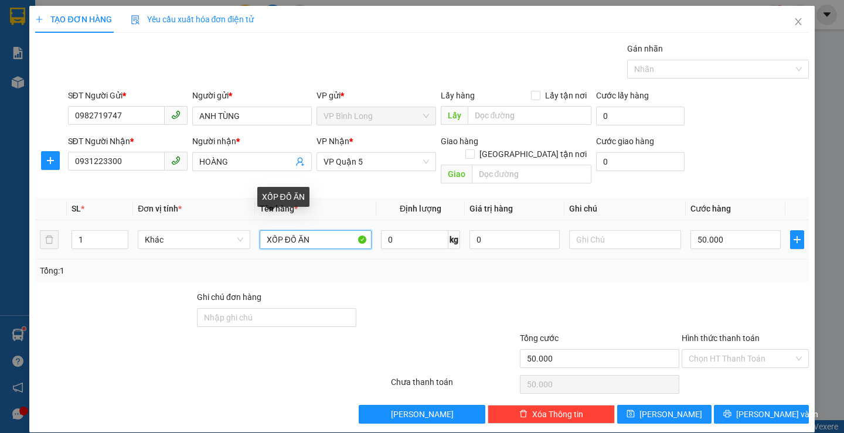
click at [321, 230] on input "XỐP ĐỒ ĂN" at bounding box center [316, 239] width 112 height 19
type input "X"
type input "KIỆN MÀU XANH"
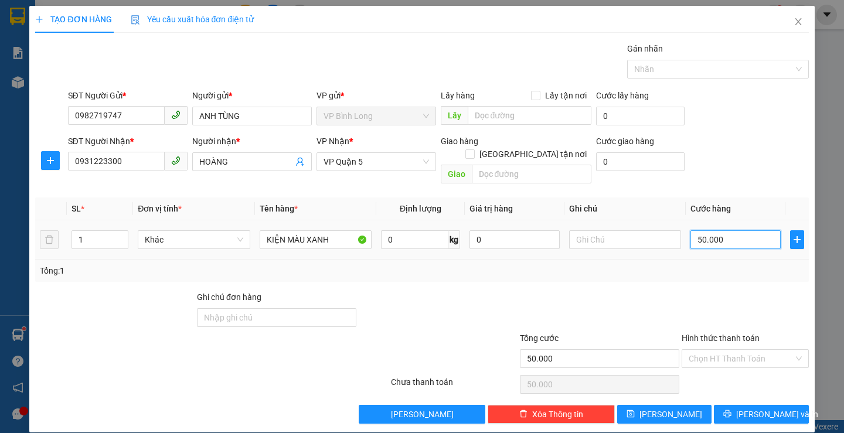
click at [742, 230] on input "50.000" at bounding box center [736, 239] width 90 height 19
type input "3"
type input "30"
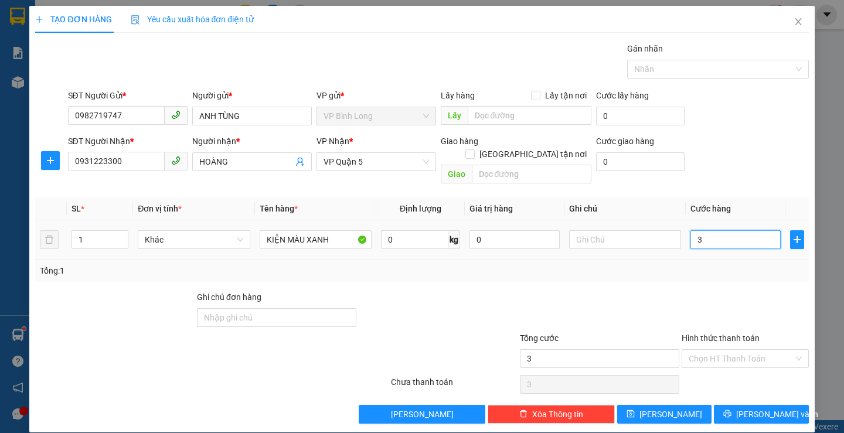
type input "30"
type input "300"
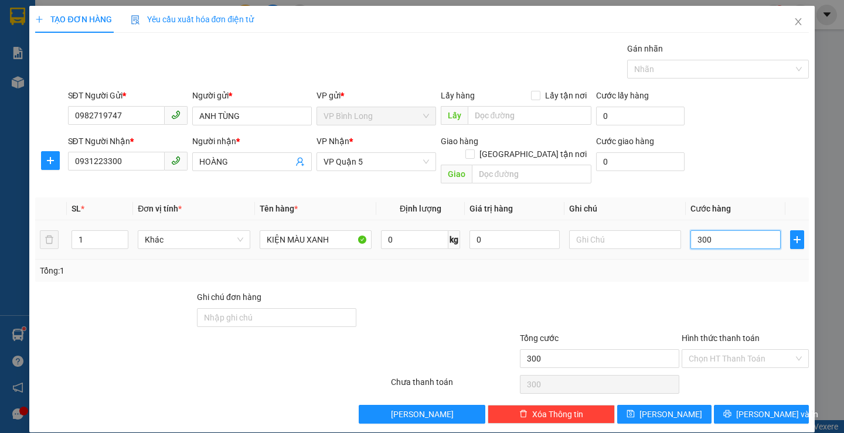
type input "3.000"
type input "30.000"
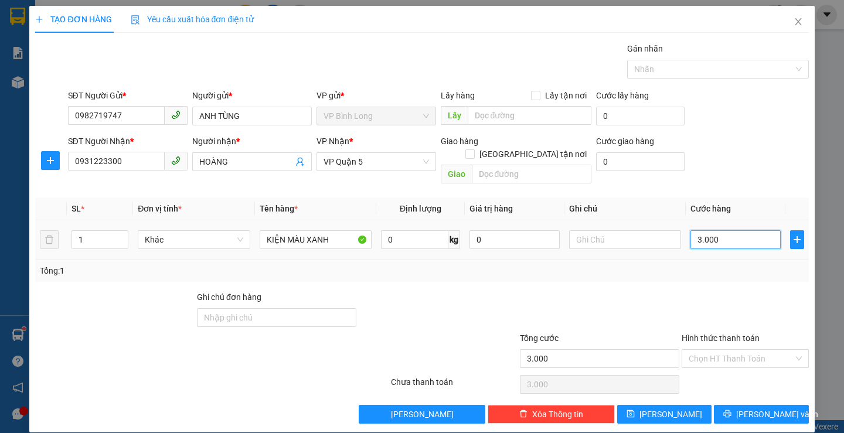
type input "30.000"
click at [740, 405] on button "[PERSON_NAME] và In" at bounding box center [761, 414] width 94 height 19
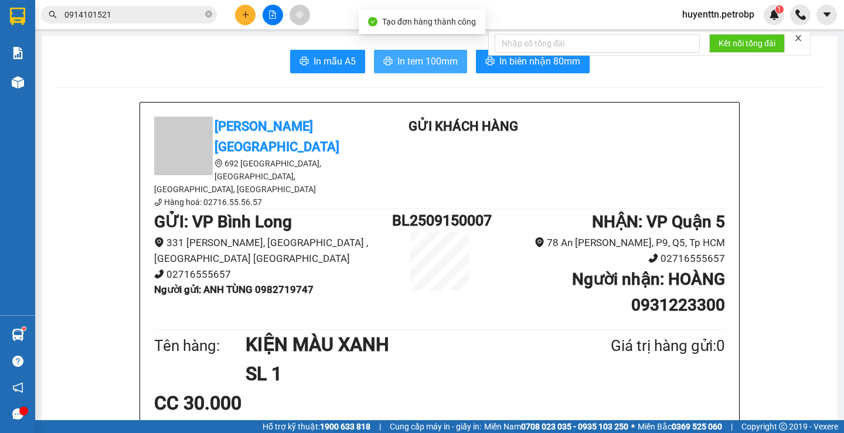
click at [413, 62] on span "In tem 100mm" at bounding box center [427, 61] width 60 height 15
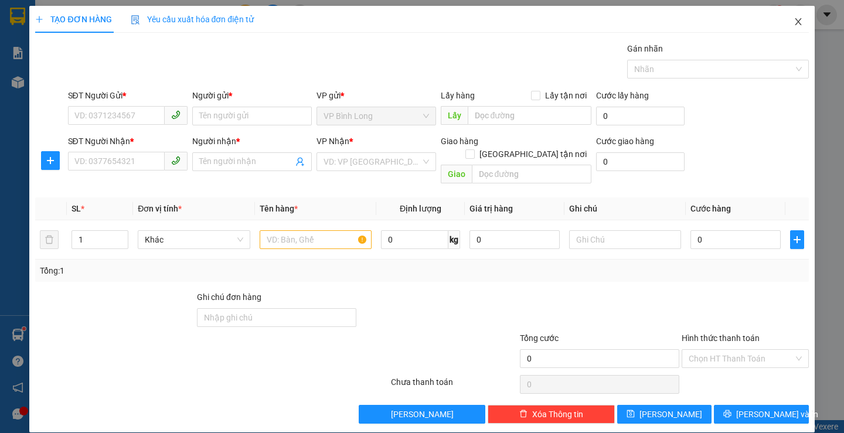
click at [794, 22] on icon "close" at bounding box center [798, 21] width 9 height 9
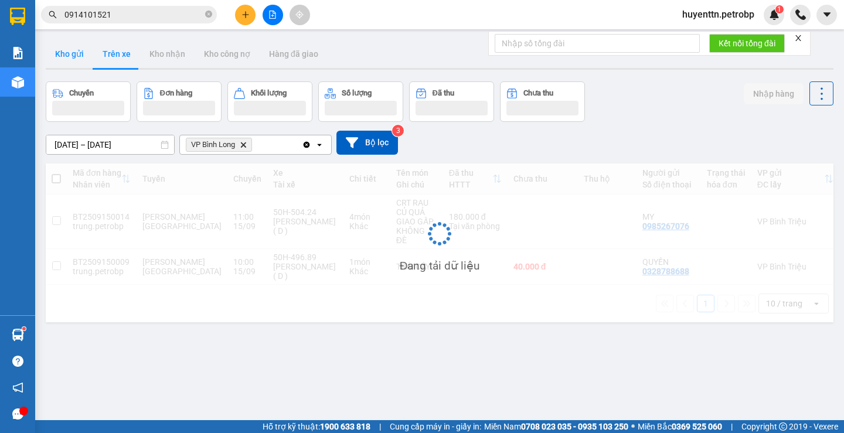
click at [81, 57] on button "Kho gửi" at bounding box center [69, 54] width 47 height 28
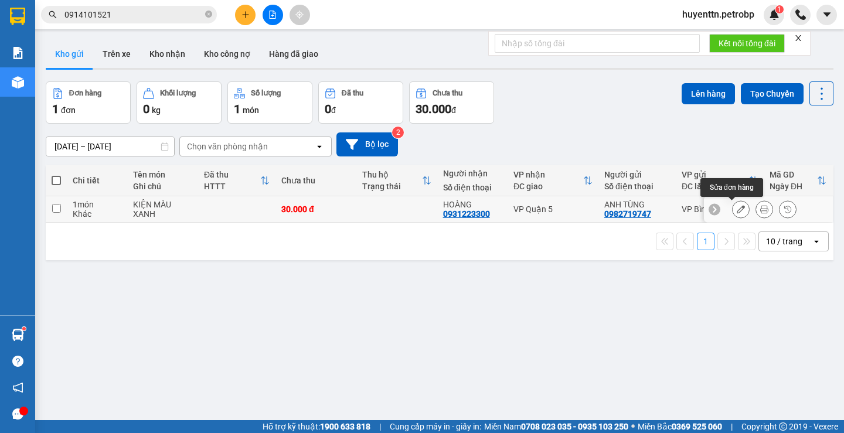
click at [737, 211] on icon at bounding box center [741, 209] width 8 height 8
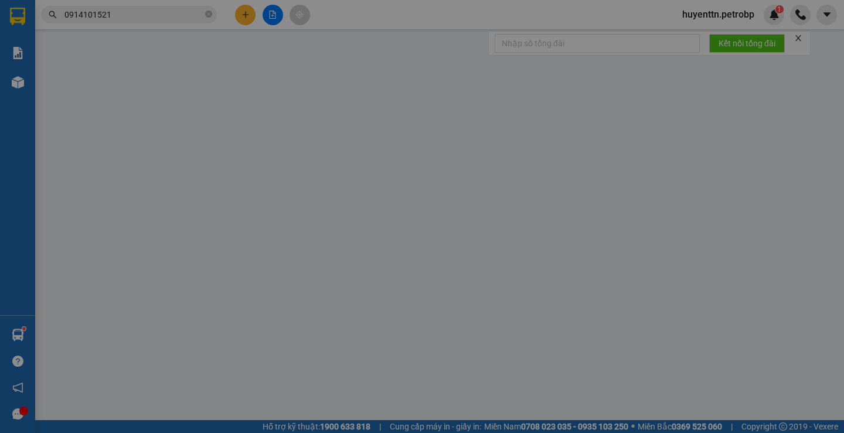
type input "0982719747"
type input "0931223300"
type input "30.000"
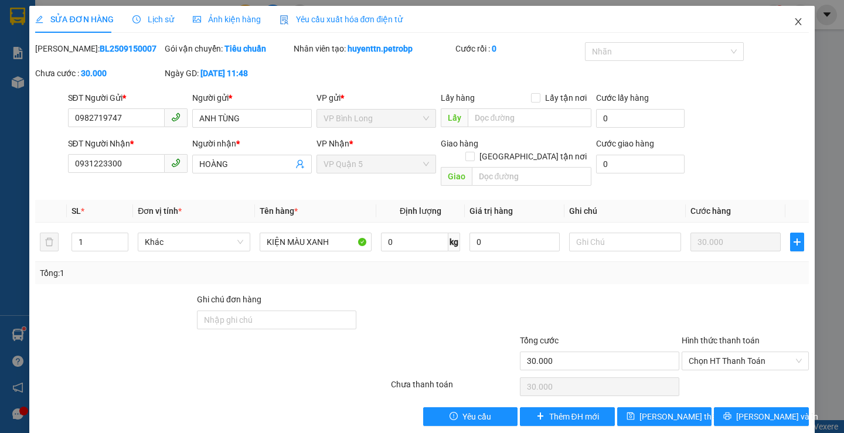
click at [794, 21] on icon "close" at bounding box center [798, 21] width 9 height 9
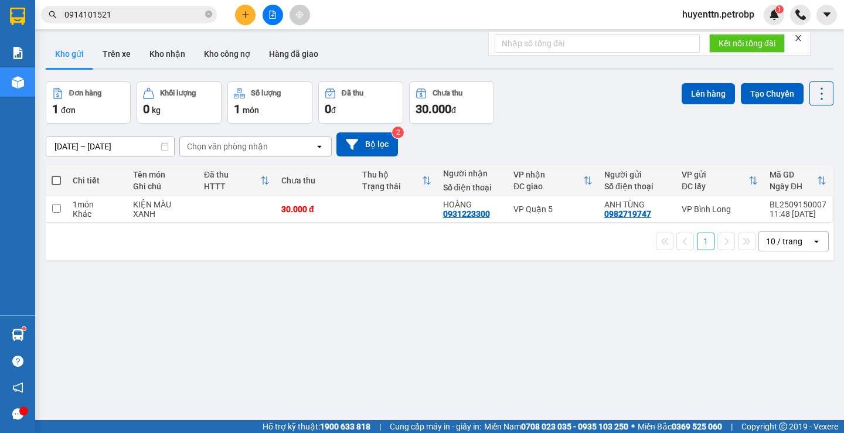
click at [171, 216] on div "KIỆN MÀU XANH" at bounding box center [162, 209] width 59 height 19
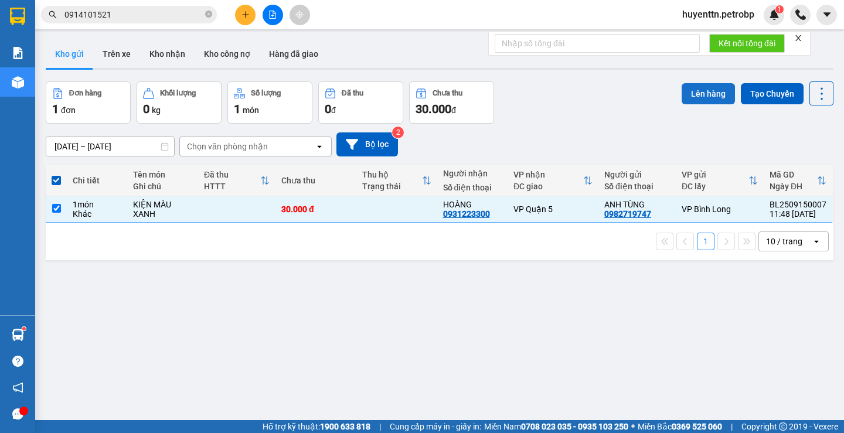
click at [706, 94] on button "Lên hàng" at bounding box center [708, 93] width 53 height 21
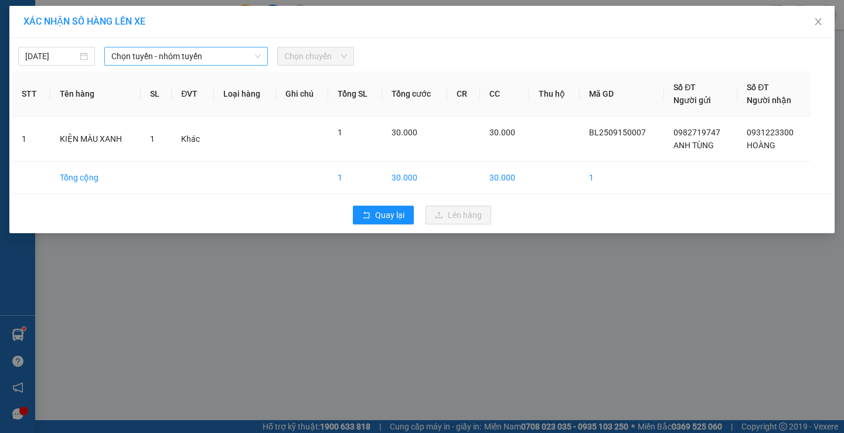
click at [186, 55] on span "Chọn tuyến - nhóm tuyến" at bounding box center [185, 56] width 149 height 18
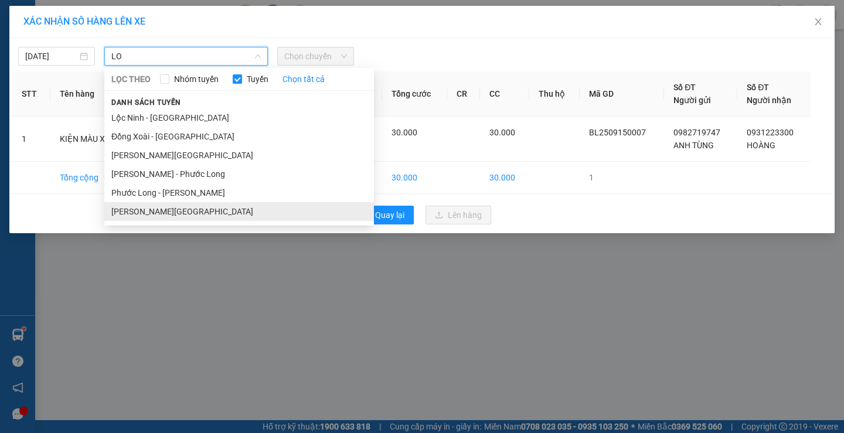
type input "LO"
click at [163, 215] on li "[PERSON_NAME][GEOGRAPHIC_DATA]" at bounding box center [239, 211] width 270 height 19
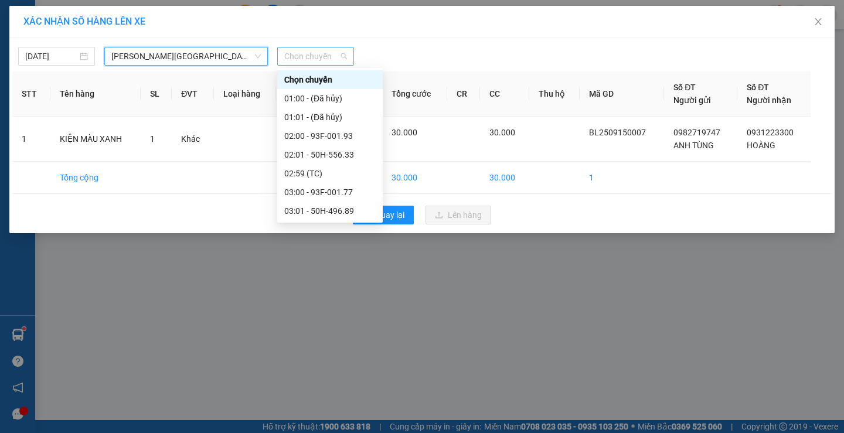
click at [312, 57] on span "Chọn chuyến" at bounding box center [315, 56] width 63 height 18
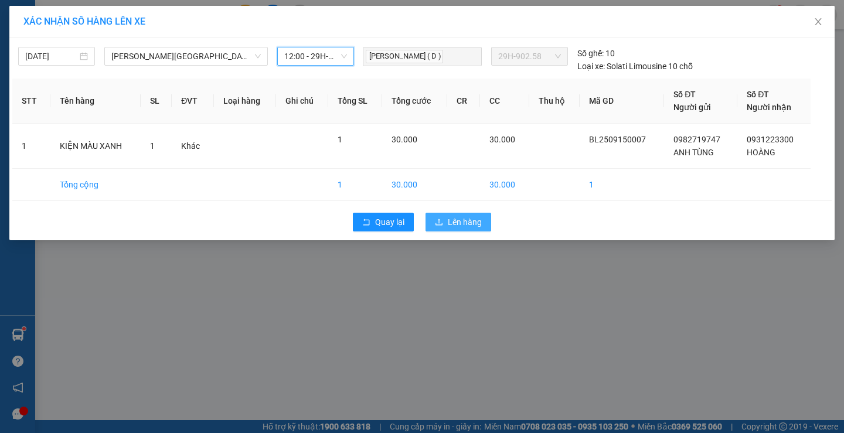
click at [453, 223] on span "Lên hàng" at bounding box center [465, 222] width 34 height 13
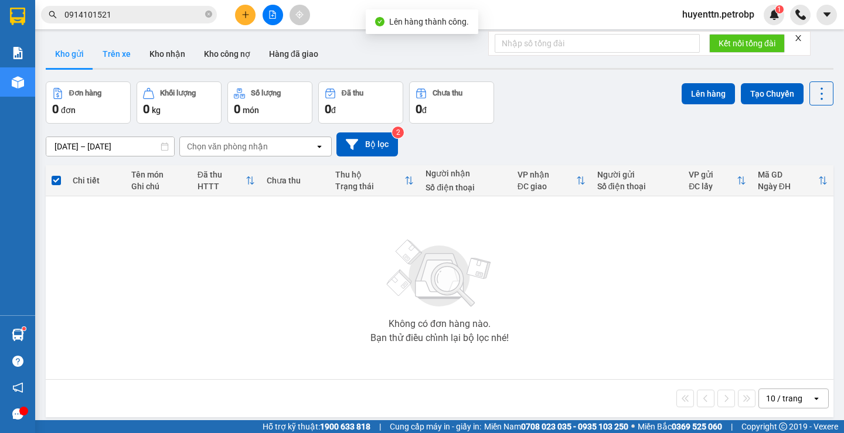
click at [119, 53] on button "Trên xe" at bounding box center [116, 54] width 47 height 28
